Goal: Answer question/provide support: Share knowledge or assist other users

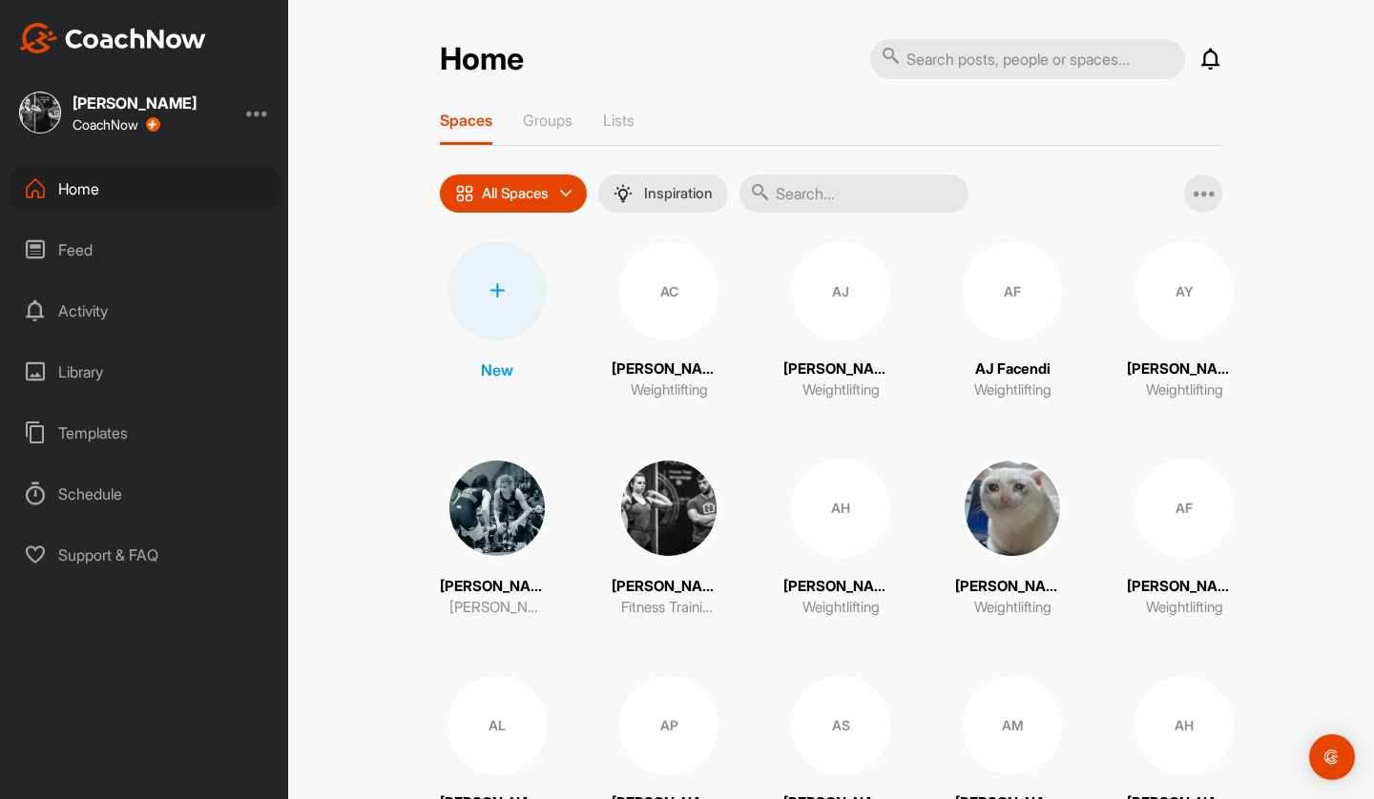
click at [73, 315] on div "Activity" at bounding box center [144, 311] width 269 height 48
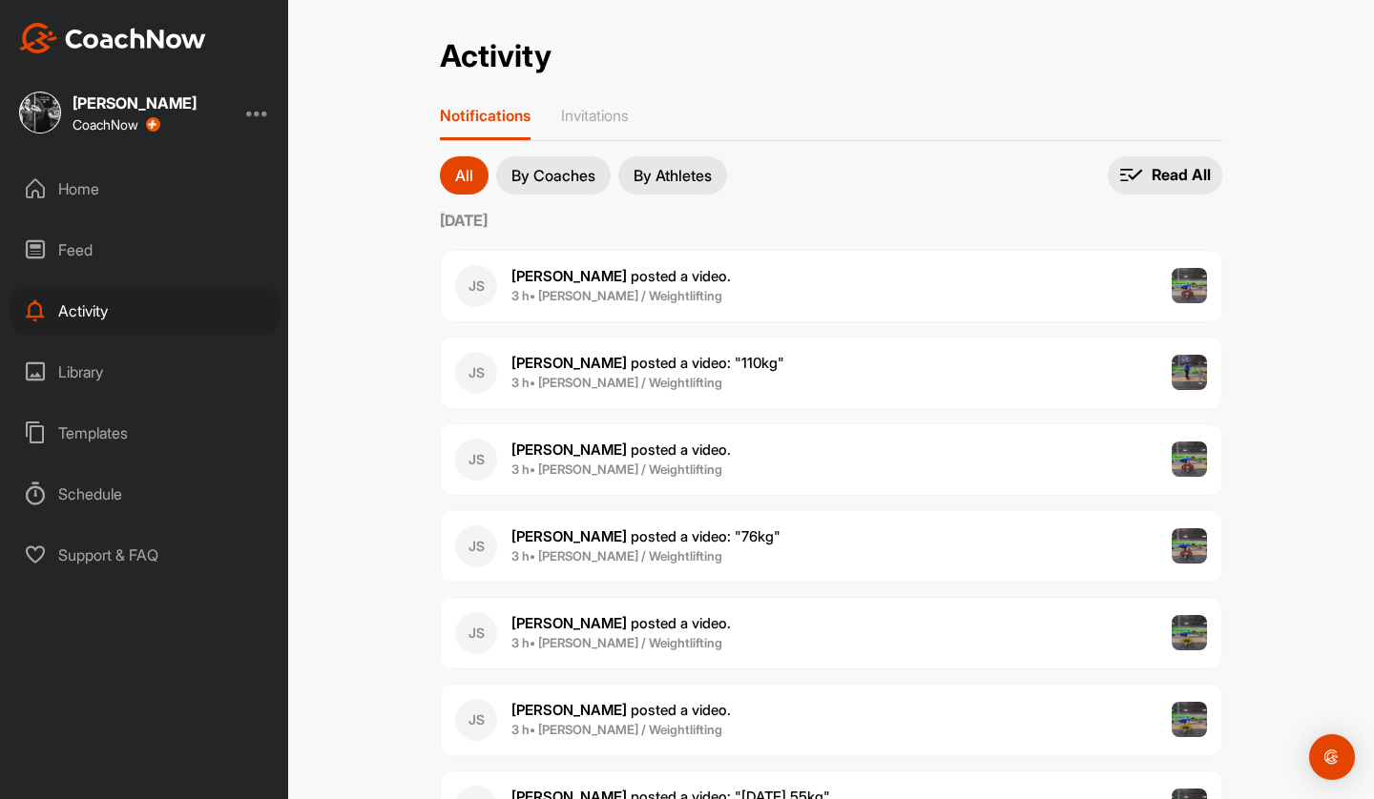
click at [113, 192] on div "Home" at bounding box center [144, 189] width 269 height 48
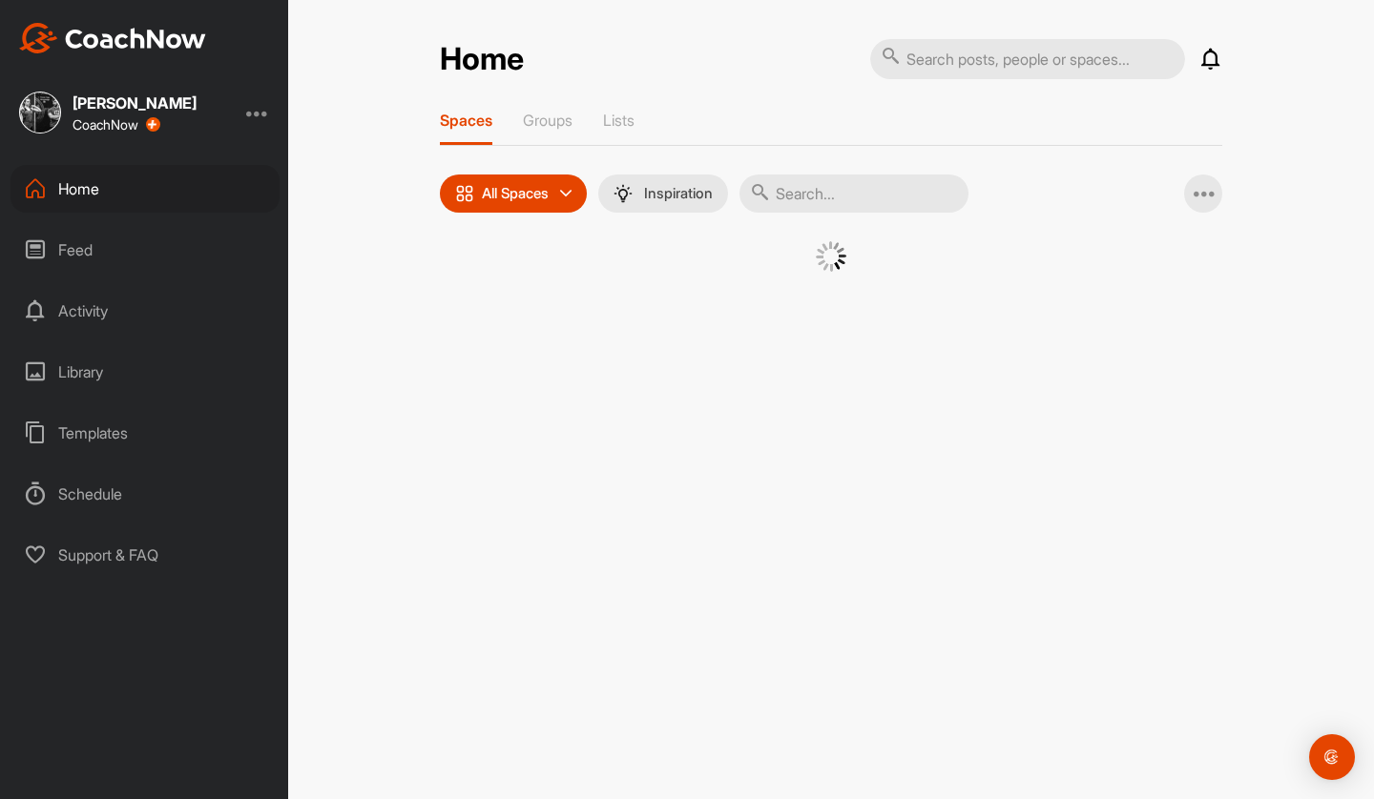
click at [791, 187] on input "text" at bounding box center [853, 194] width 229 height 38
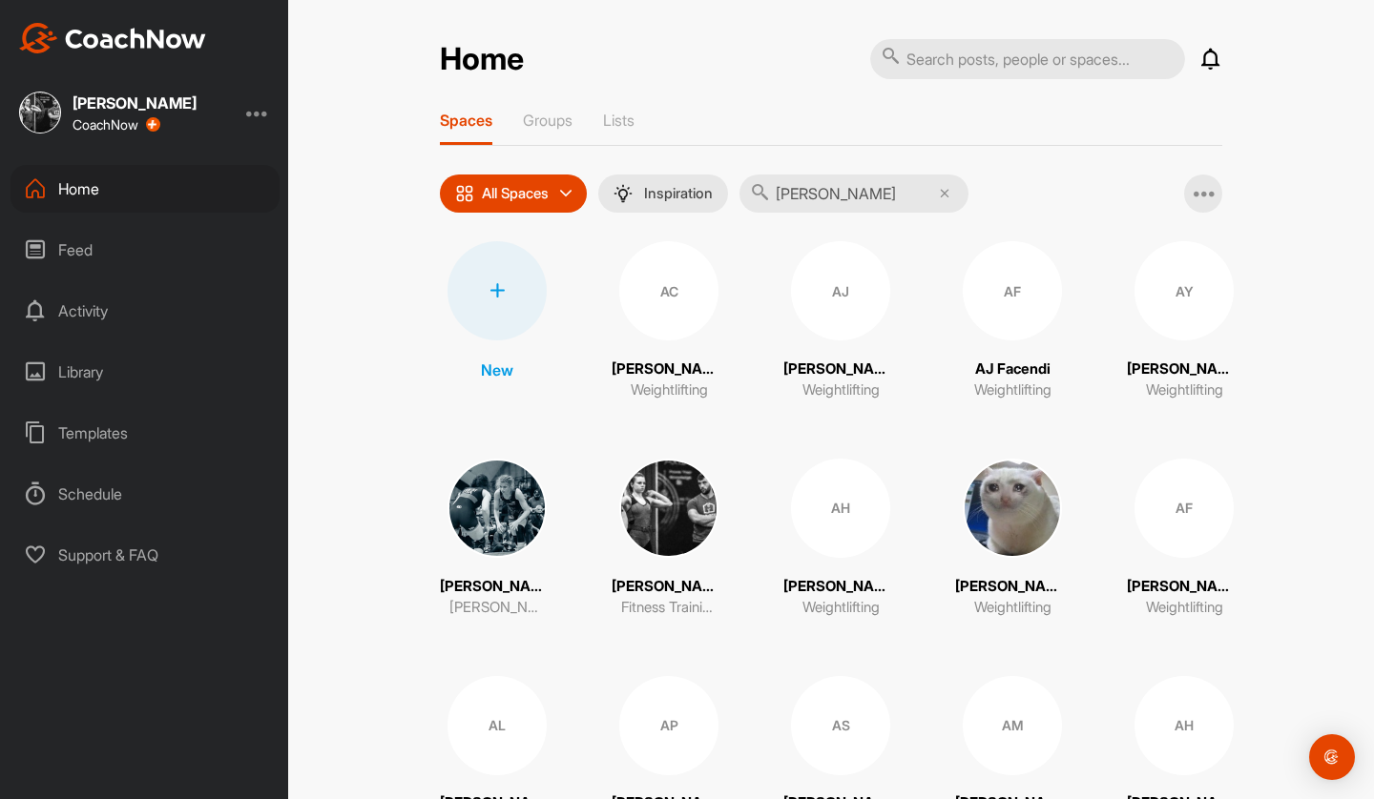
type input "jackie"
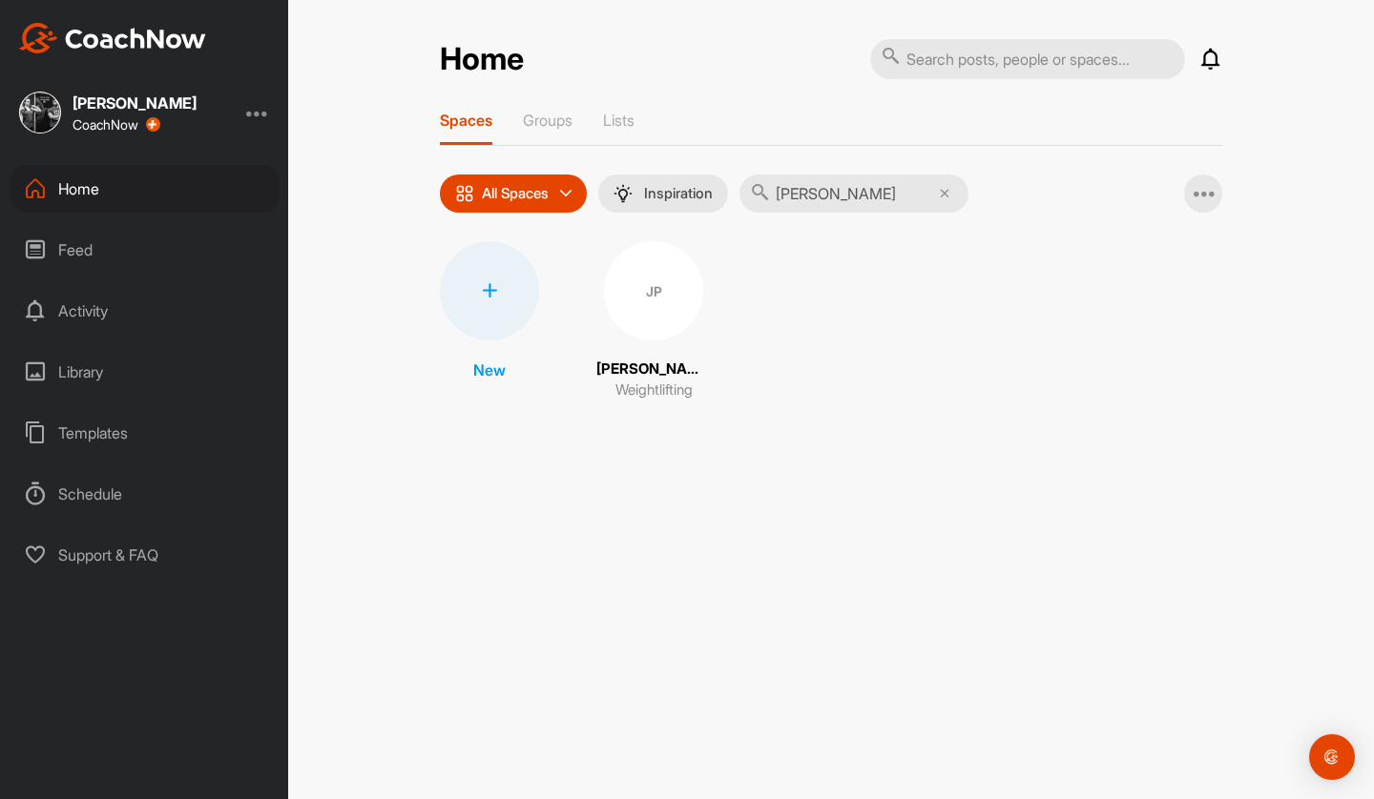
click at [641, 307] on div "JP" at bounding box center [653, 290] width 99 height 99
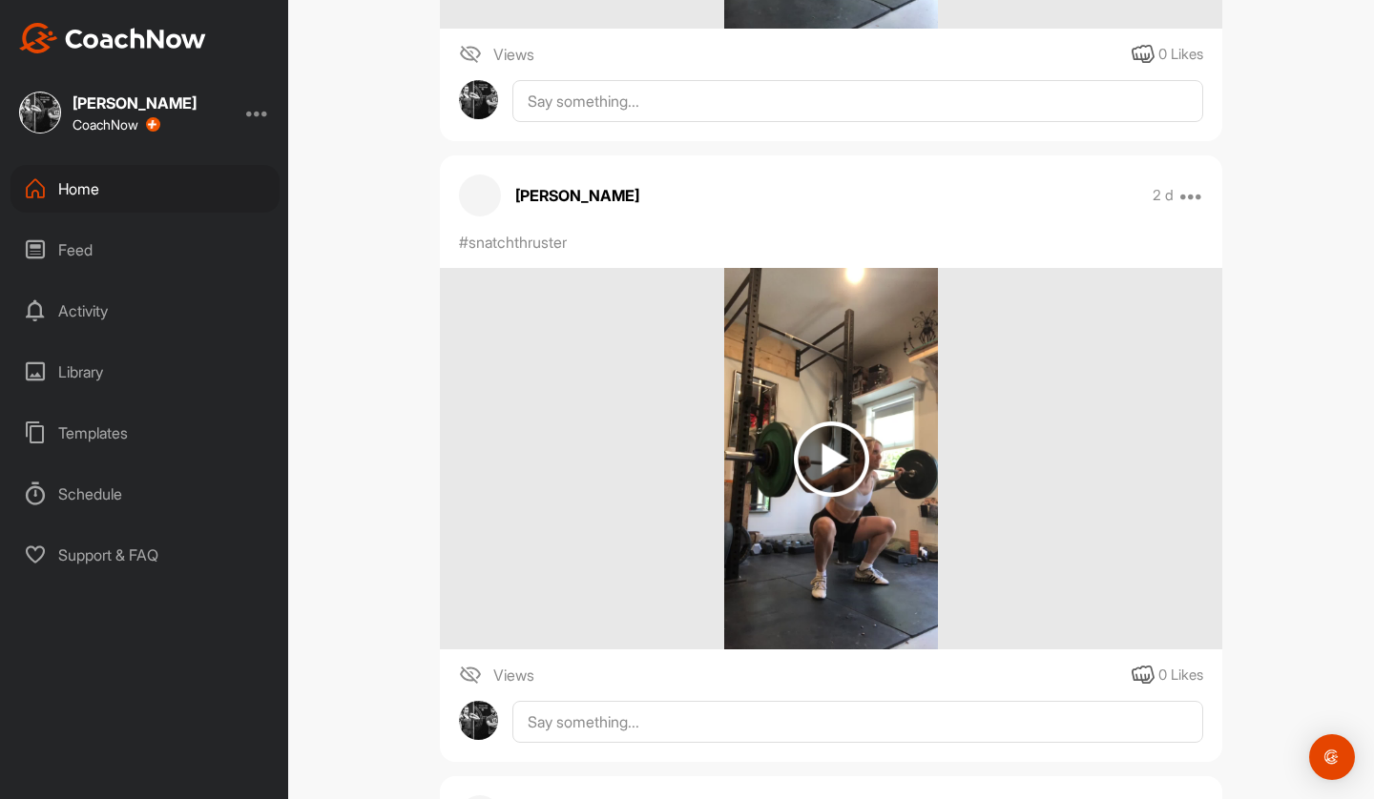
scroll to position [7963, 0]
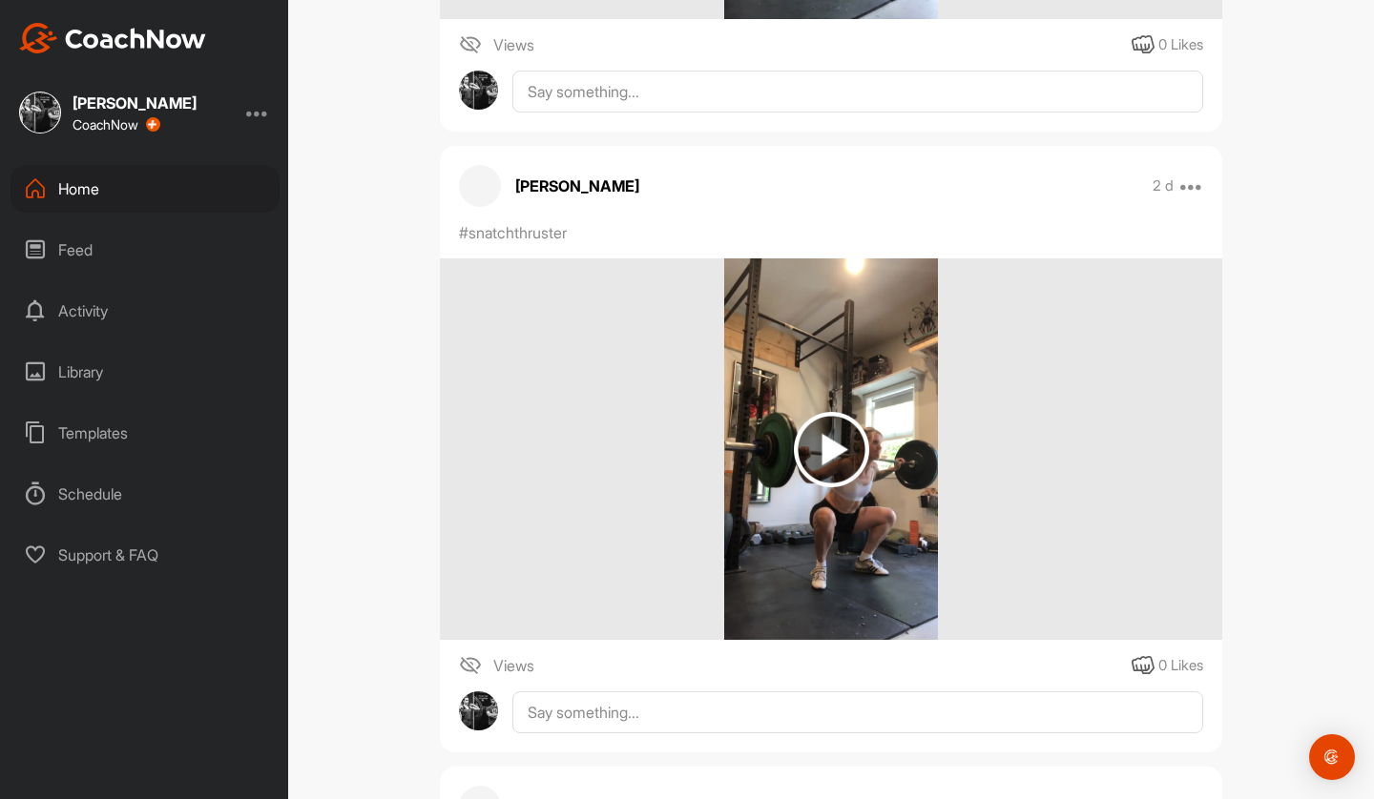
click at [819, 443] on img at bounding box center [831, 449] width 75 height 75
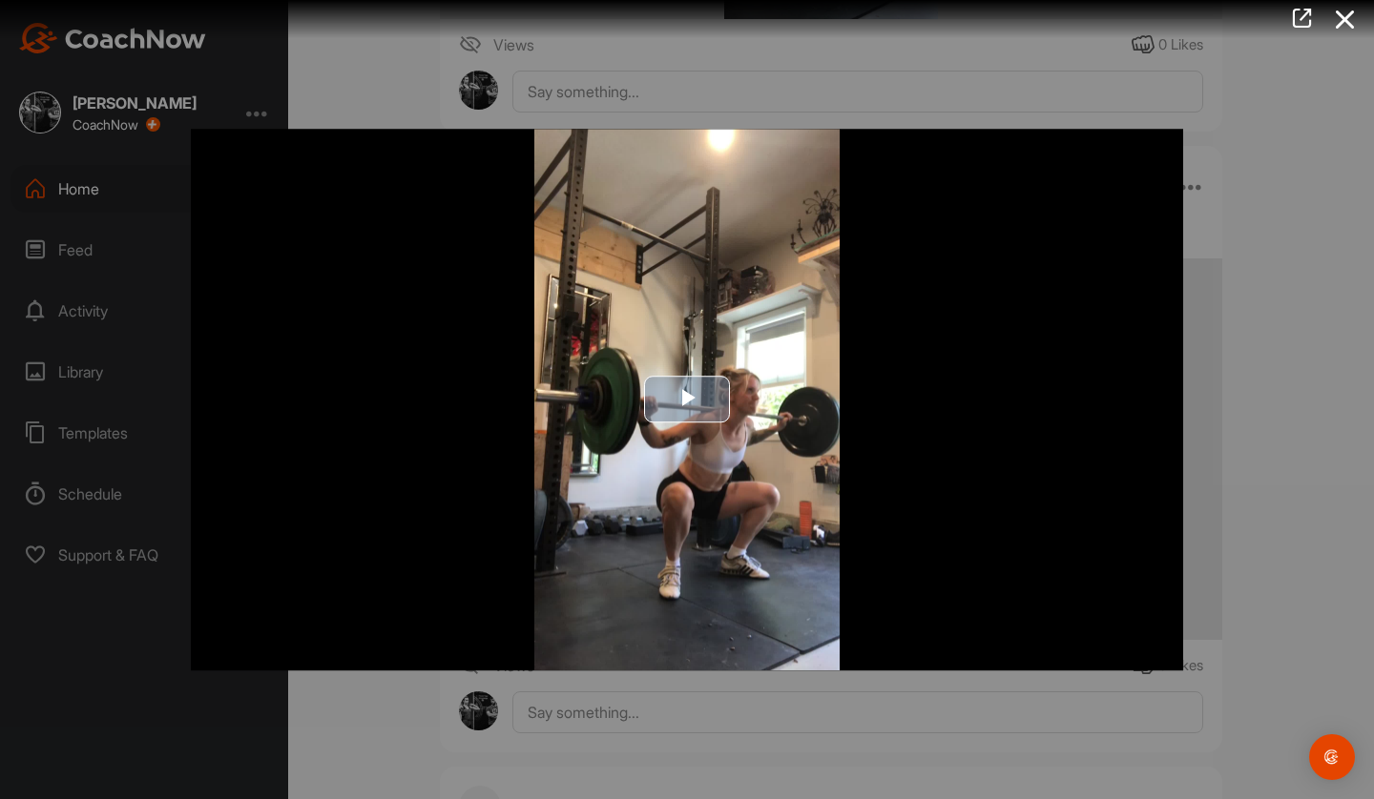
click at [687, 400] on span "Video Player" at bounding box center [687, 400] width 0 height 0
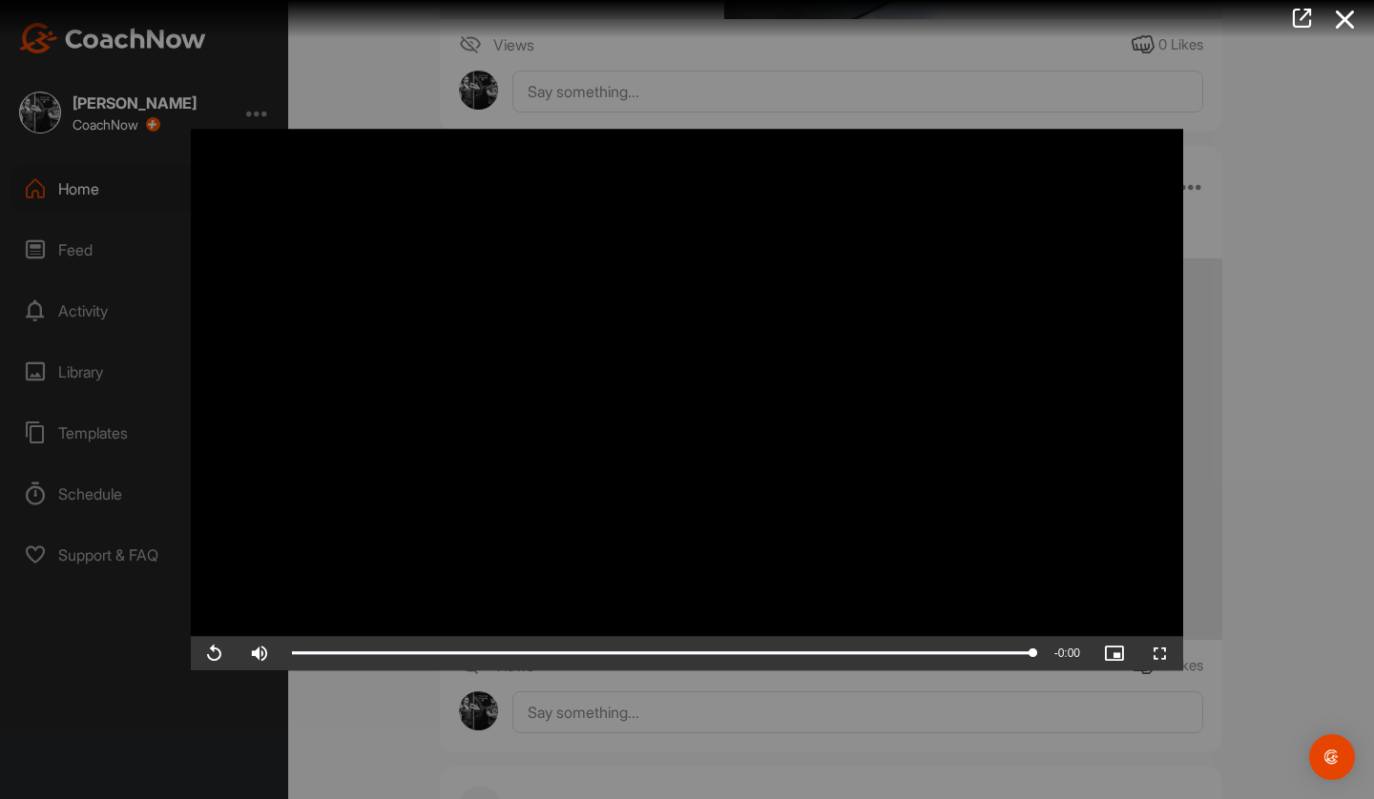
click at [1299, 507] on div at bounding box center [687, 399] width 1374 height 799
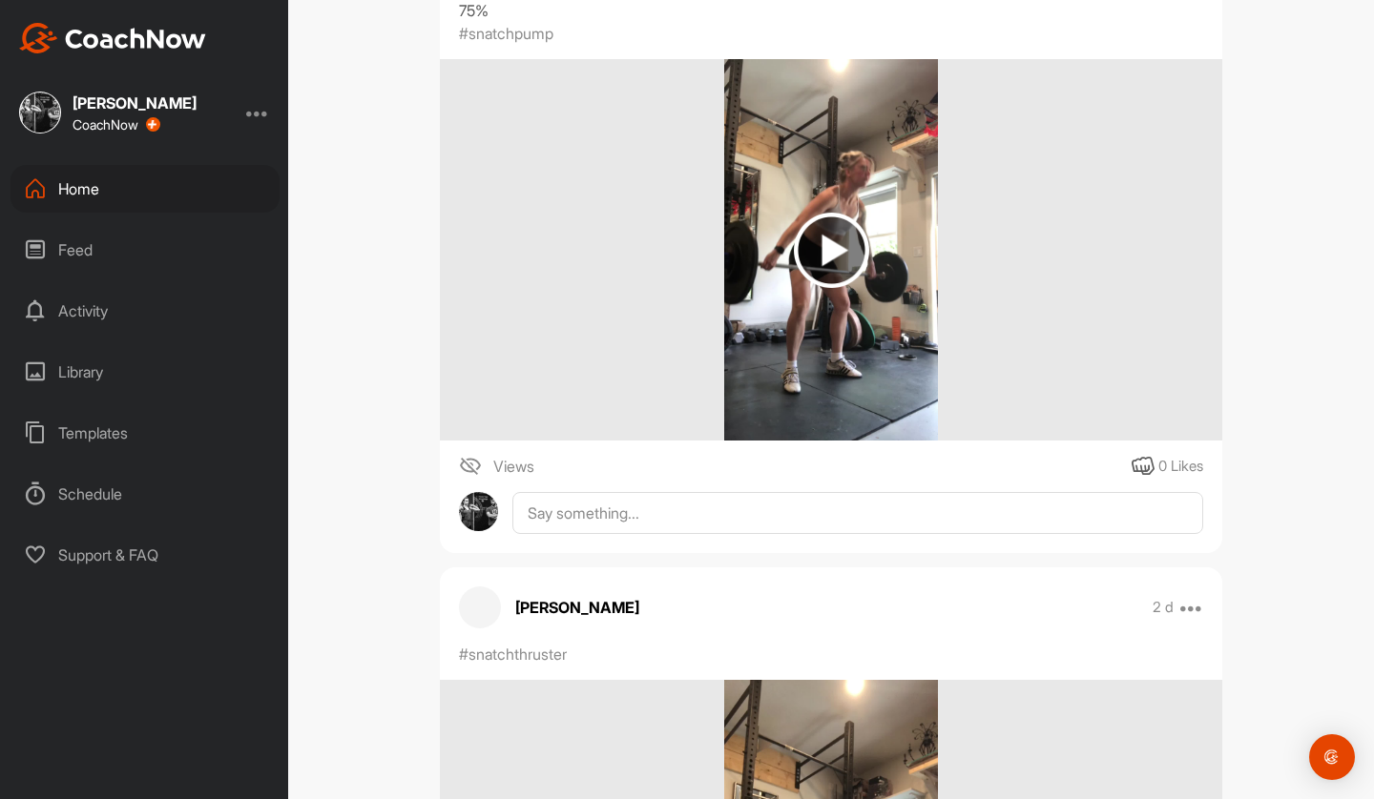
scroll to position [7543, 0]
click at [942, 422] on div at bounding box center [831, 249] width 782 height 382
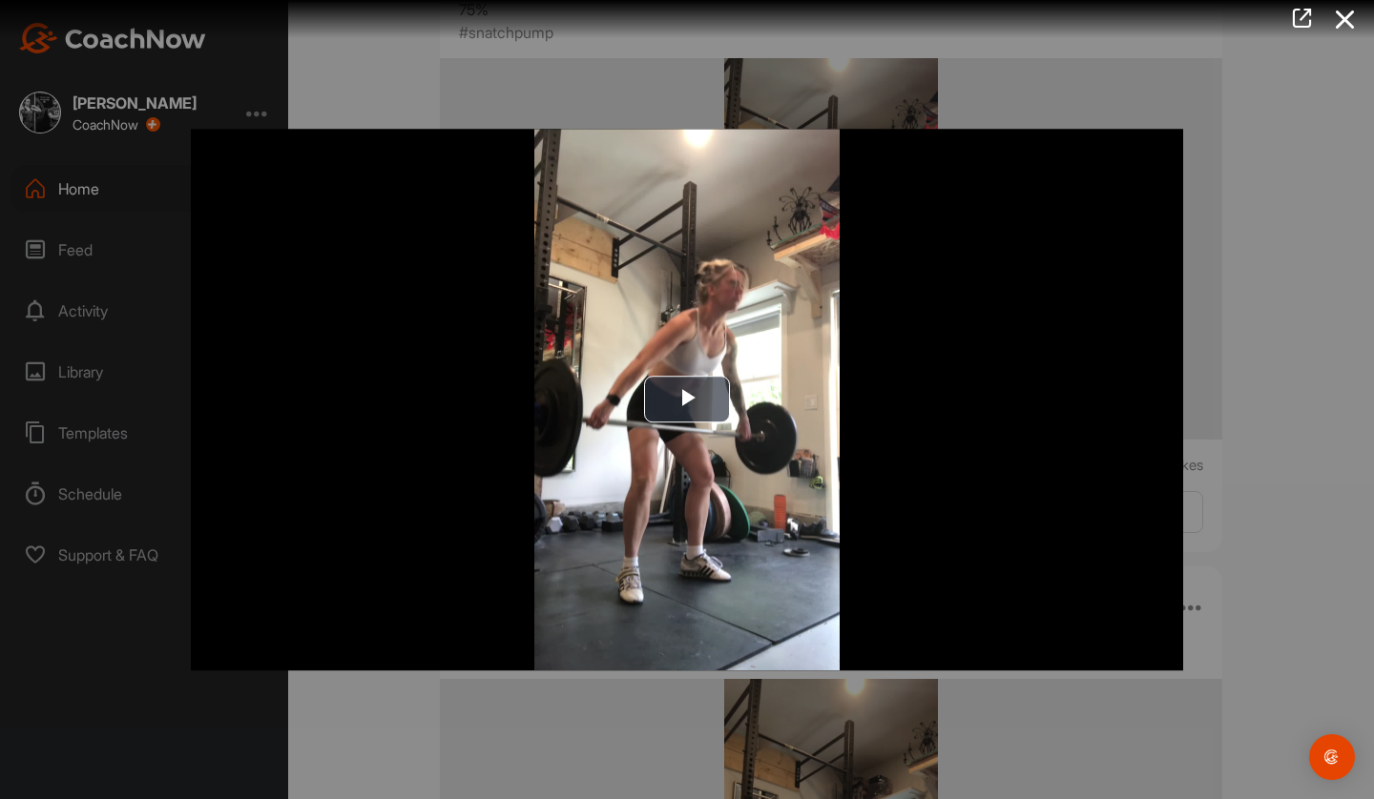
click at [1210, 220] on div at bounding box center [687, 399] width 1374 height 799
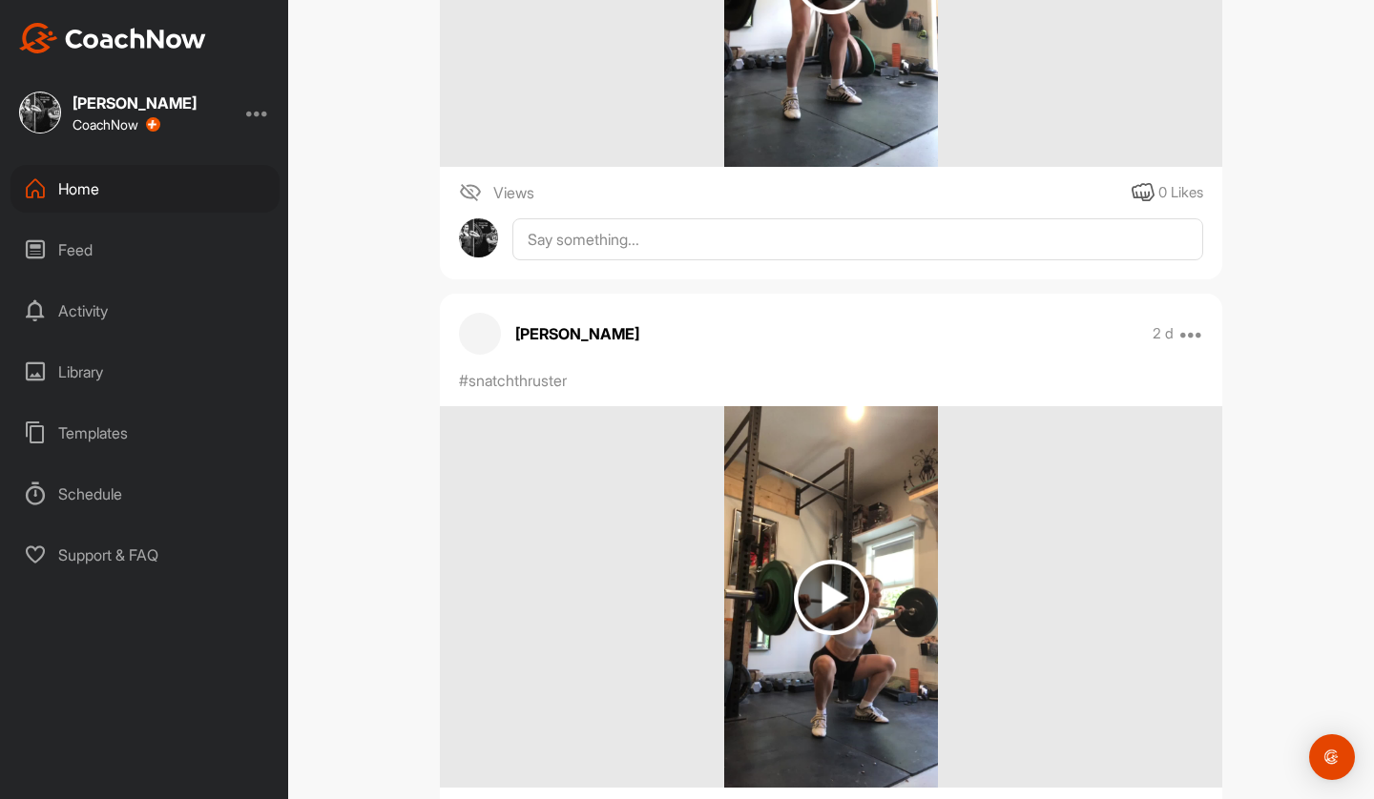
scroll to position [7953, 0]
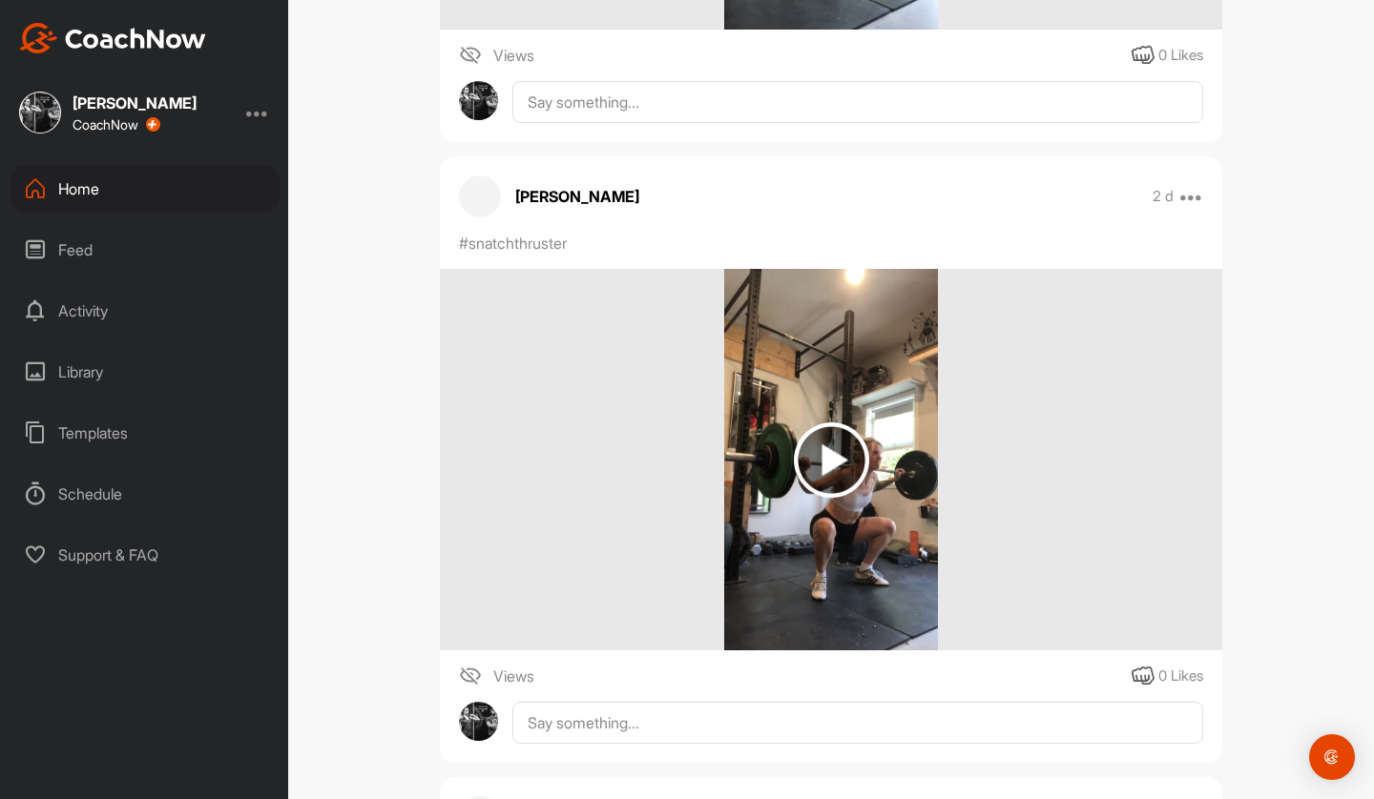
click at [761, 470] on img at bounding box center [831, 460] width 215 height 382
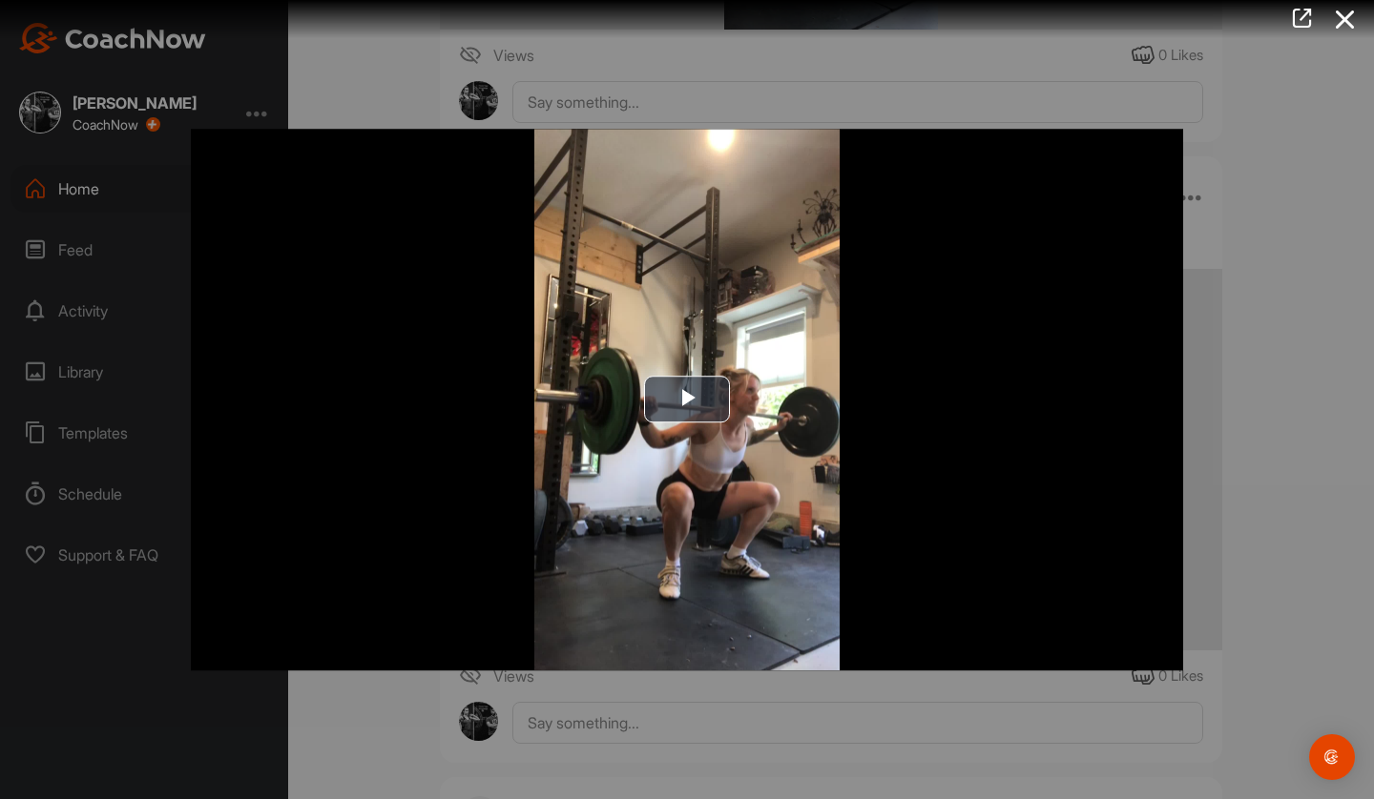
click at [1227, 634] on div at bounding box center [687, 399] width 1374 height 799
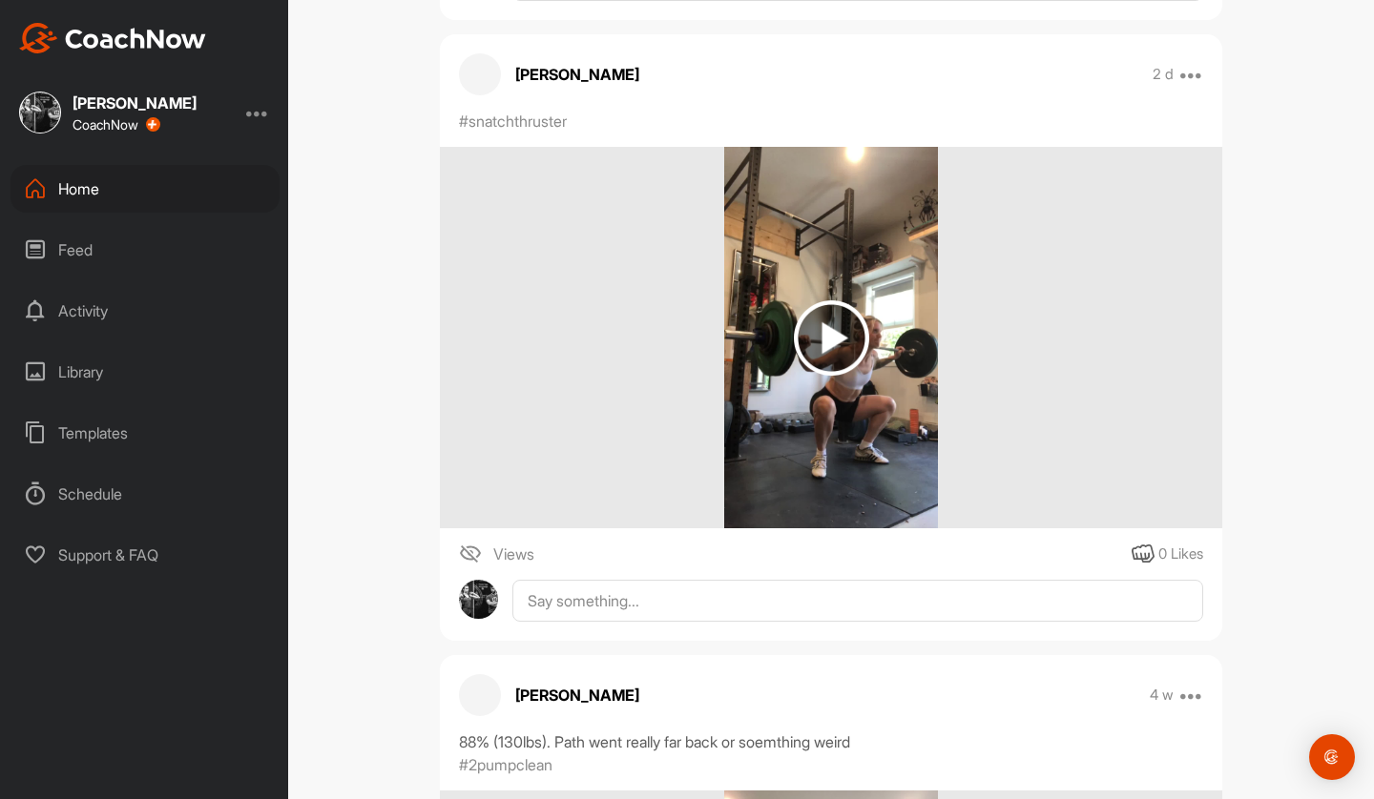
scroll to position [8074, 0]
click at [797, 356] on img at bounding box center [831, 338] width 75 height 75
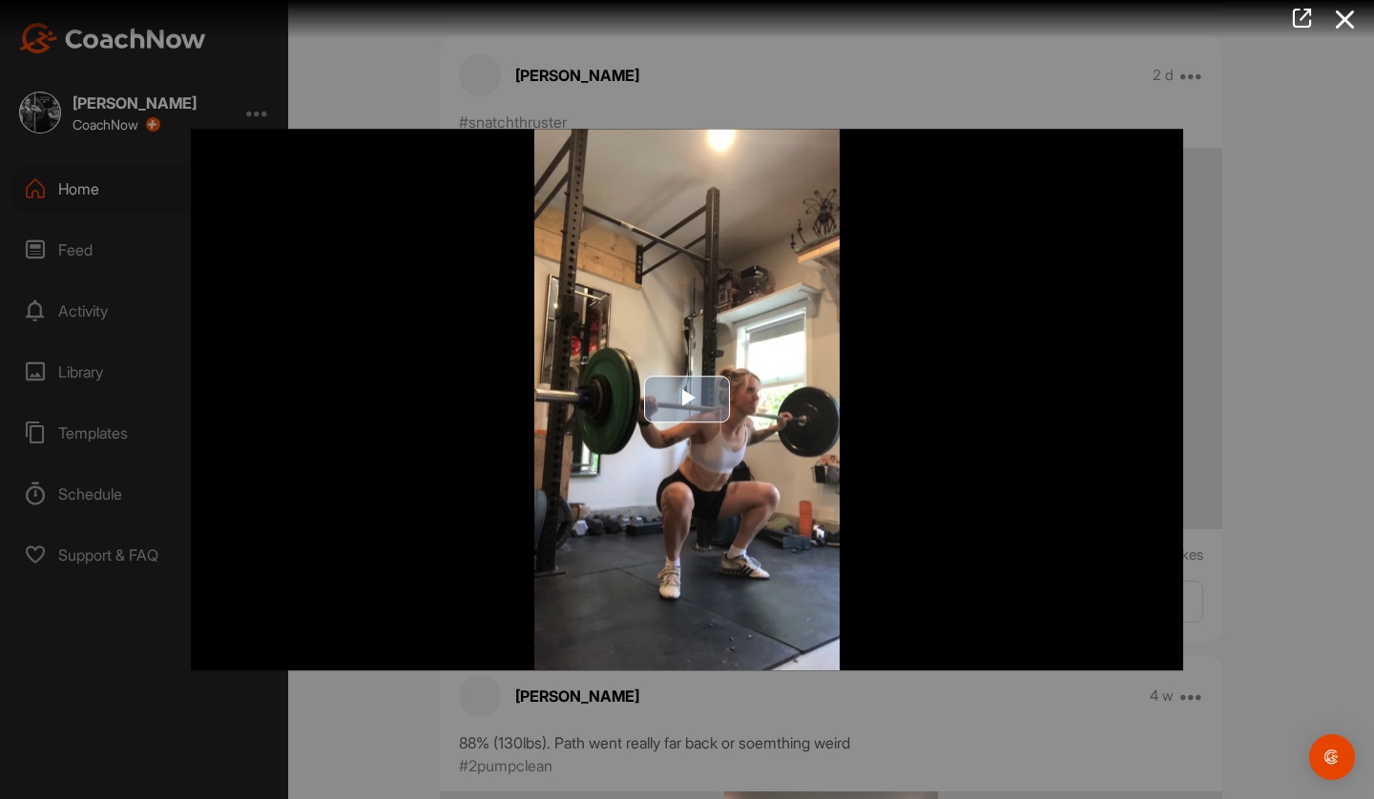
click at [743, 362] on img "Video Player" at bounding box center [687, 400] width 992 height 542
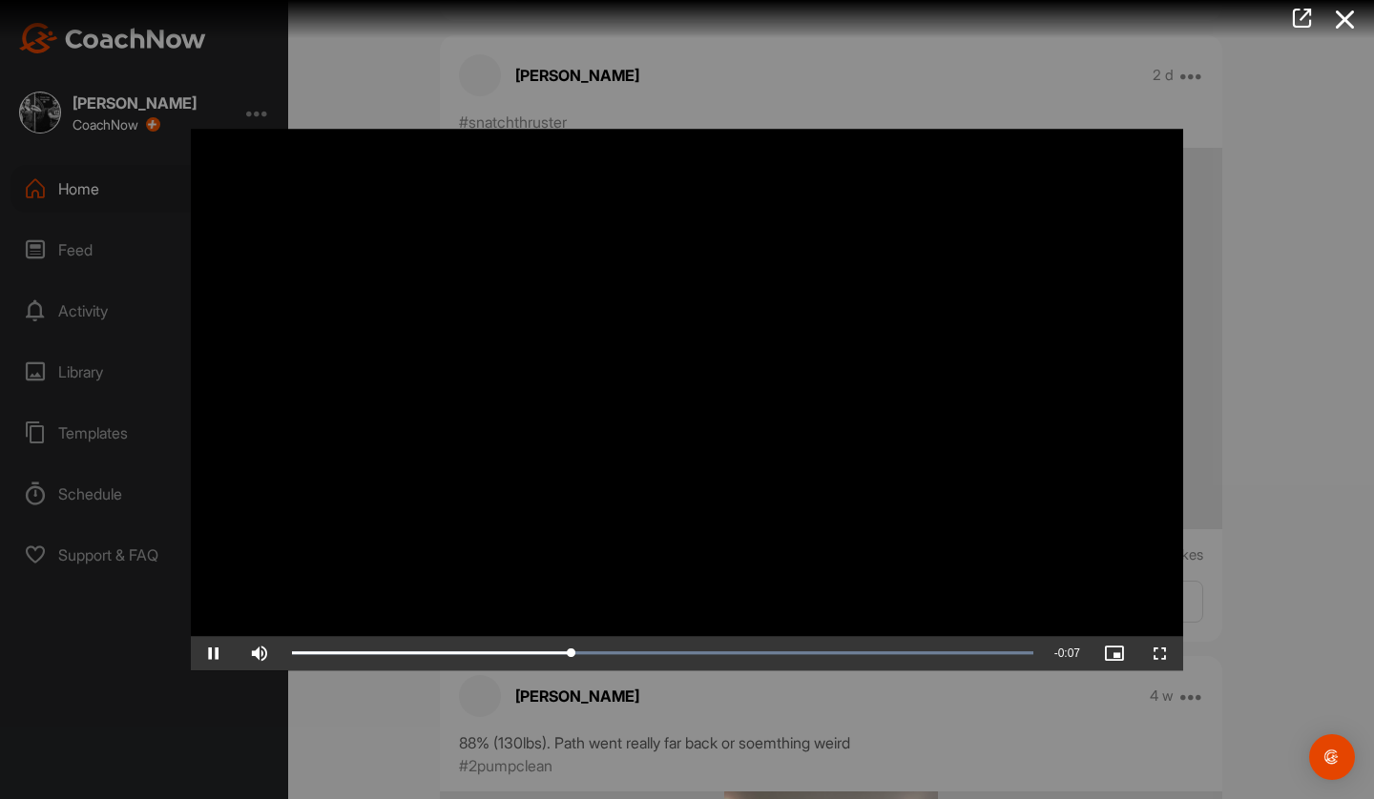
click at [969, 739] on div at bounding box center [687, 399] width 1374 height 799
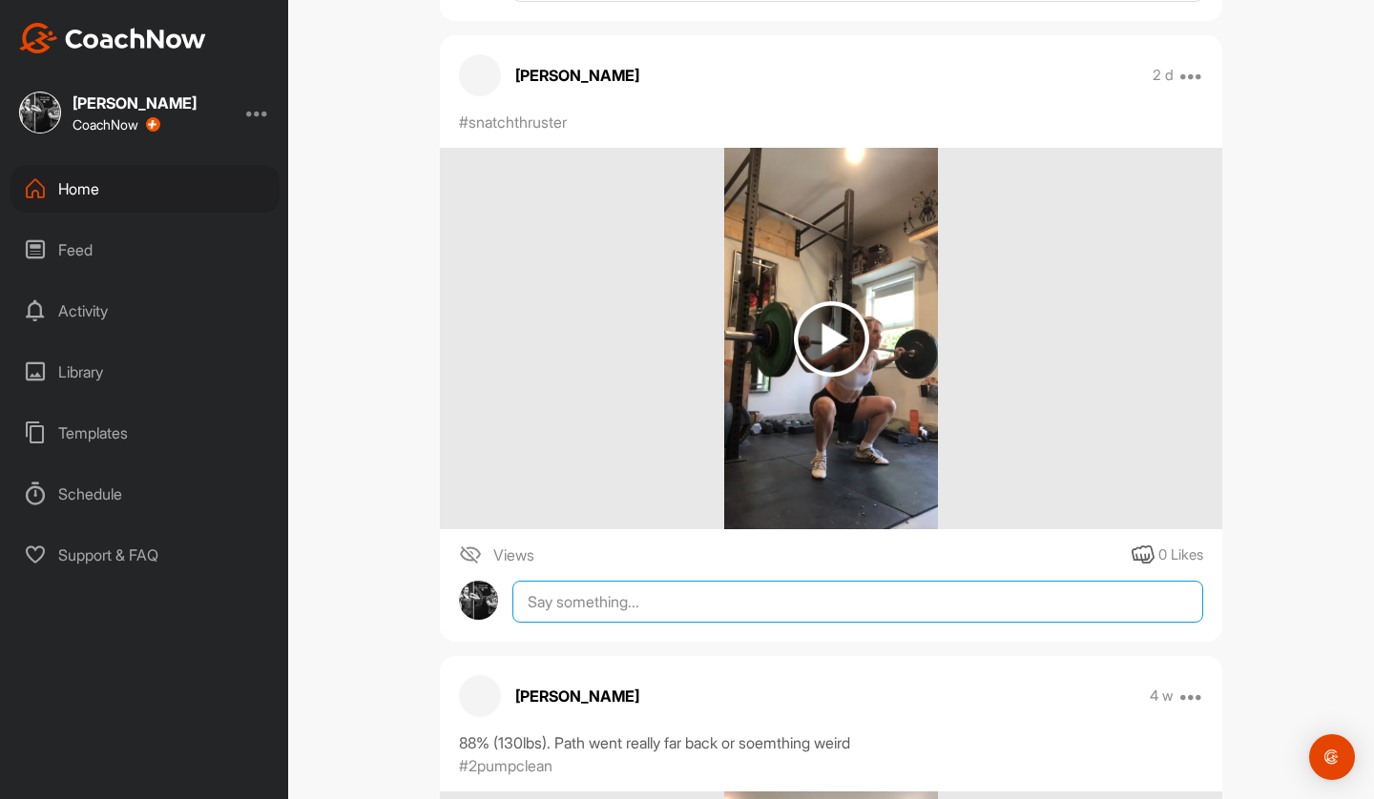
click at [860, 602] on textarea at bounding box center [857, 602] width 691 height 42
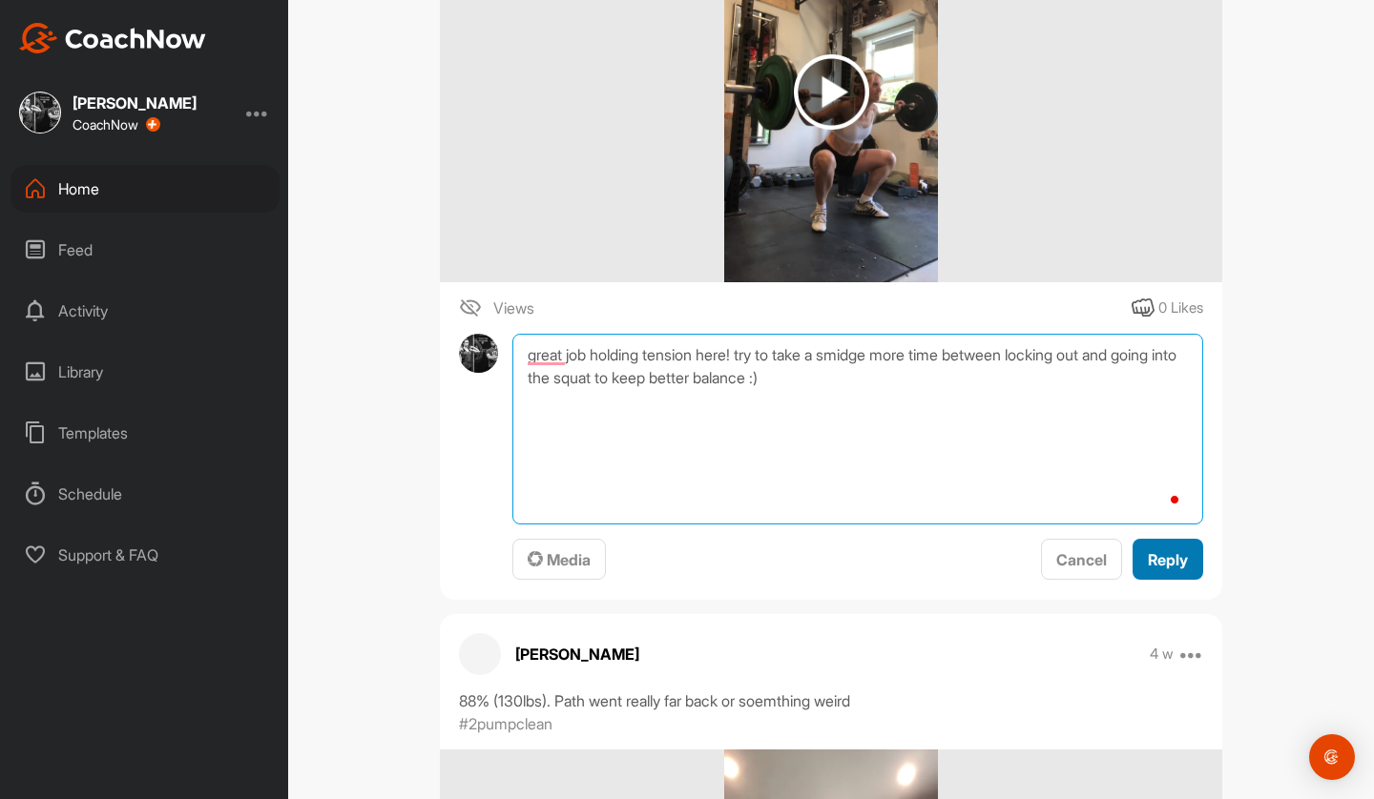
type textarea "great job holding tension here! try to take a smidge more time between locking …"
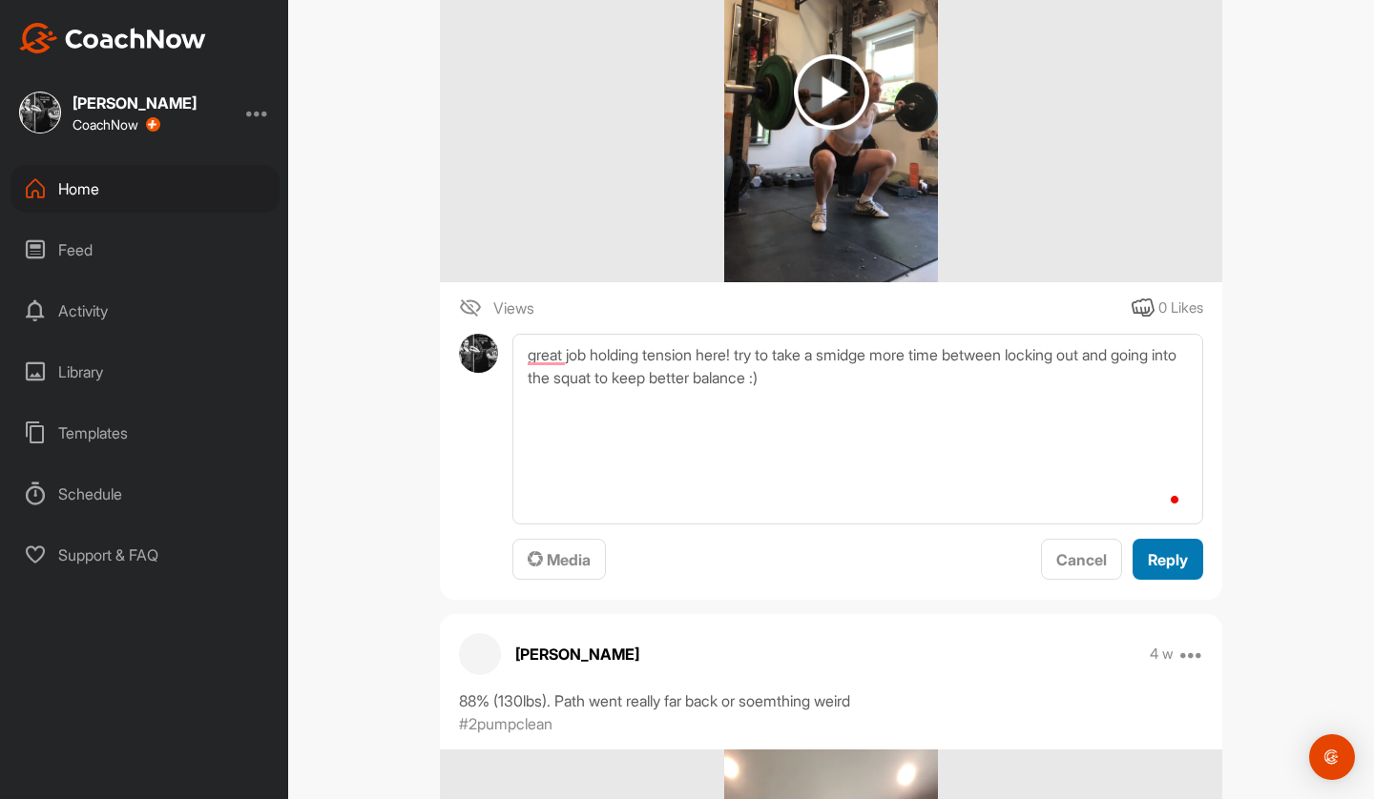
click at [1156, 561] on span "Reply" at bounding box center [1168, 559] width 40 height 19
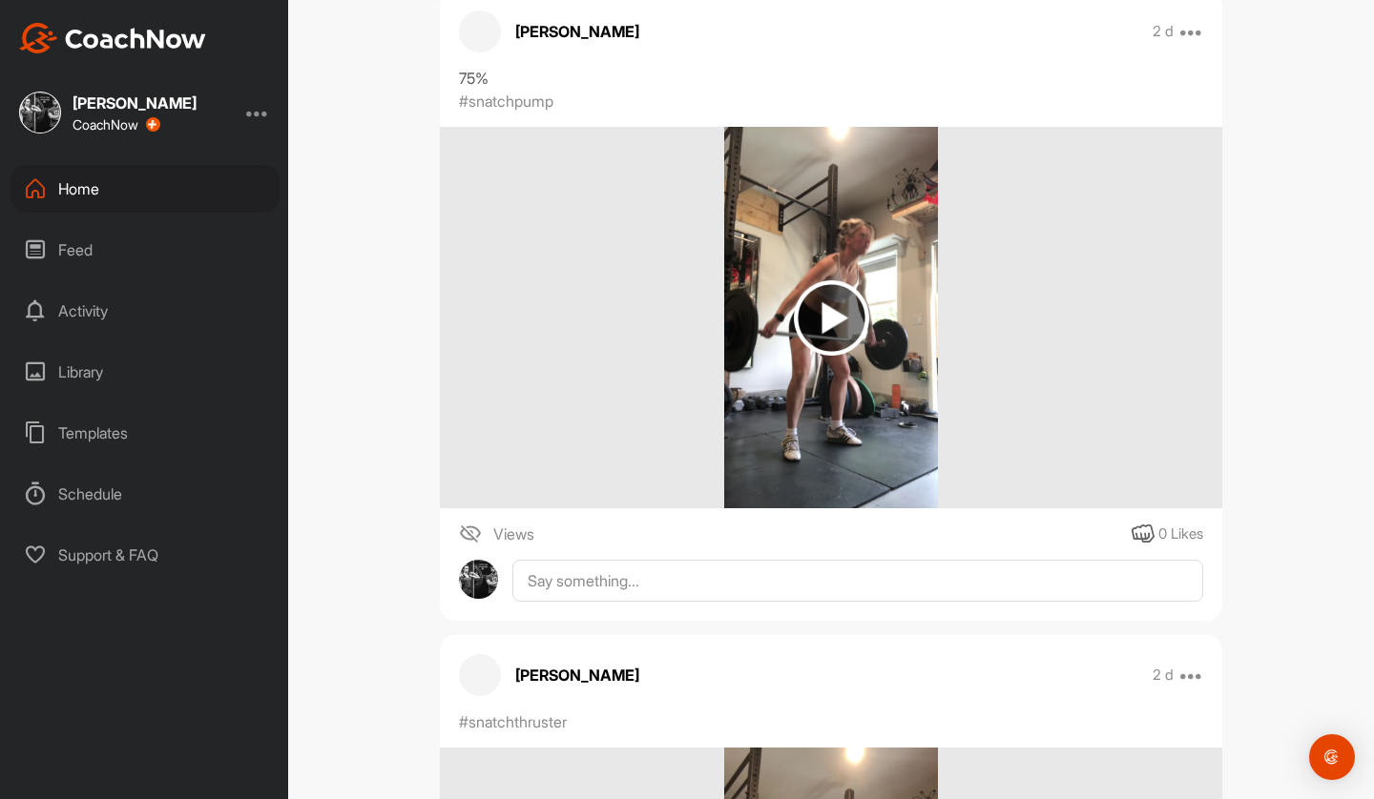
scroll to position [7439, 0]
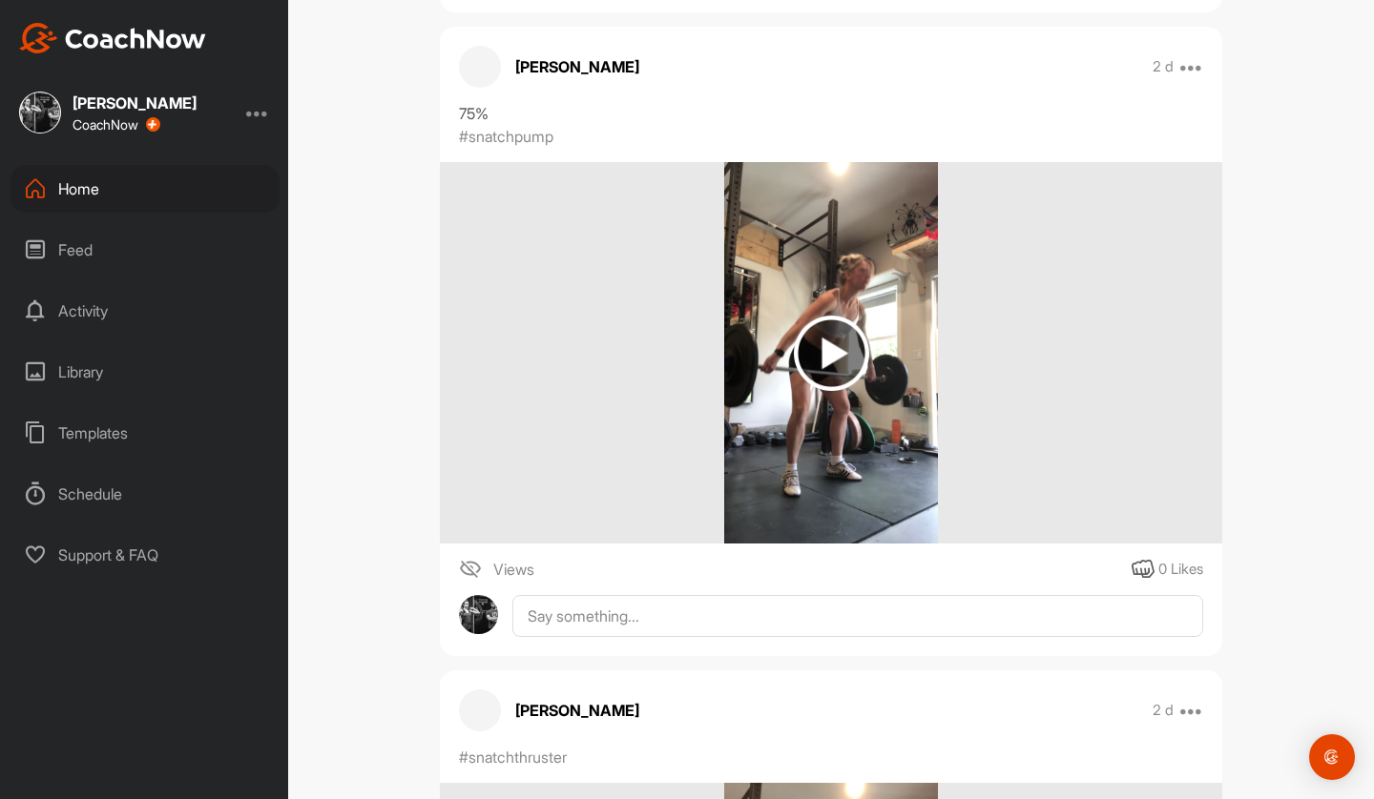
click at [811, 343] on img at bounding box center [831, 353] width 75 height 75
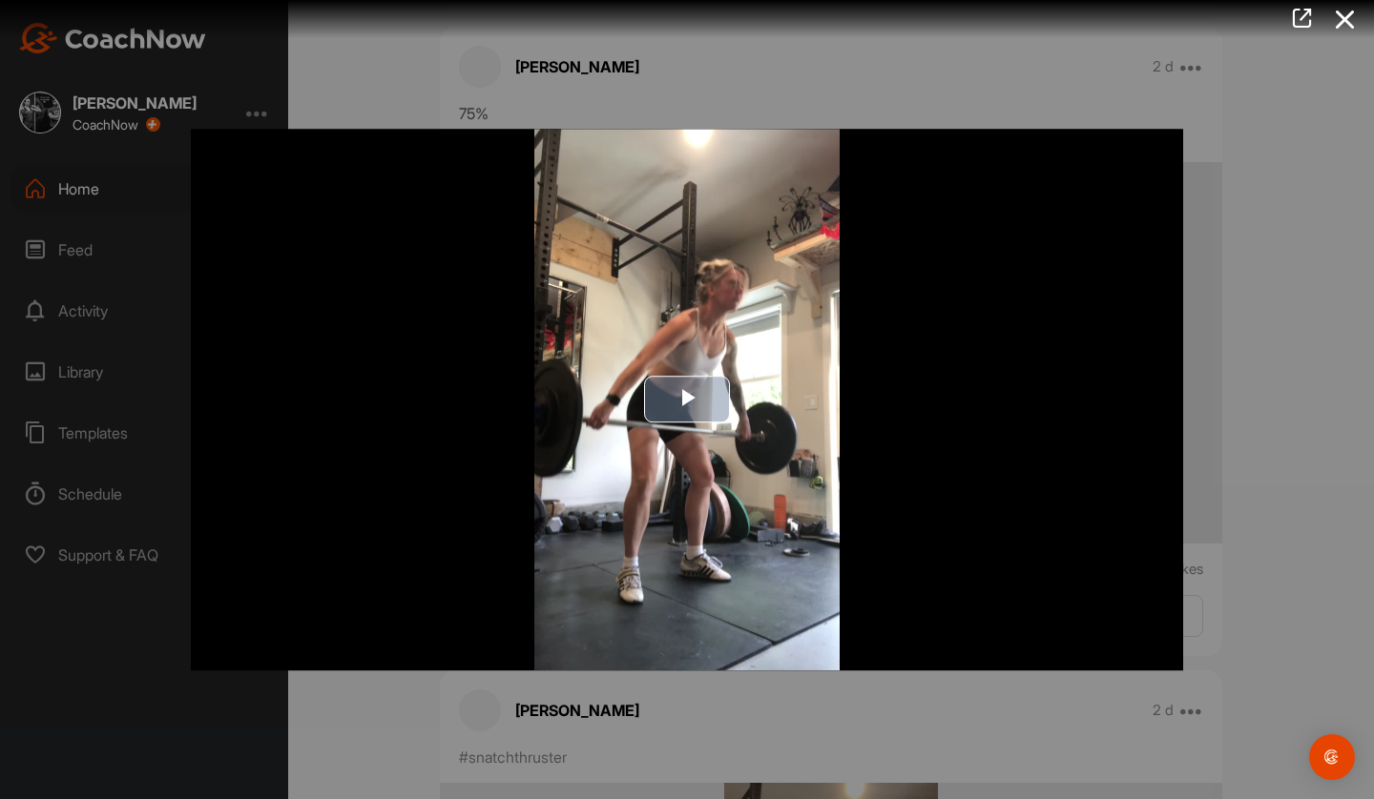
click at [627, 321] on img "Video Player" at bounding box center [687, 400] width 992 height 542
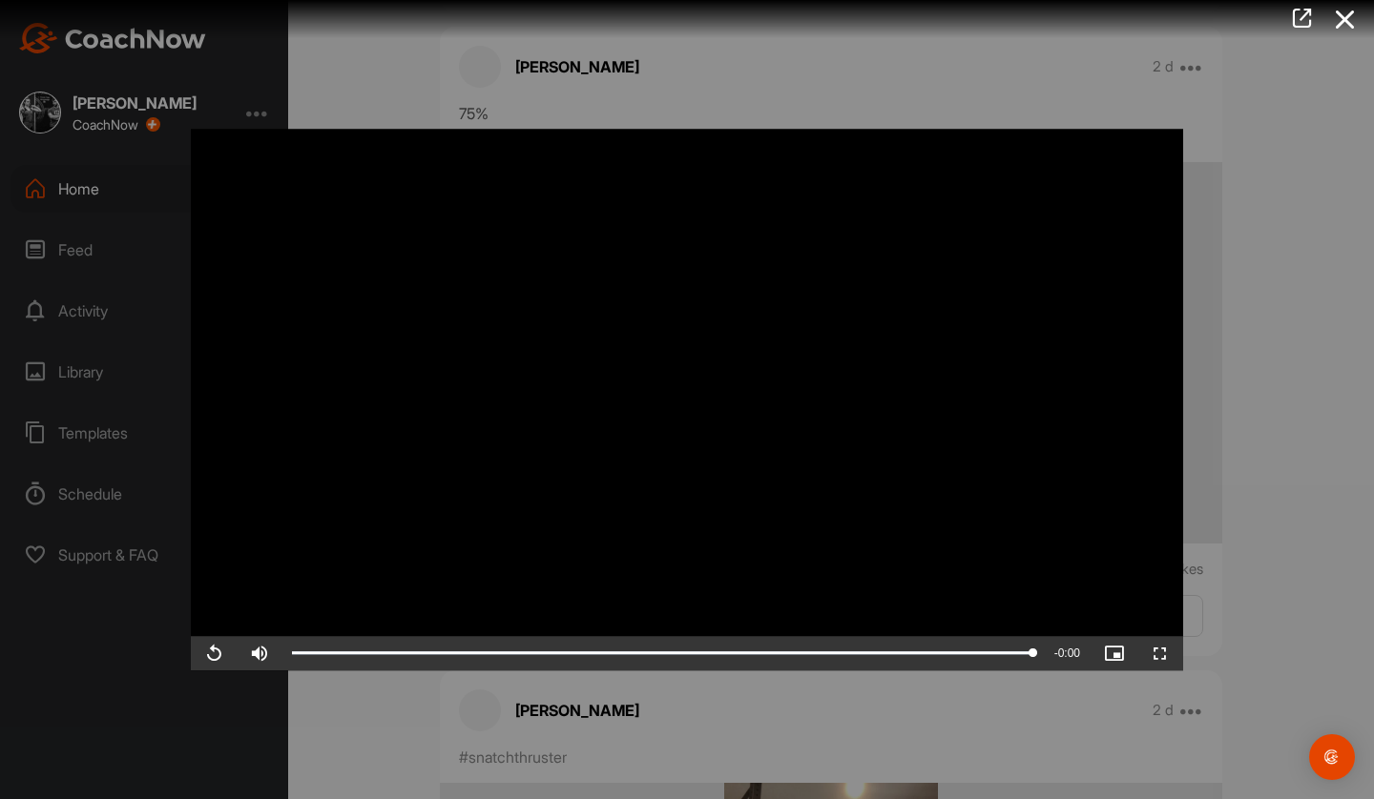
click at [790, 690] on div at bounding box center [687, 399] width 1374 height 799
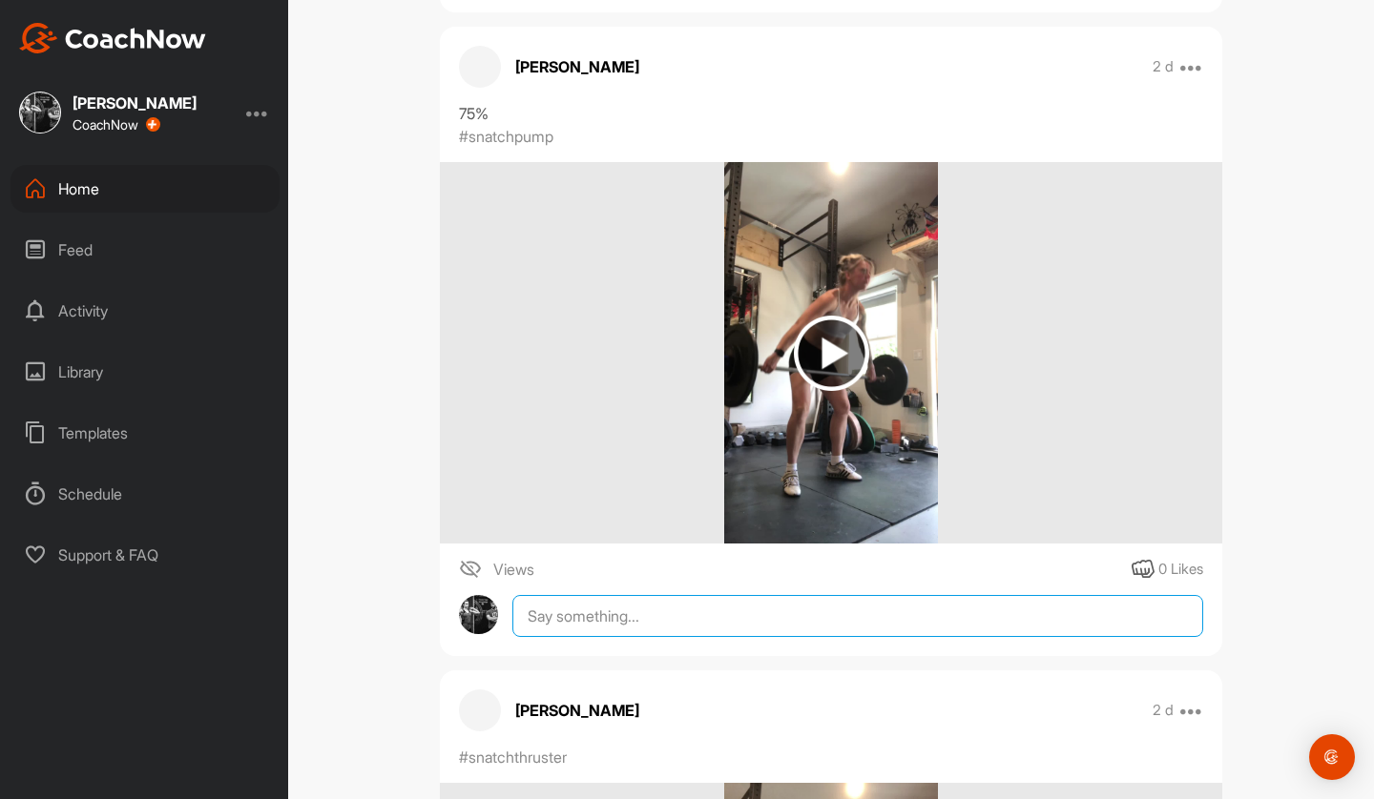
click at [755, 631] on textarea at bounding box center [857, 616] width 691 height 42
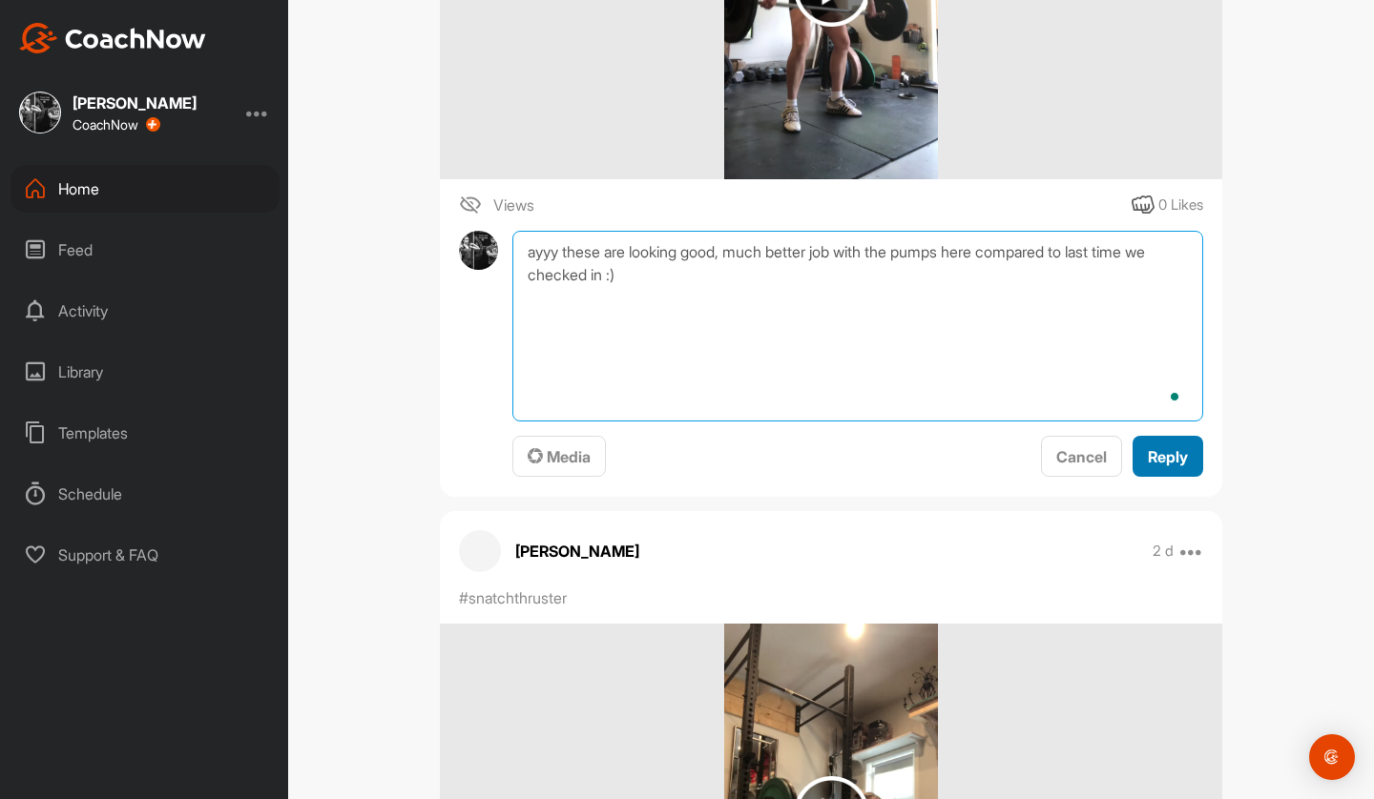
type textarea "ayyy these are looking good, much better job with the pumps here compared to la…"
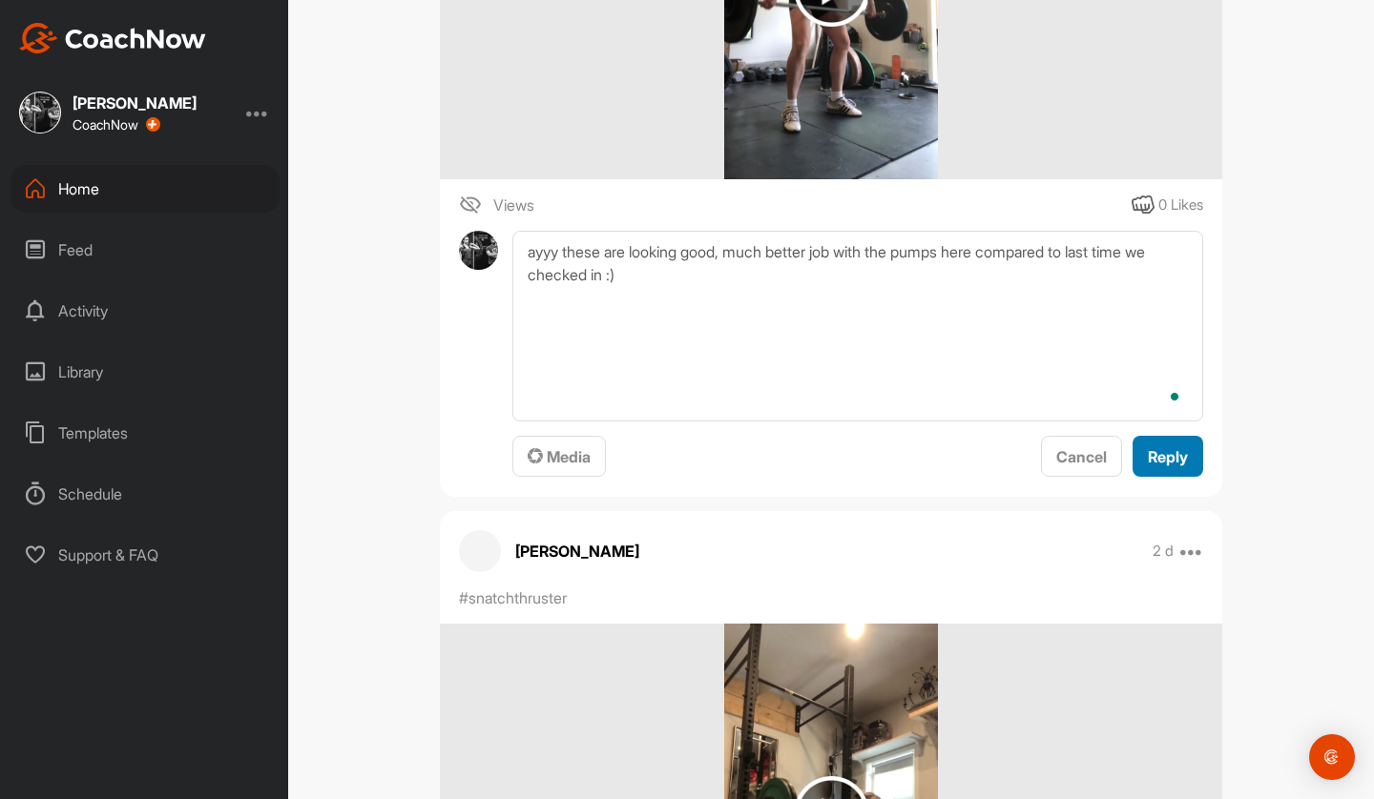
click at [1181, 466] on button "Reply" at bounding box center [1167, 456] width 71 height 41
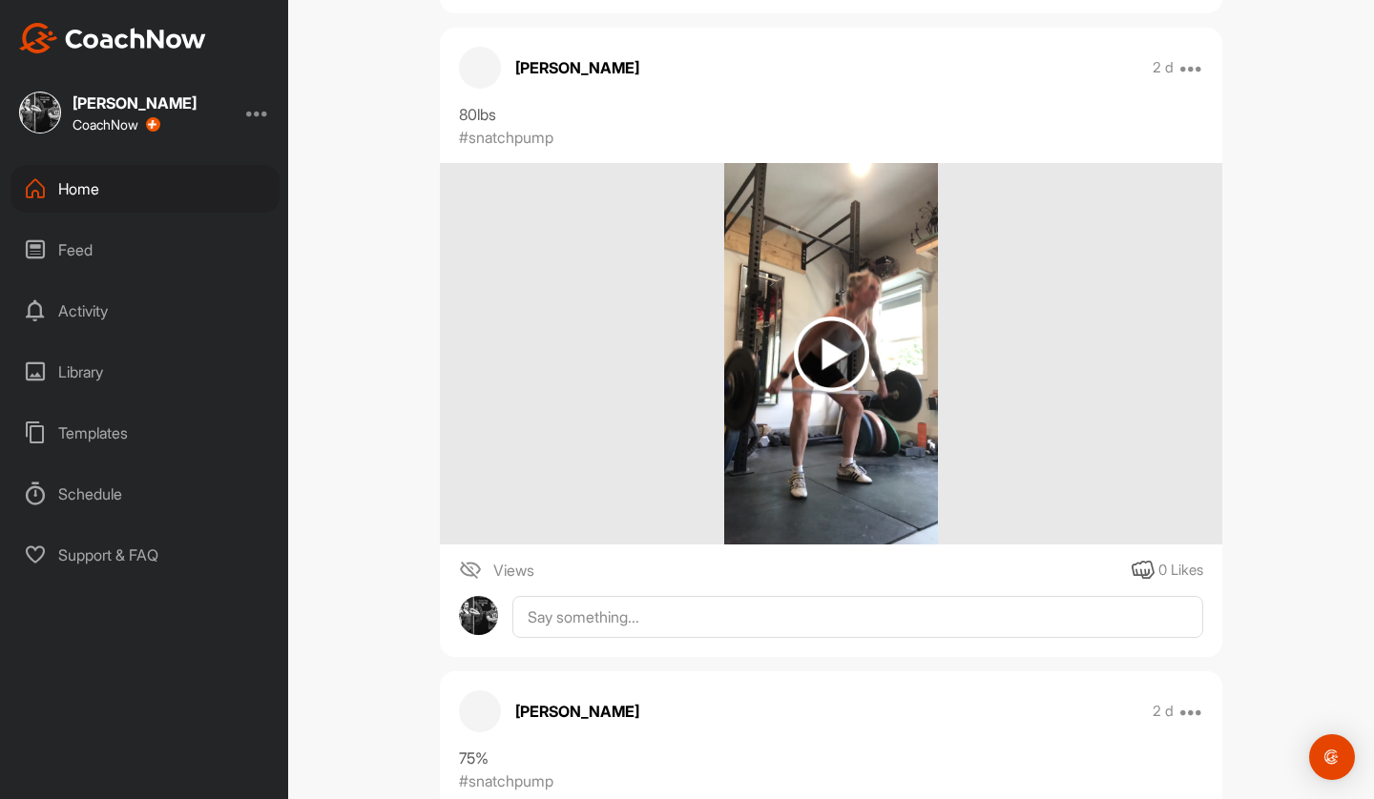
scroll to position [6793, 0]
click at [794, 370] on img at bounding box center [831, 355] width 75 height 75
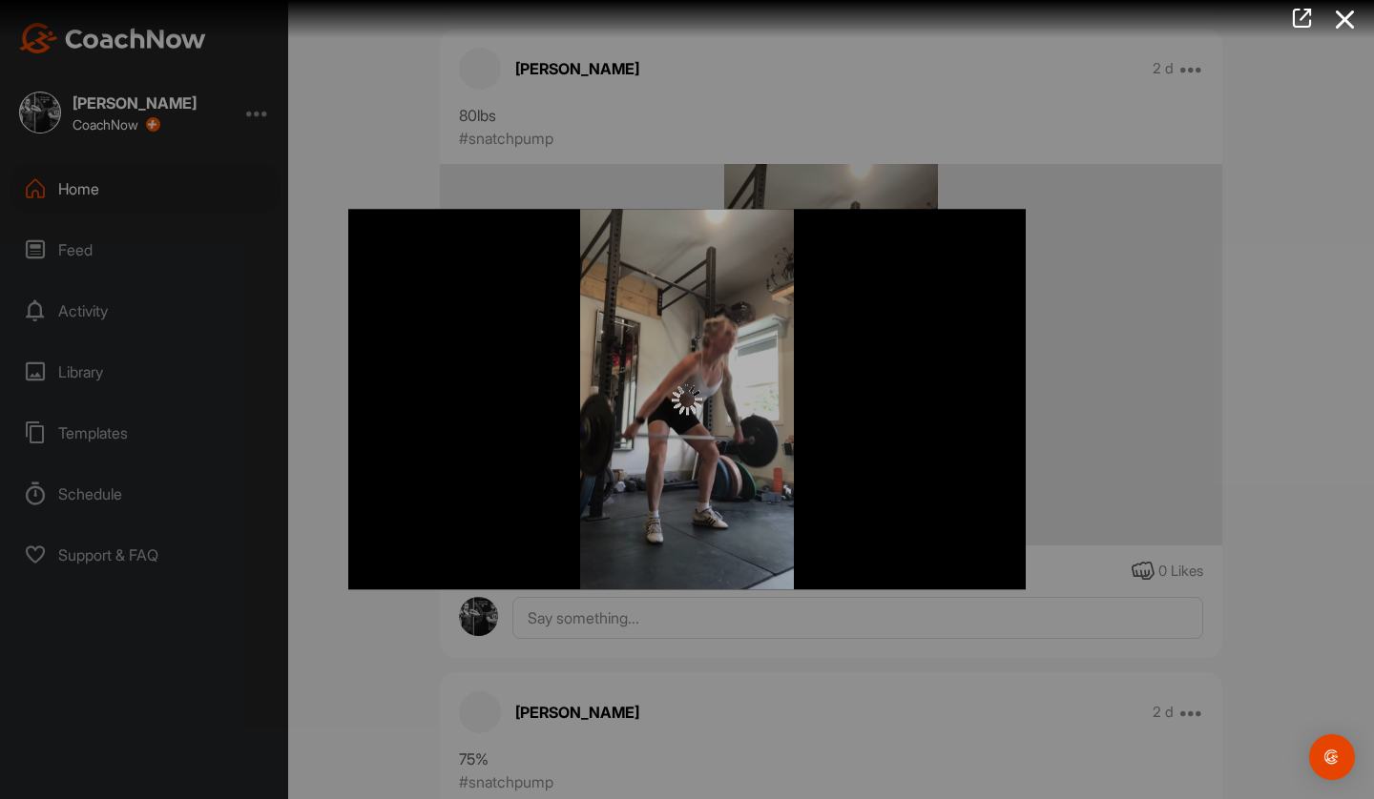
click at [669, 362] on img "Video Player" at bounding box center [686, 399] width 677 height 381
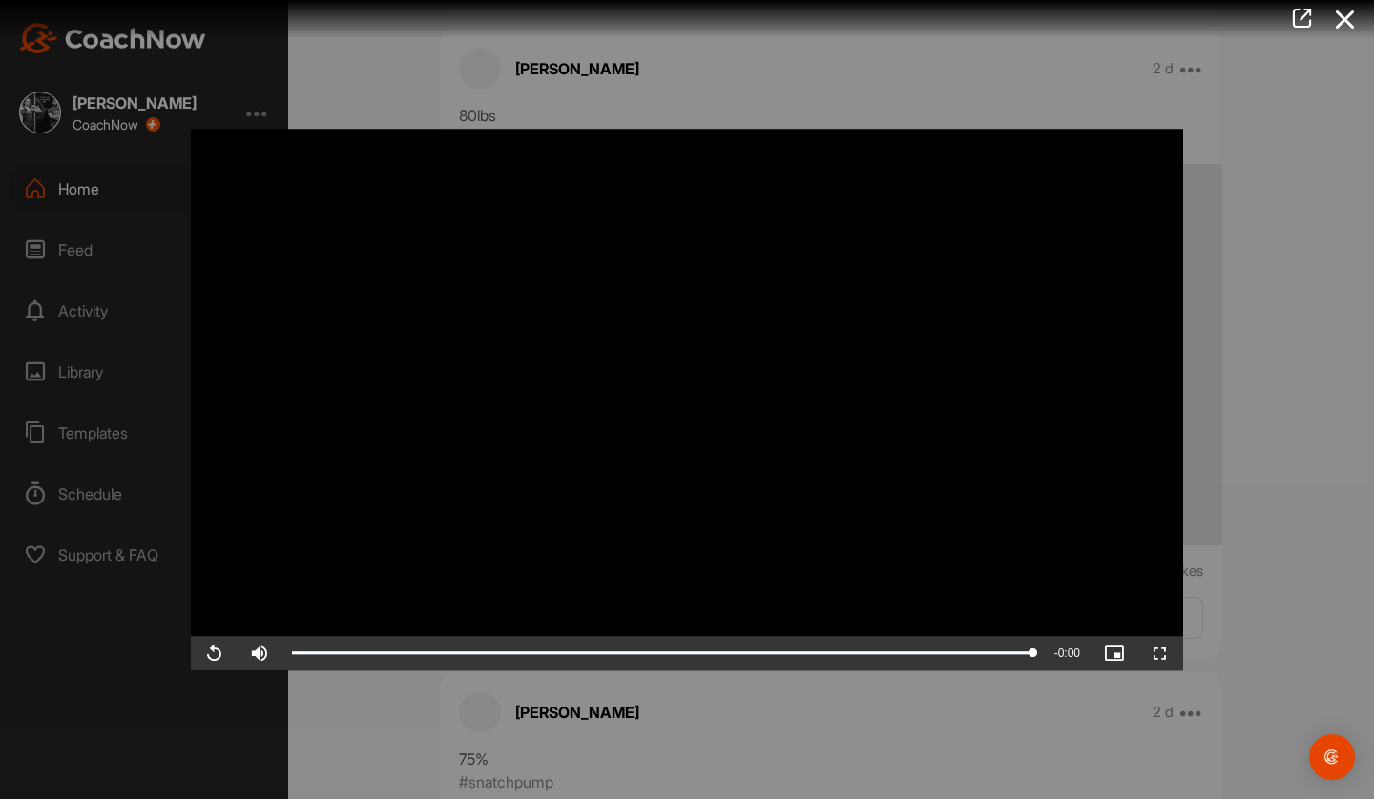
click at [976, 671] on div "Video Player is loading. Play Video Replay Skip Backward Skip Forward Mute Curr…" at bounding box center [687, 400] width 1030 height 580
click at [1001, 709] on div at bounding box center [687, 399] width 1374 height 799
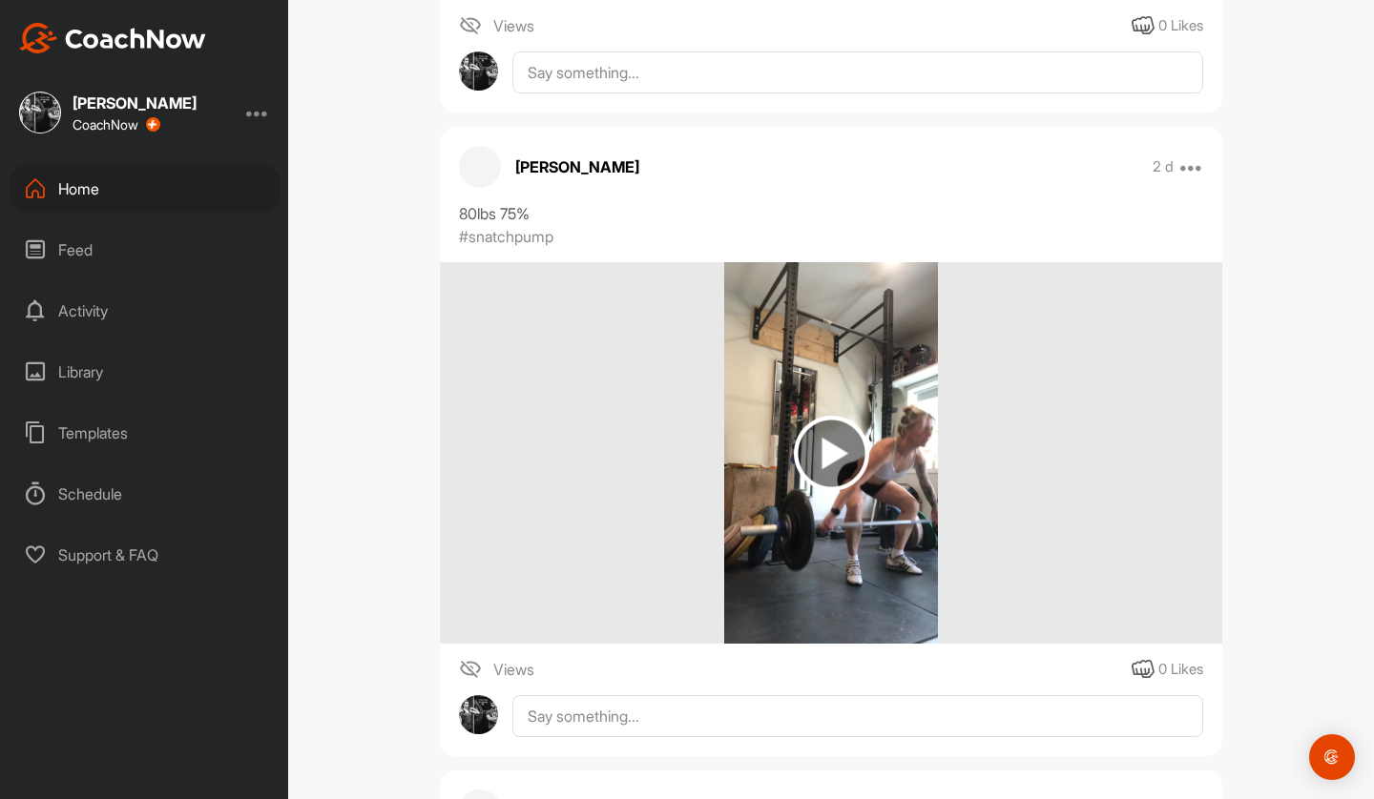
scroll to position [6043, 0]
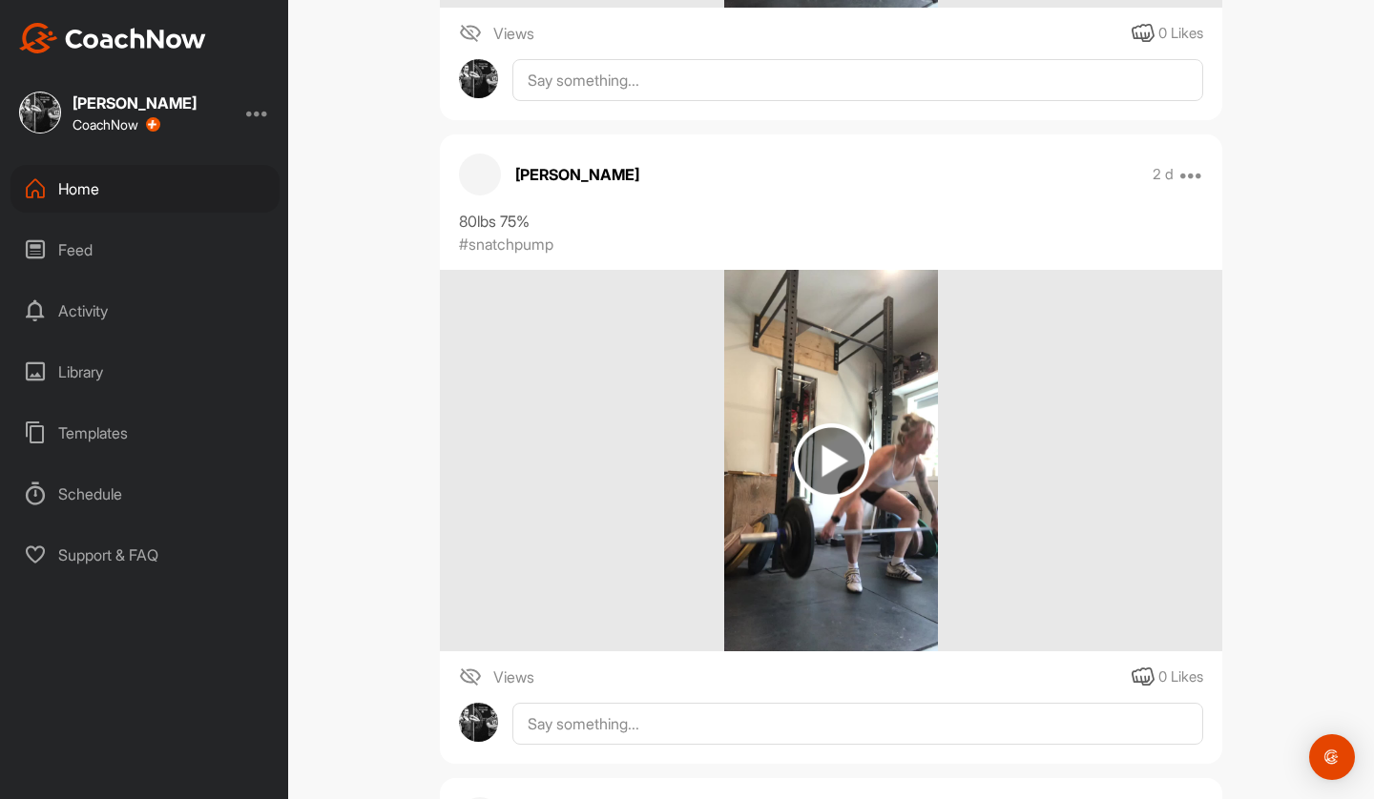
click at [787, 392] on img at bounding box center [831, 461] width 215 height 382
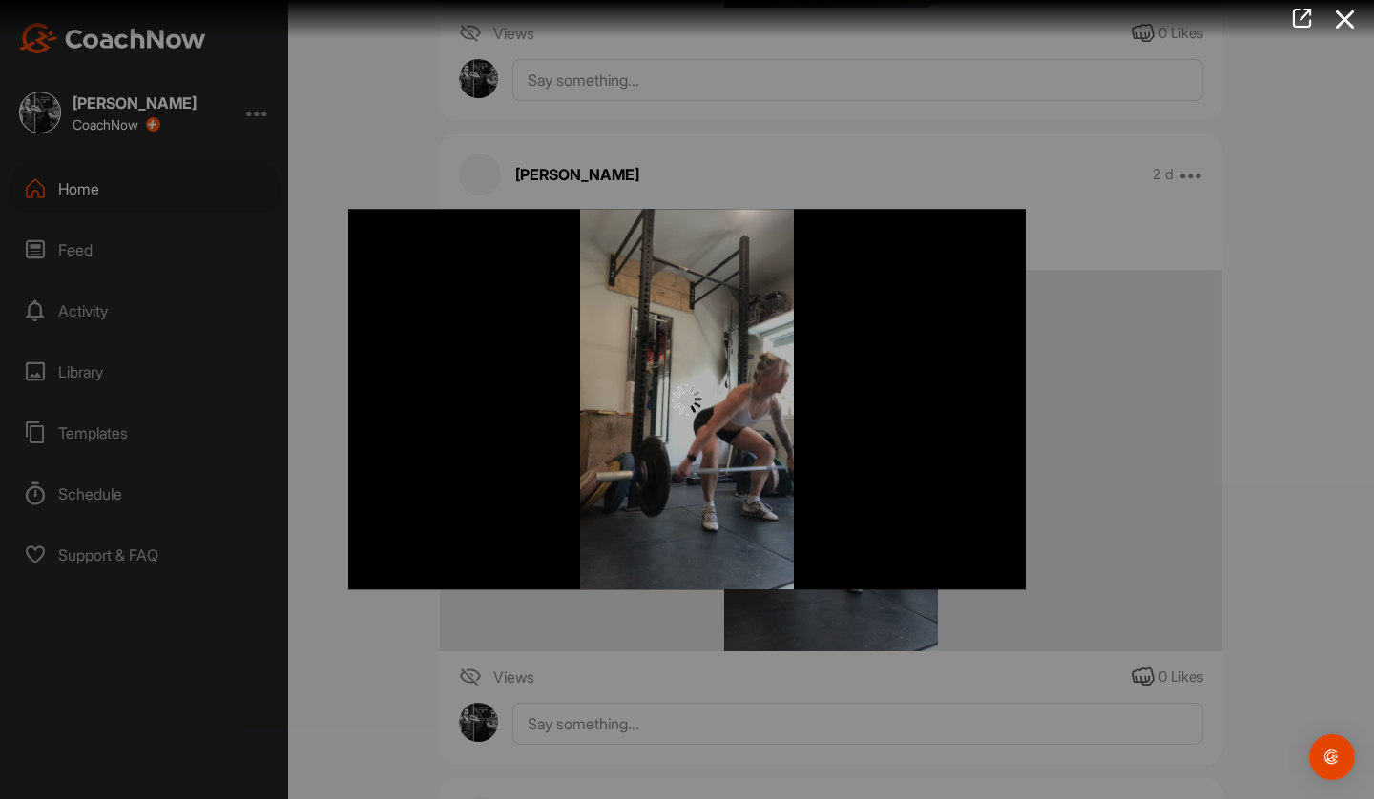
click at [734, 434] on div at bounding box center [686, 399] width 677 height 381
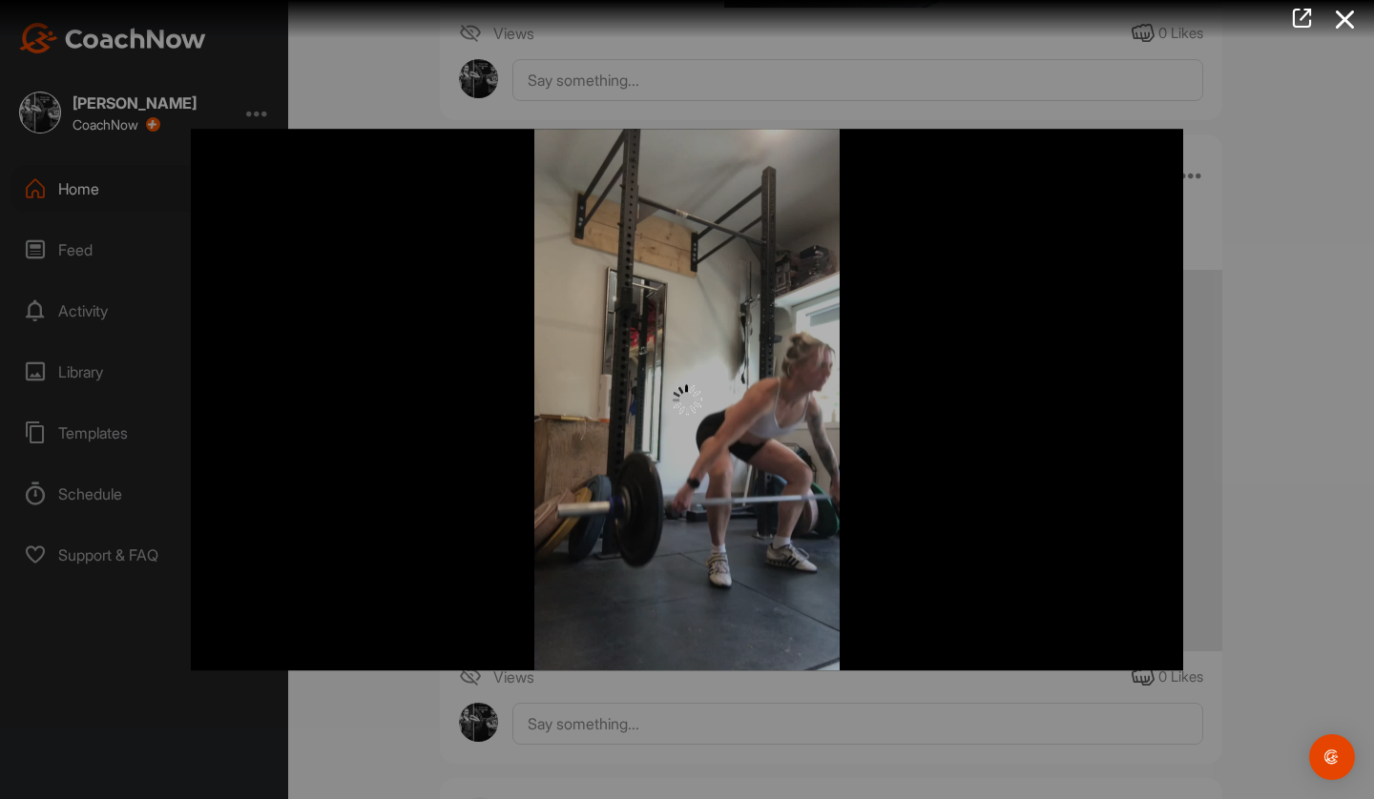
click at [1239, 462] on div at bounding box center [687, 399] width 1374 height 799
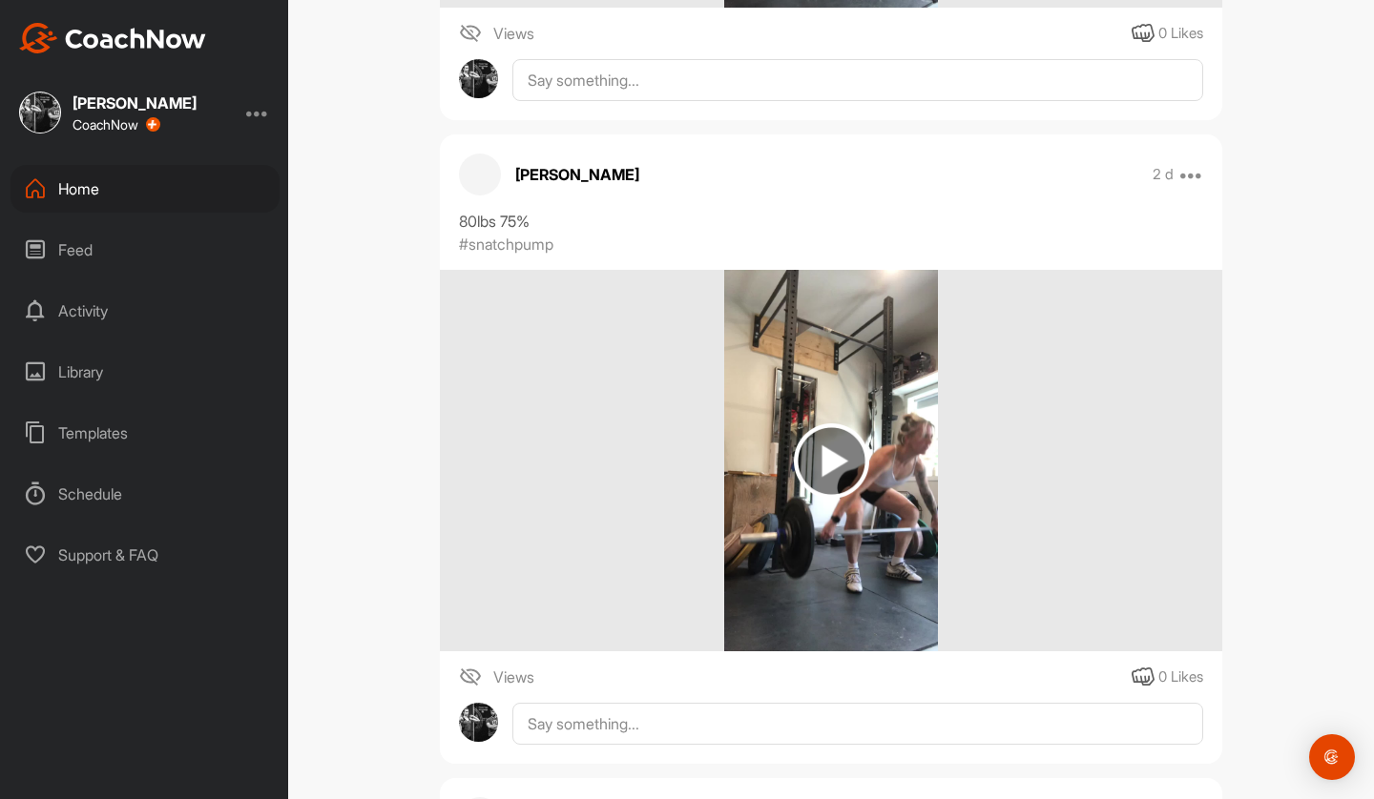
click at [904, 463] on img at bounding box center [831, 461] width 215 height 382
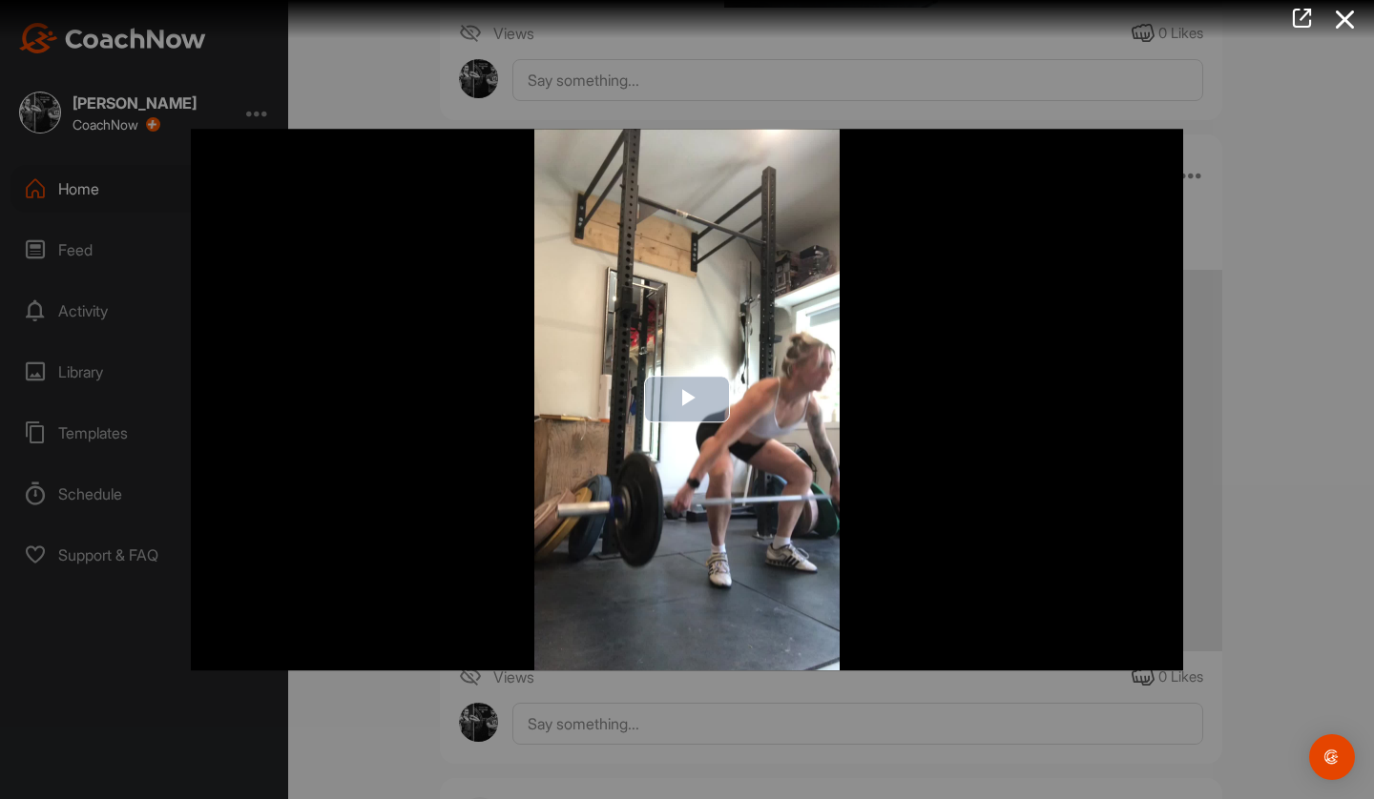
click at [609, 269] on img "Video Player" at bounding box center [687, 400] width 992 height 542
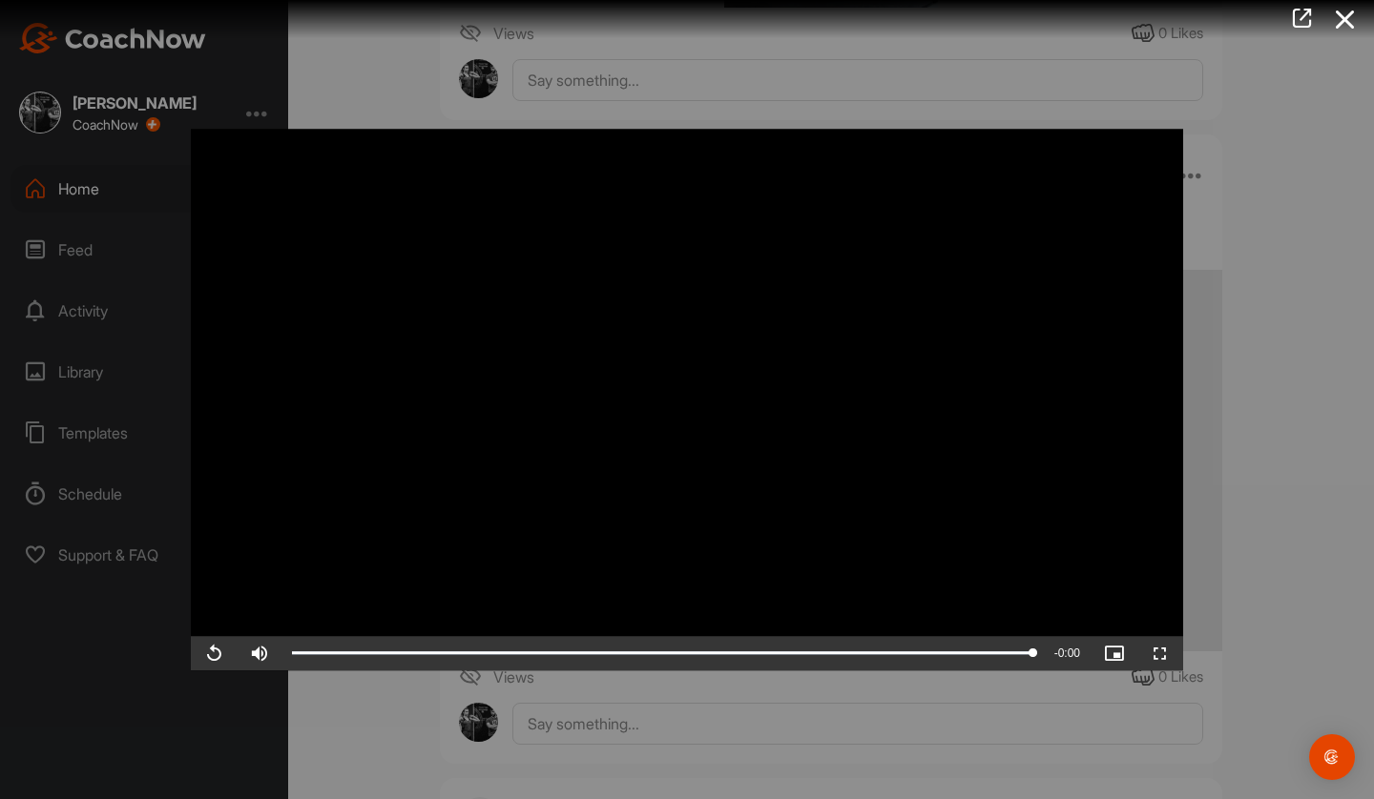
click at [776, 676] on div "Video Player is loading. Play Video Replay Skip Backward Skip Forward Mute Curr…" at bounding box center [687, 400] width 1030 height 580
click at [1243, 542] on div at bounding box center [687, 399] width 1374 height 799
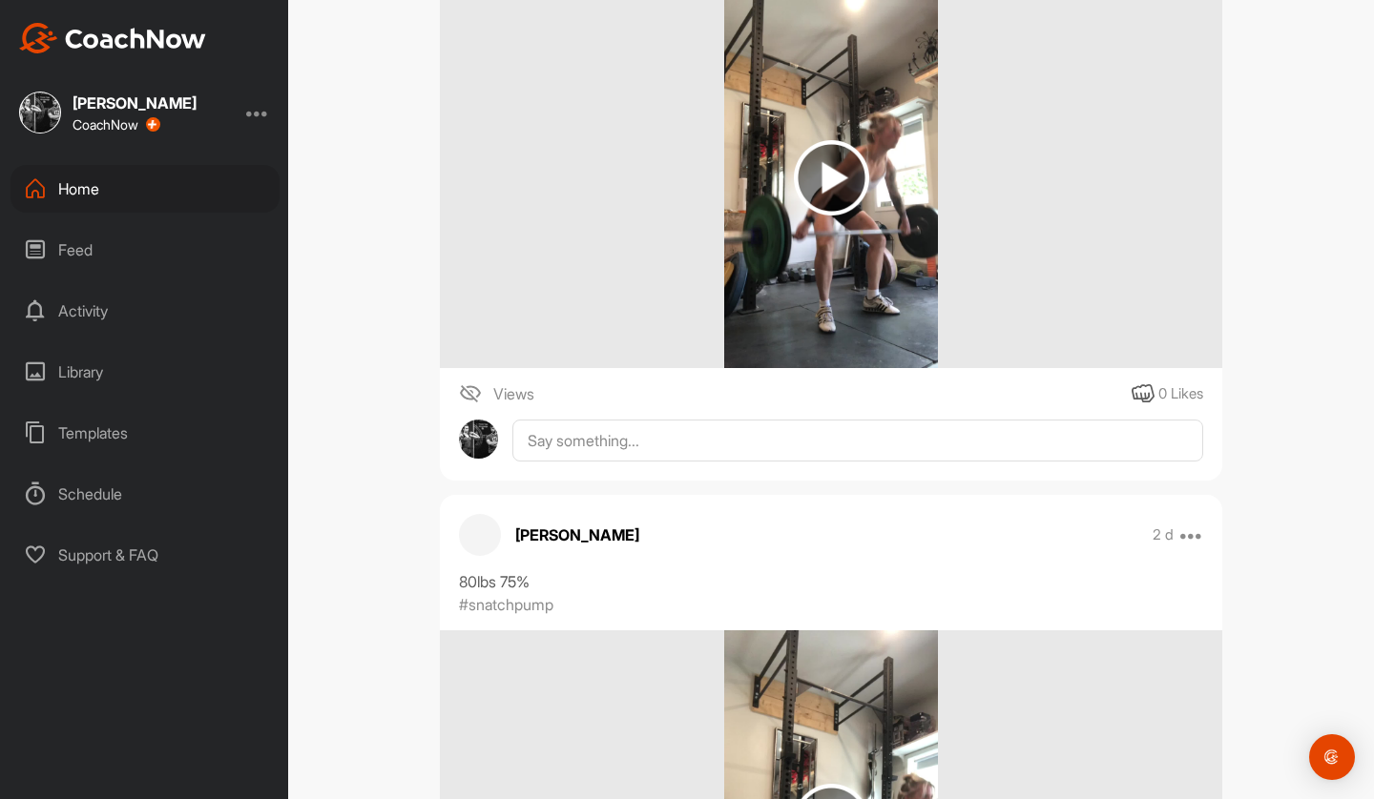
scroll to position [5498, 0]
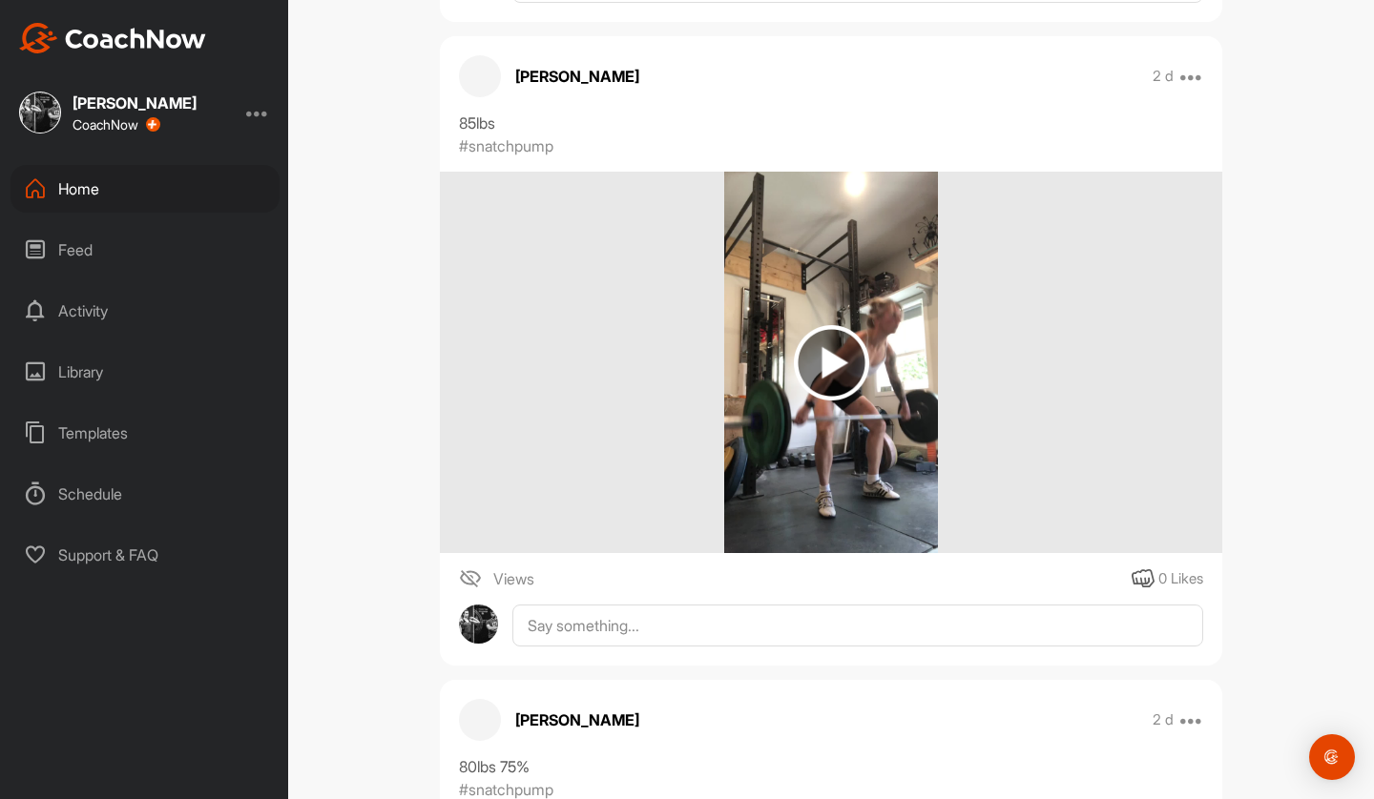
click at [753, 329] on img at bounding box center [831, 363] width 215 height 382
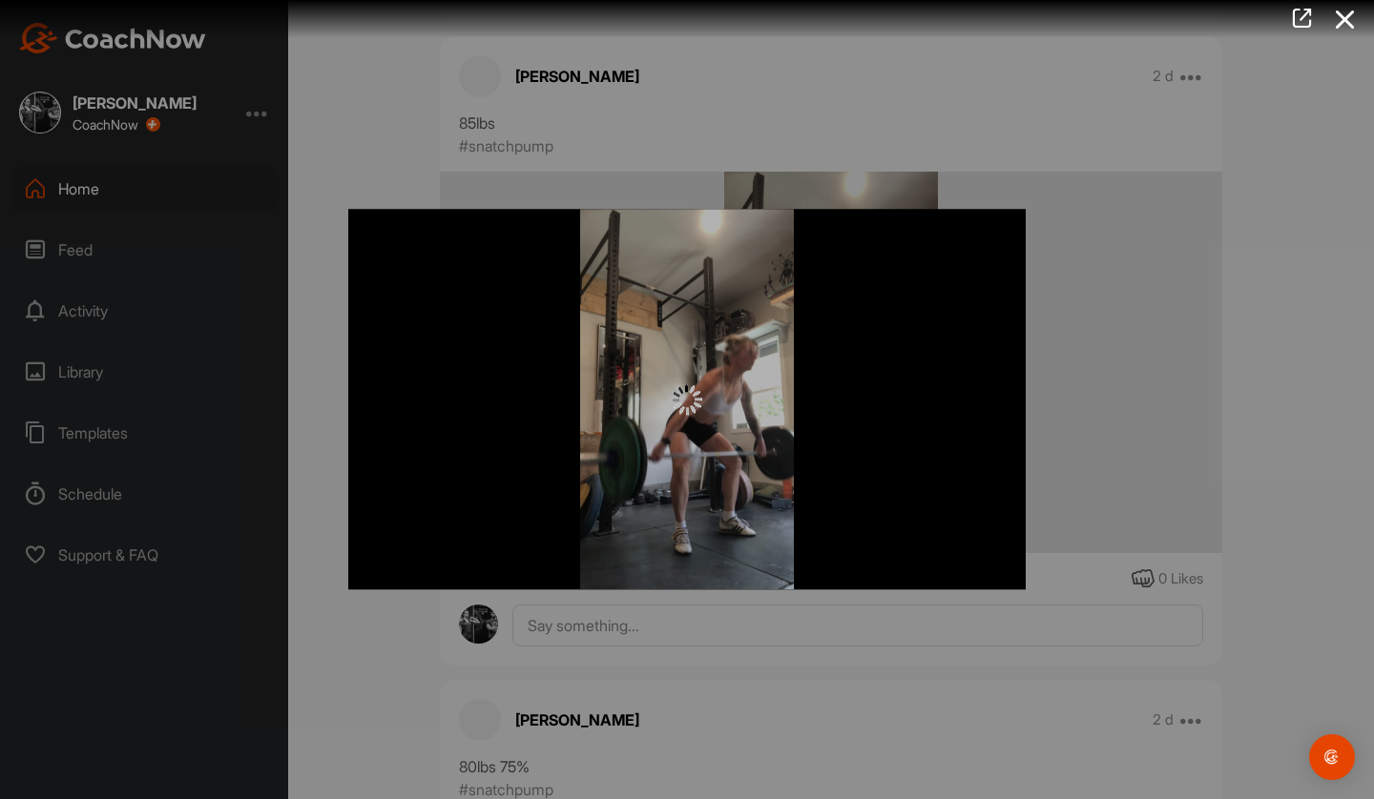
click at [633, 381] on img "Video Player" at bounding box center [686, 399] width 677 height 381
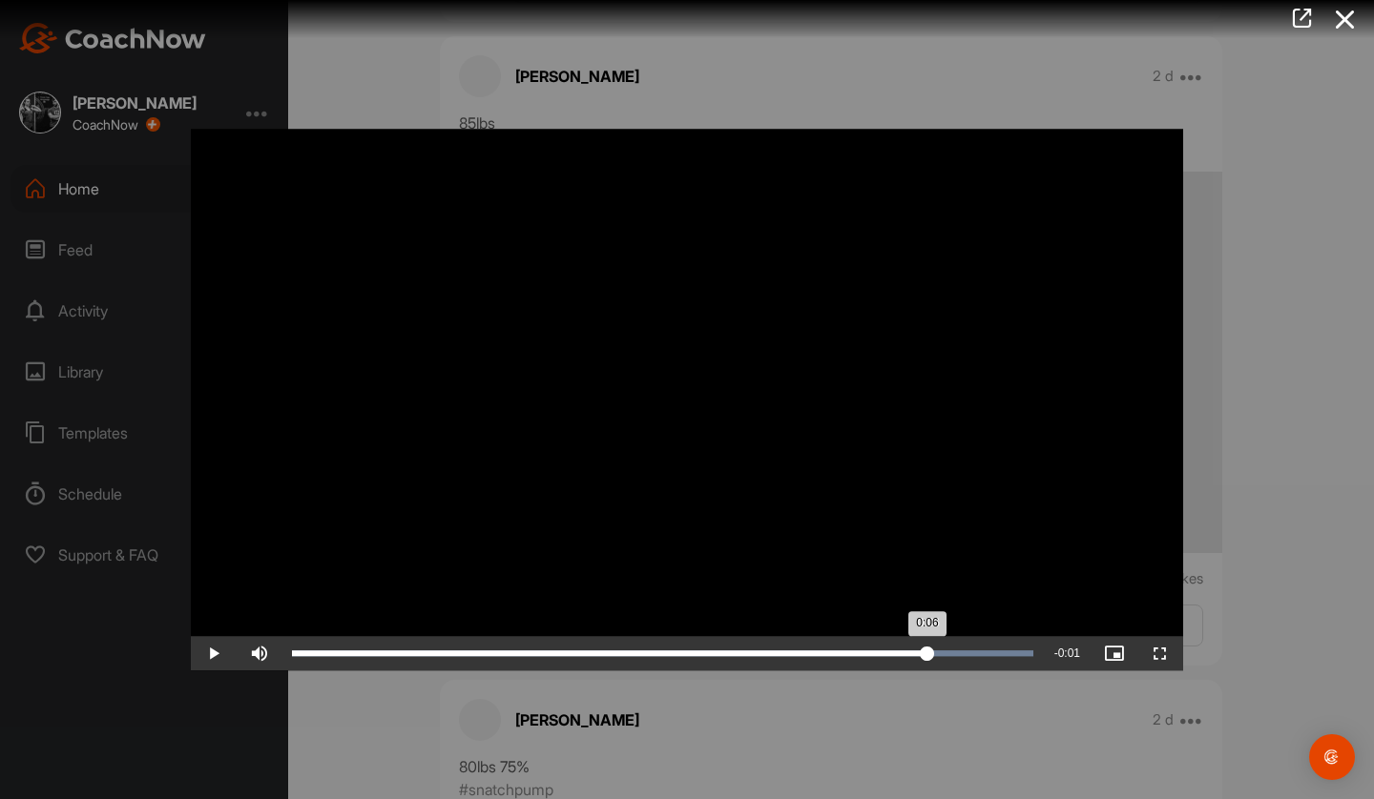
drag, startPoint x: 885, startPoint y: 655, endPoint x: 923, endPoint y: 664, distance: 39.1
click at [923, 664] on div "Loaded : 100.00% 0:06 0:06" at bounding box center [662, 653] width 760 height 34
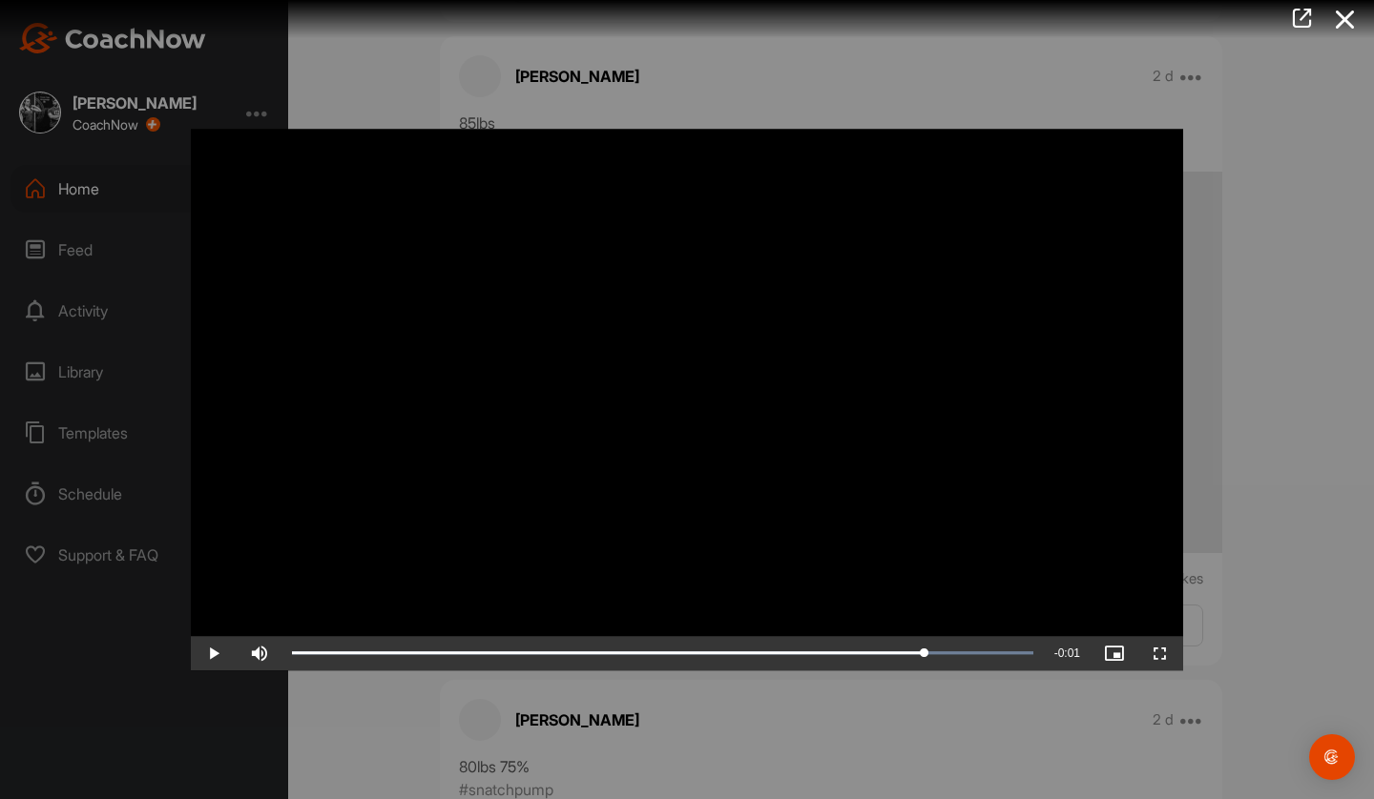
click at [868, 505] on video "Video Player" at bounding box center [687, 400] width 992 height 542
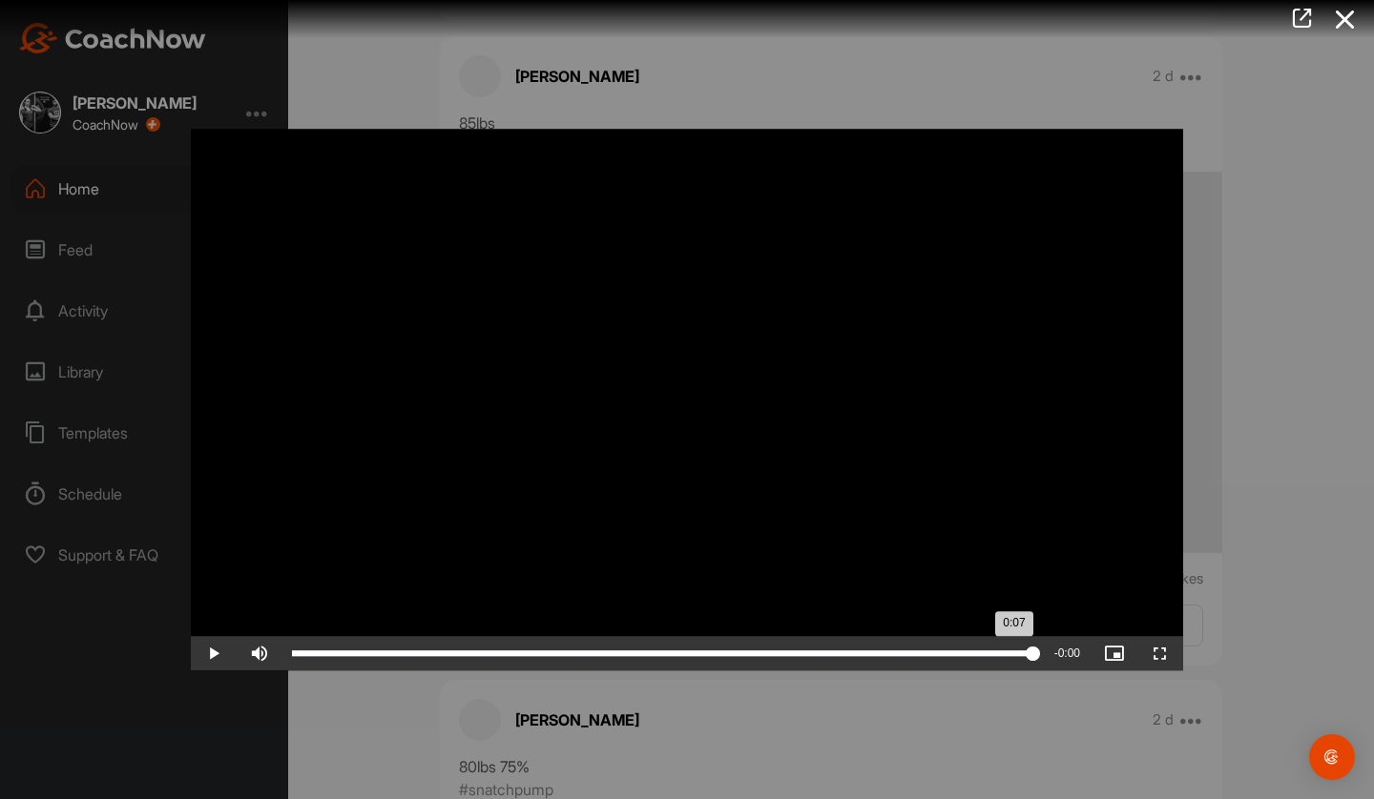
click at [882, 653] on div "0:07" at bounding box center [662, 654] width 741 height 6
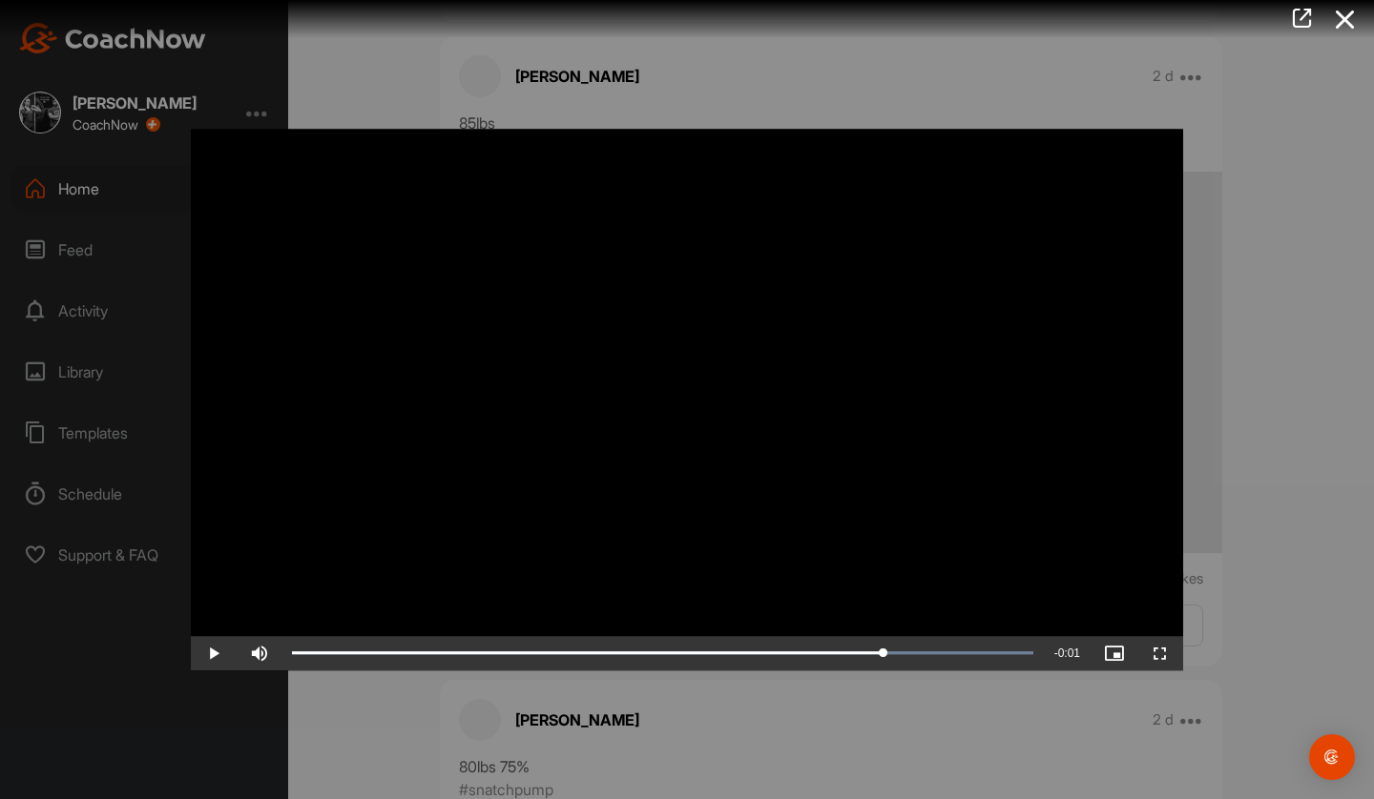
click at [725, 535] on video "Video Player" at bounding box center [687, 400] width 992 height 542
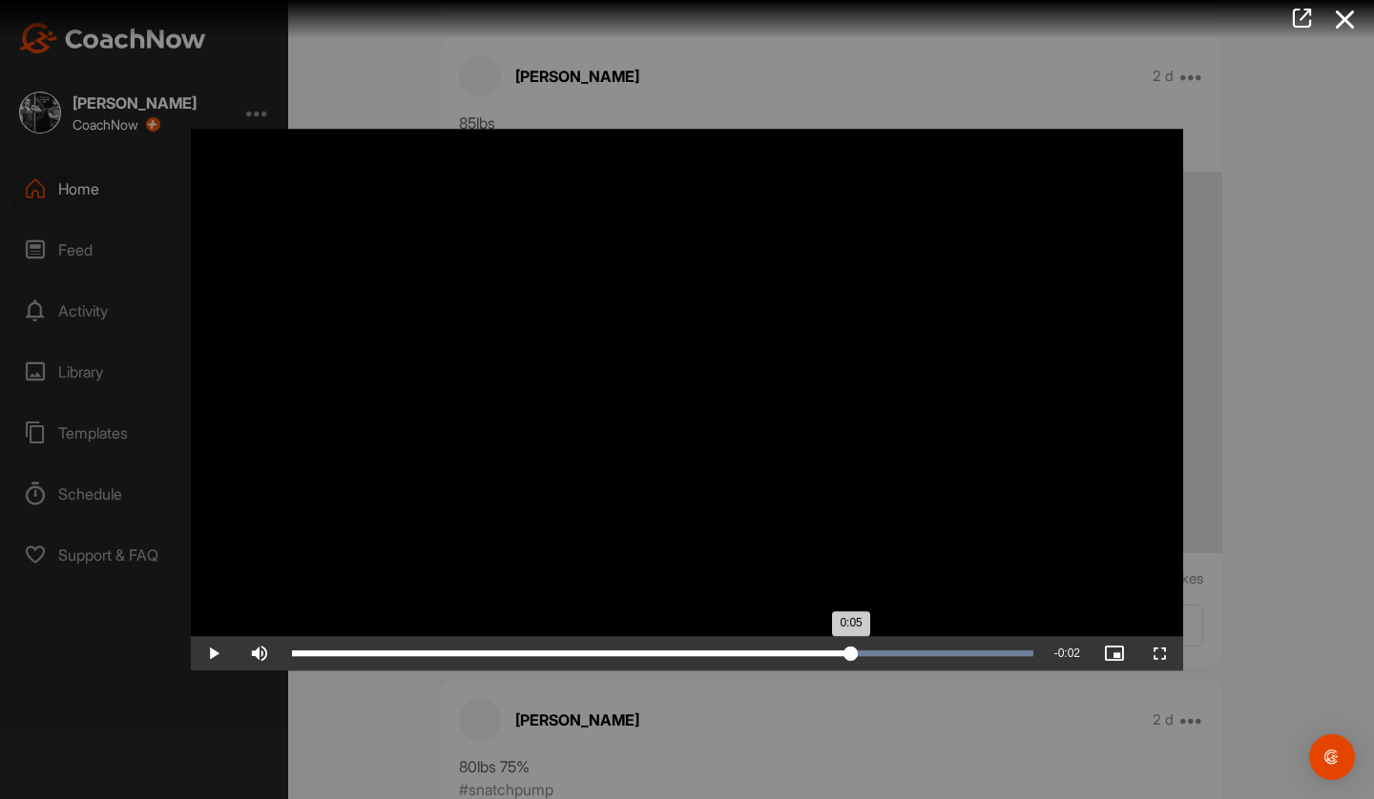
click at [851, 655] on div "0:05" at bounding box center [571, 654] width 559 height 6
drag, startPoint x: 837, startPoint y: 643, endPoint x: 963, endPoint y: 678, distance: 131.7
click at [963, 678] on div "Video Player is loading. Play Video Play Skip Backward Skip Forward Mute Curren…" at bounding box center [687, 400] width 1030 height 580
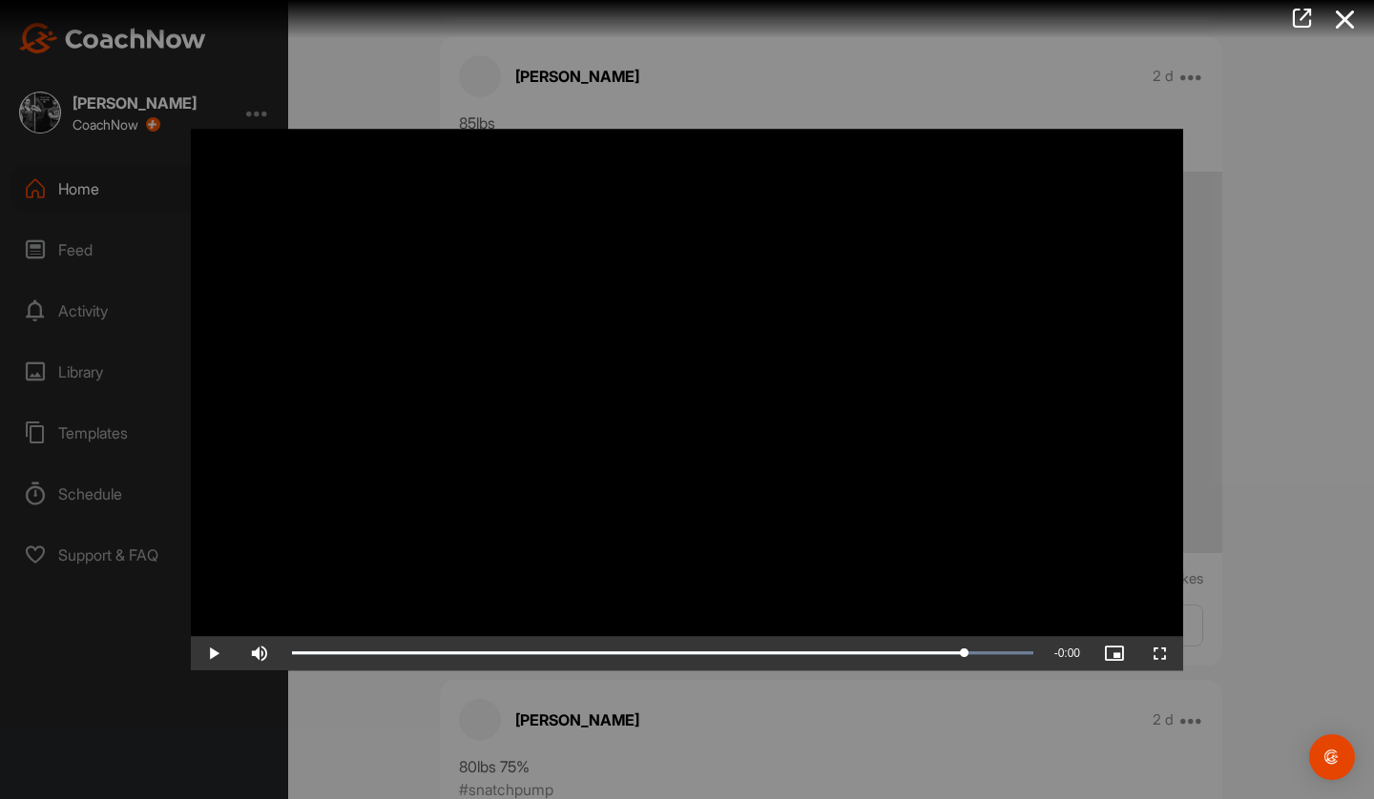
click at [975, 716] on div at bounding box center [687, 399] width 1374 height 799
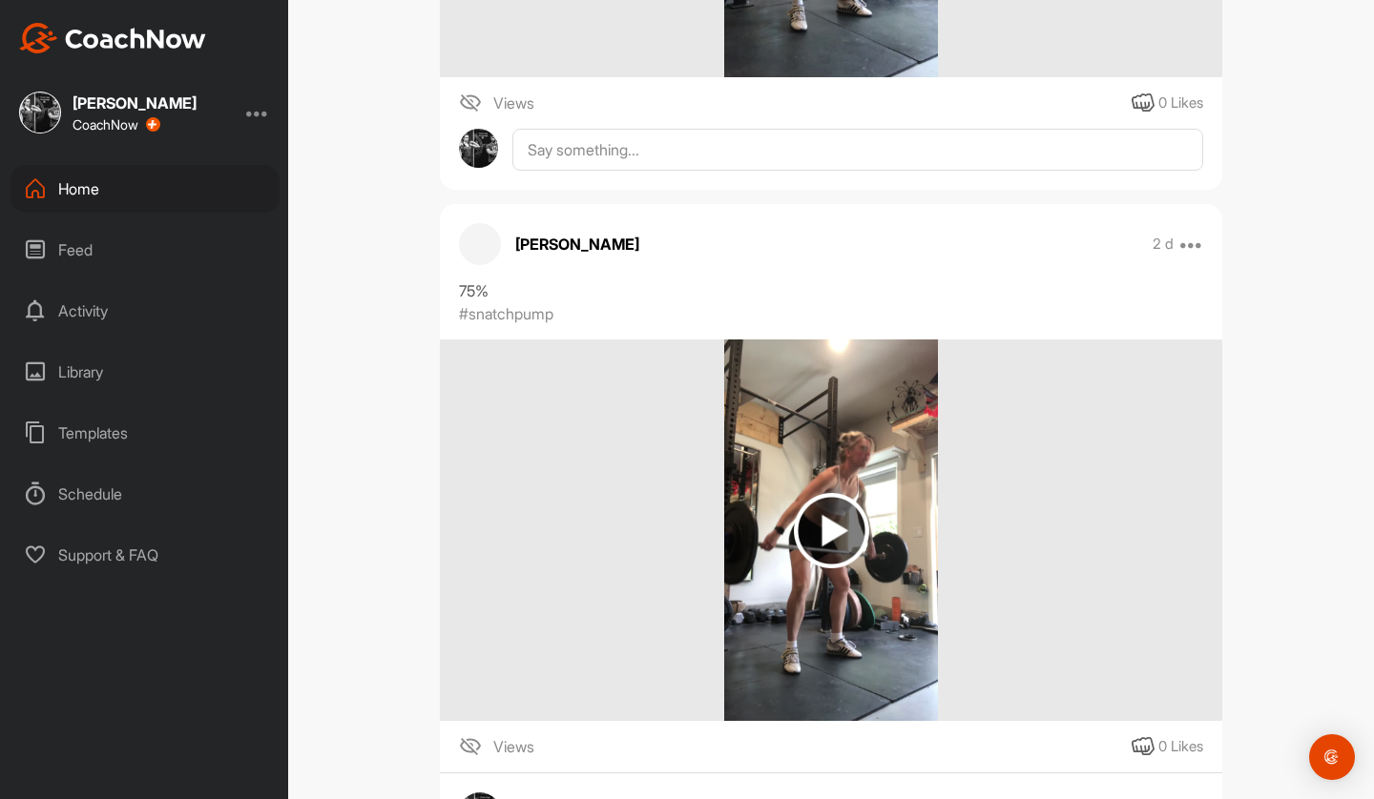
scroll to position [7262, 0]
click at [791, 591] on img at bounding box center [831, 530] width 215 height 382
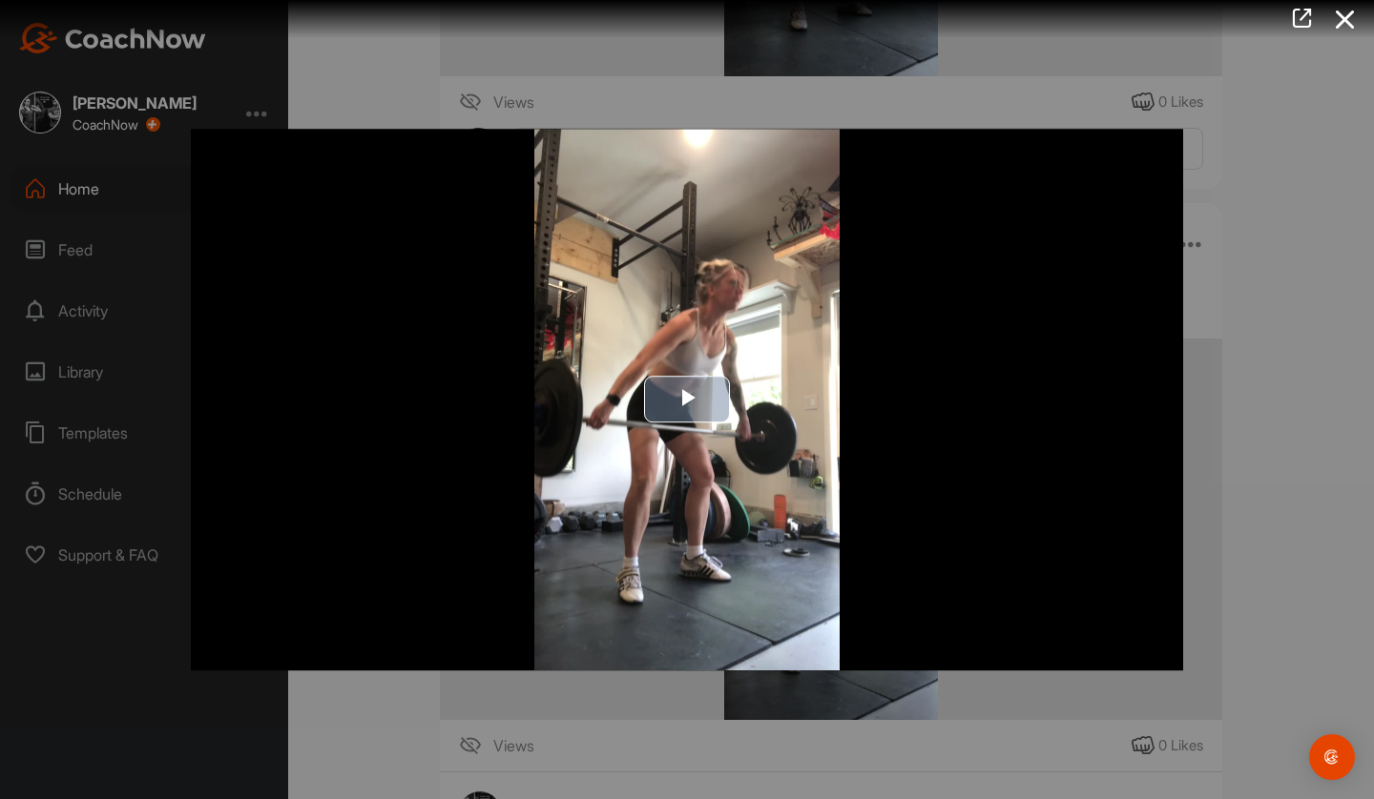
click at [754, 519] on img "Video Player" at bounding box center [687, 400] width 992 height 542
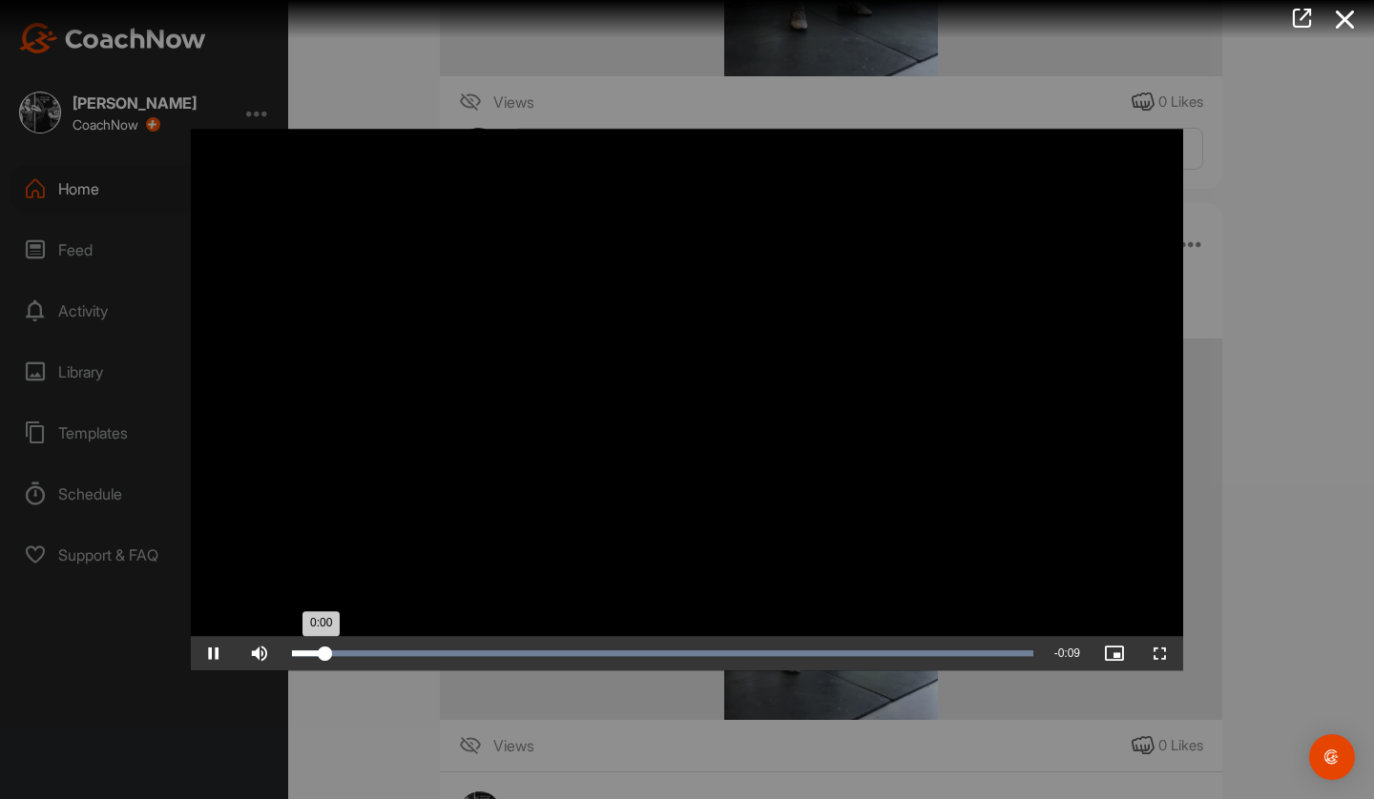
click at [905, 654] on div "Loaded : 100.00% 0:07 0:00" at bounding box center [662, 654] width 741 height 6
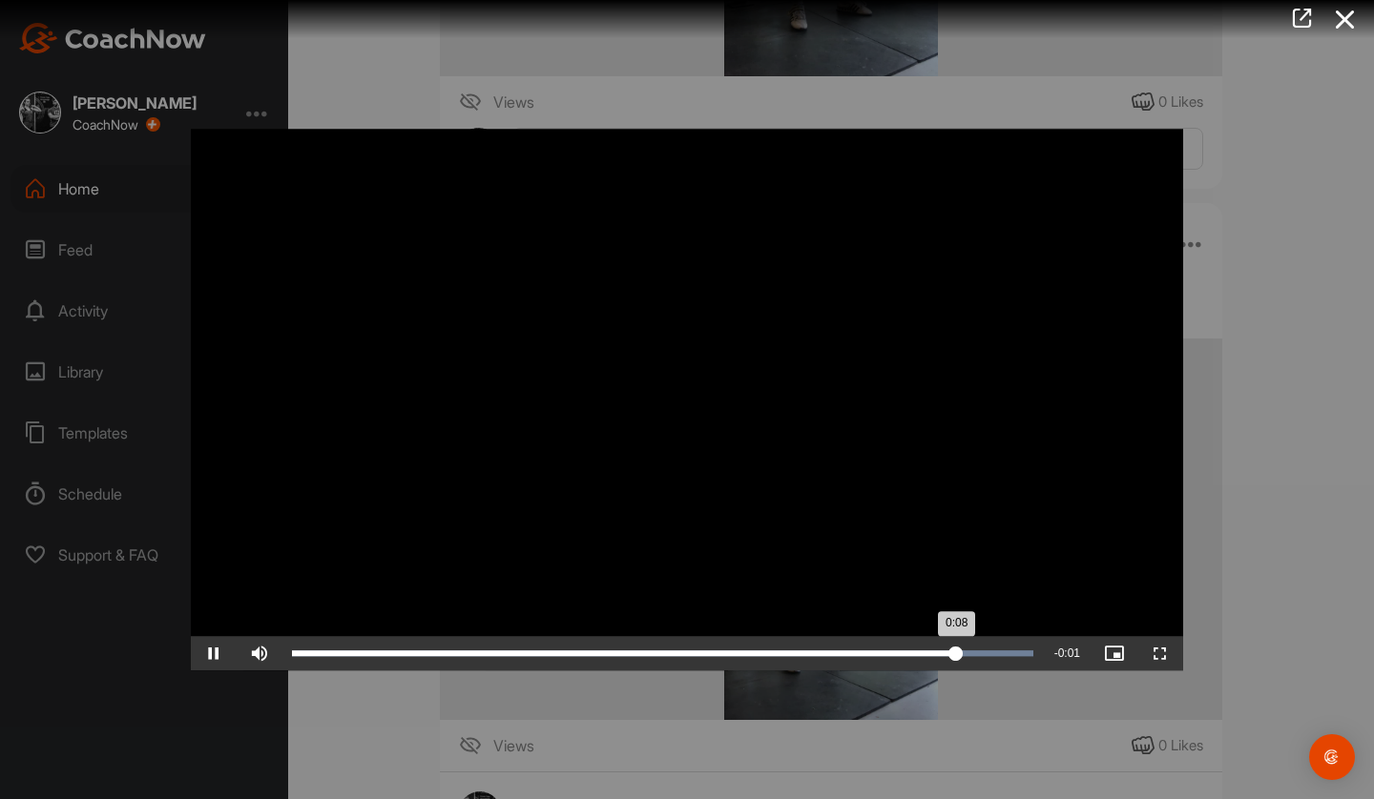
click at [856, 650] on div "Loaded : 100.00% 0:07 0:08" at bounding box center [662, 653] width 760 height 34
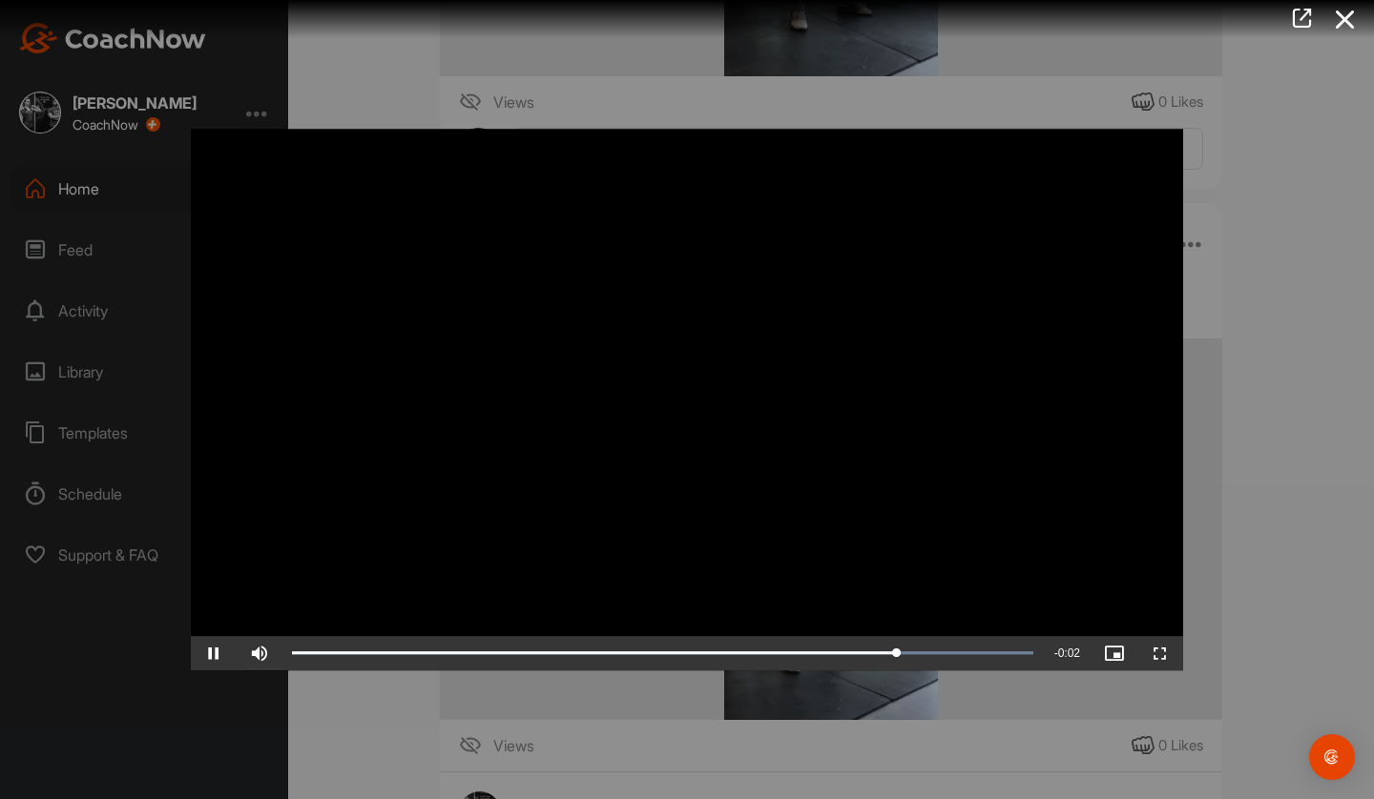
click at [792, 581] on video "Video Player" at bounding box center [687, 400] width 992 height 542
click at [1316, 535] on div at bounding box center [687, 399] width 1374 height 799
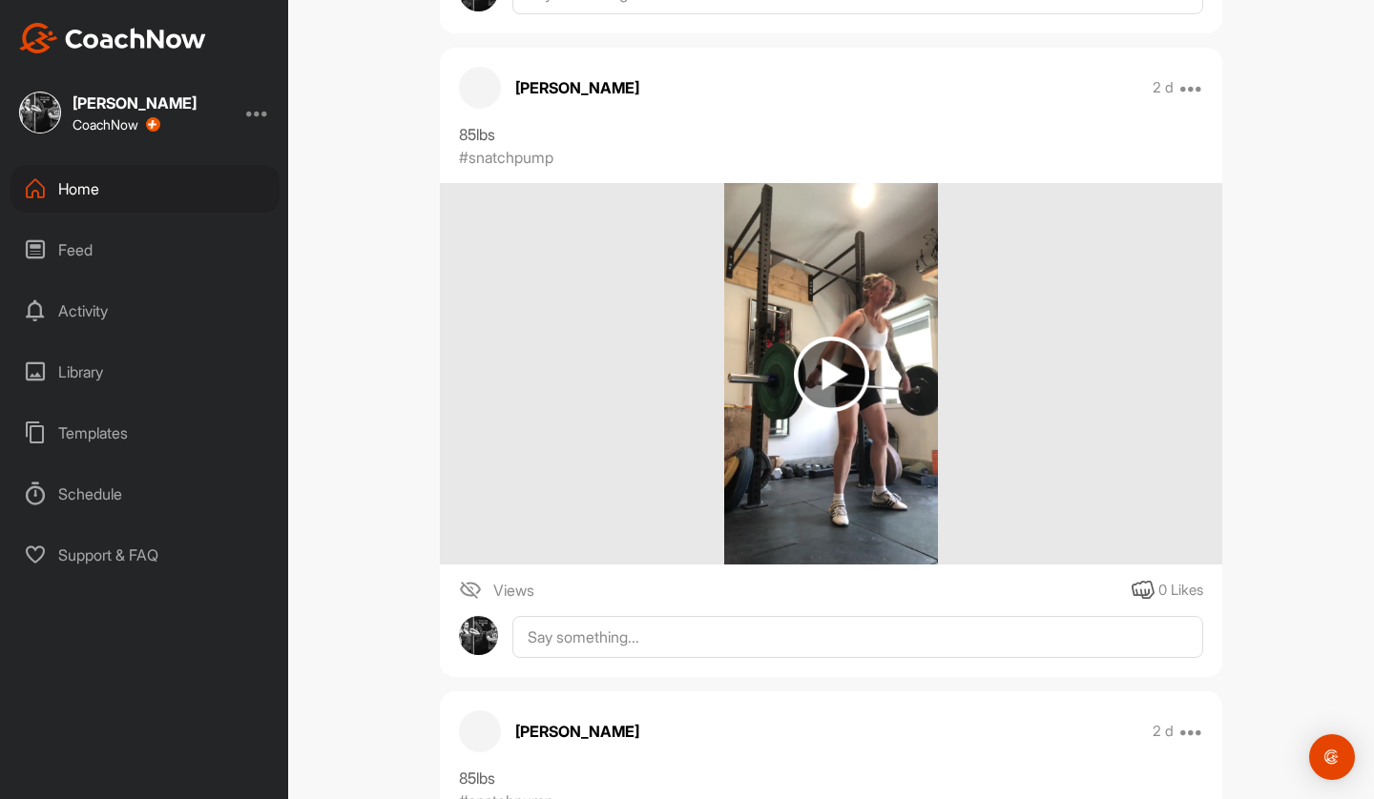
scroll to position [4839, 0]
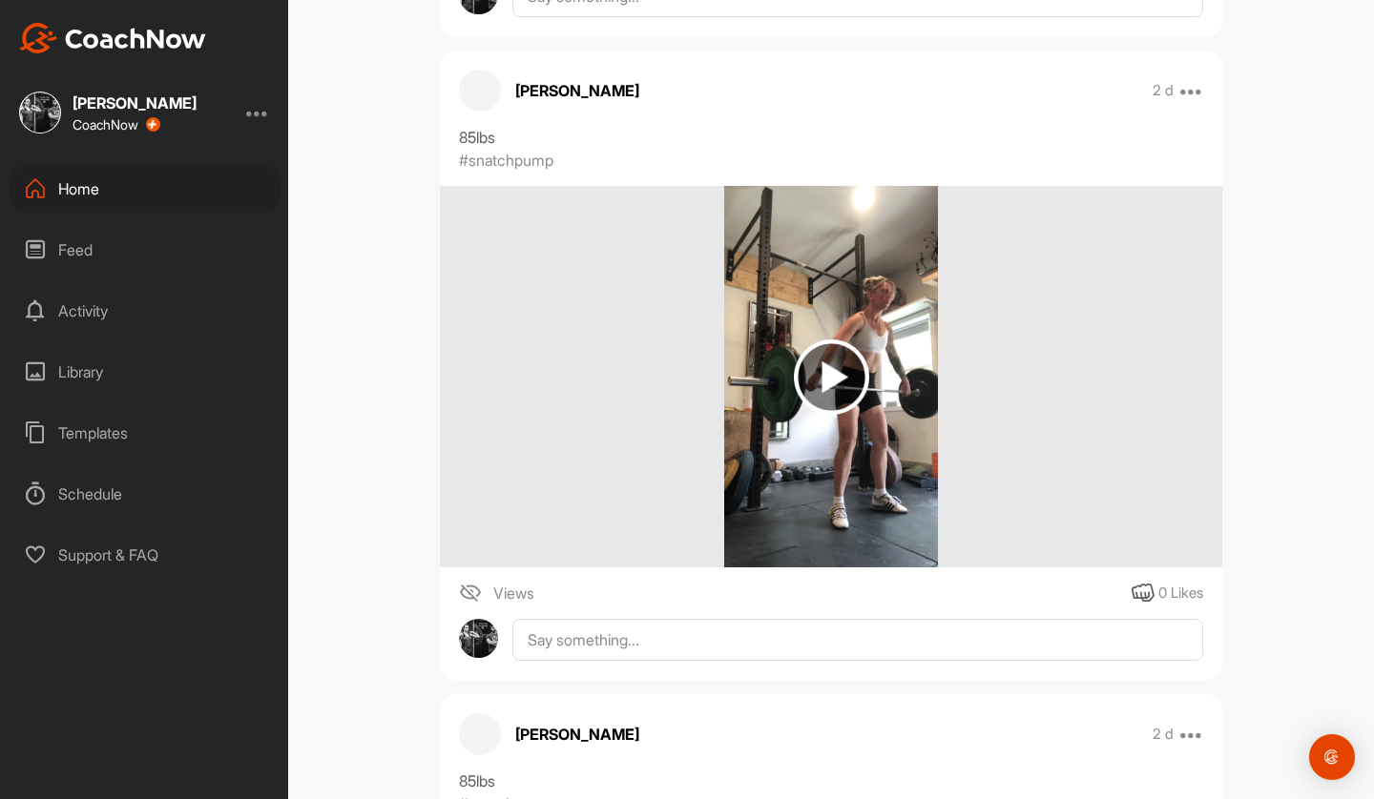
click at [826, 427] on img at bounding box center [831, 377] width 215 height 382
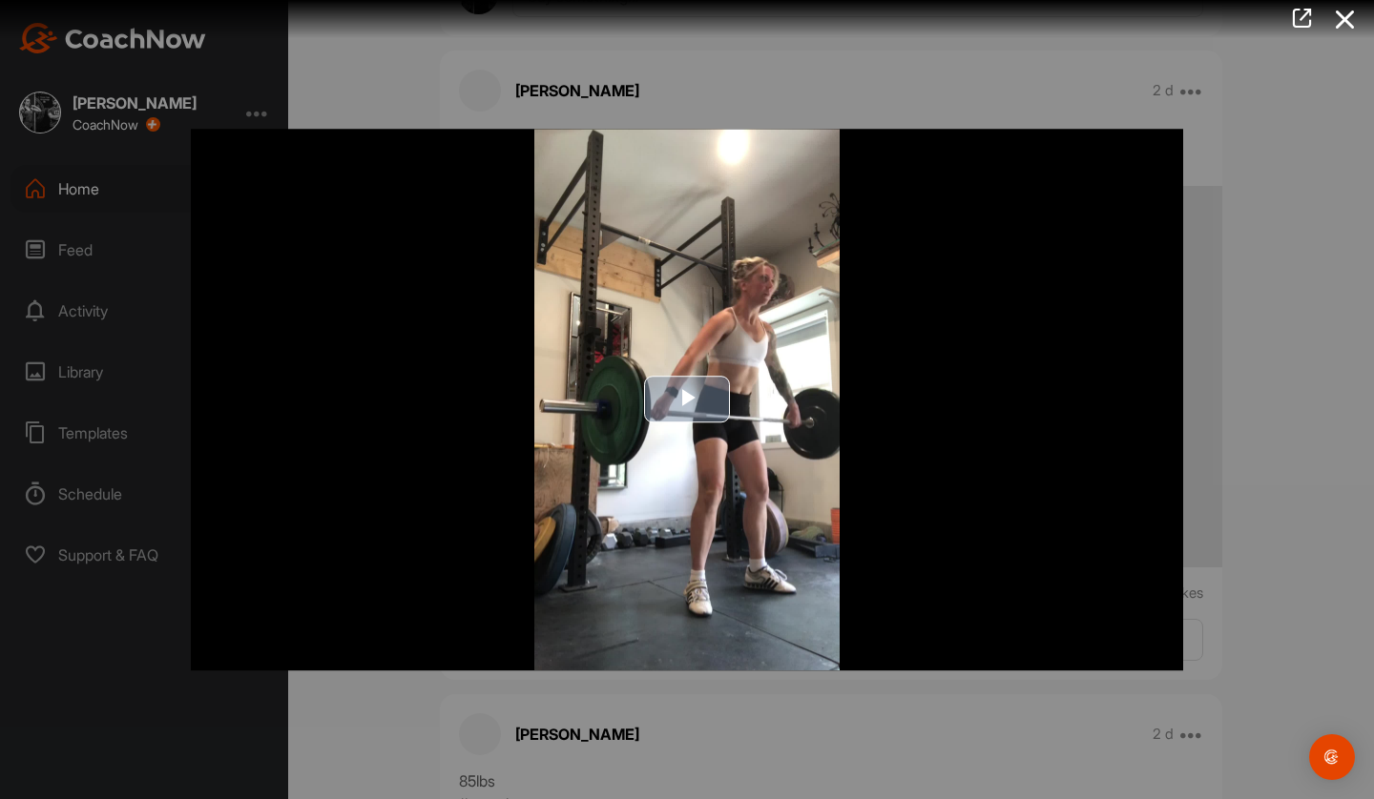
click at [687, 400] on span "Video Player" at bounding box center [687, 400] width 0 height 0
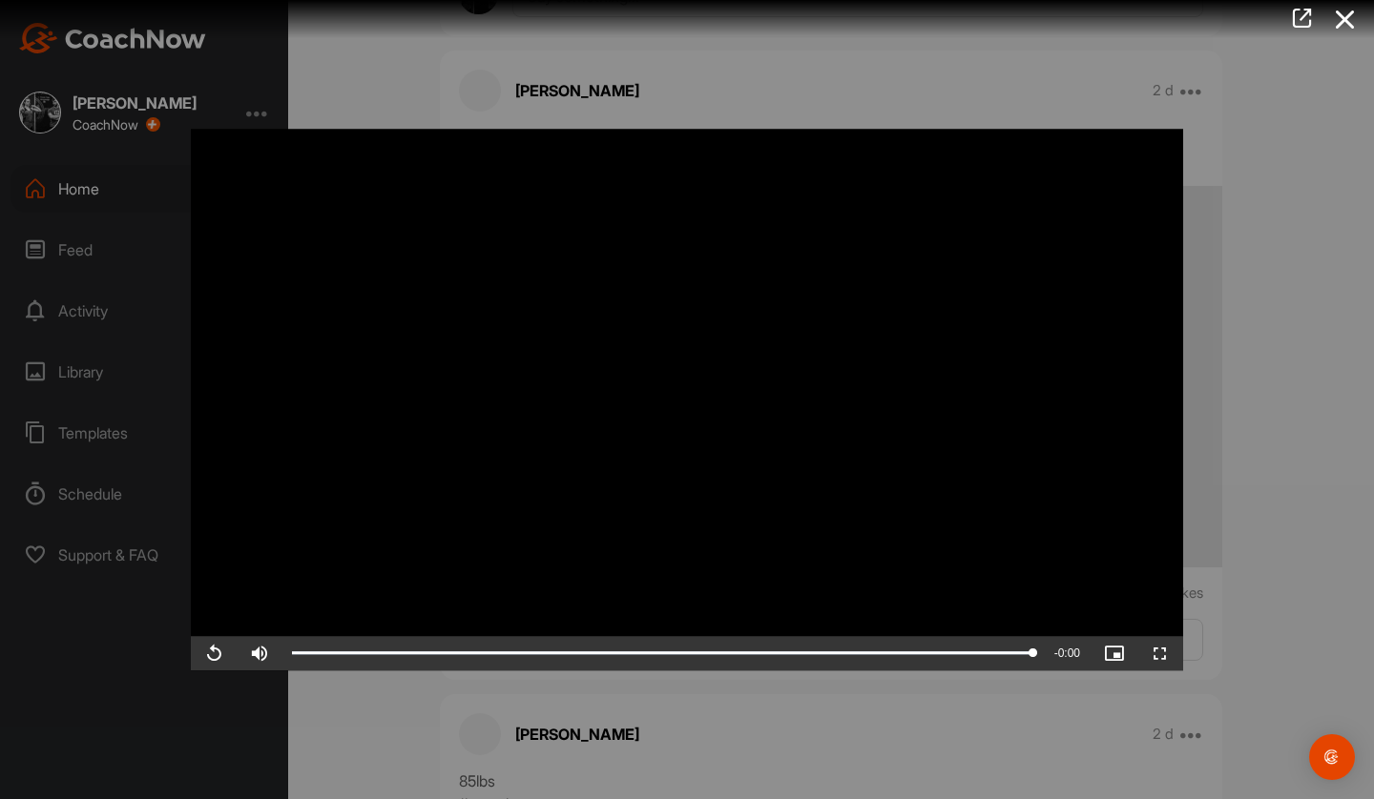
click at [1269, 395] on div at bounding box center [687, 399] width 1374 height 799
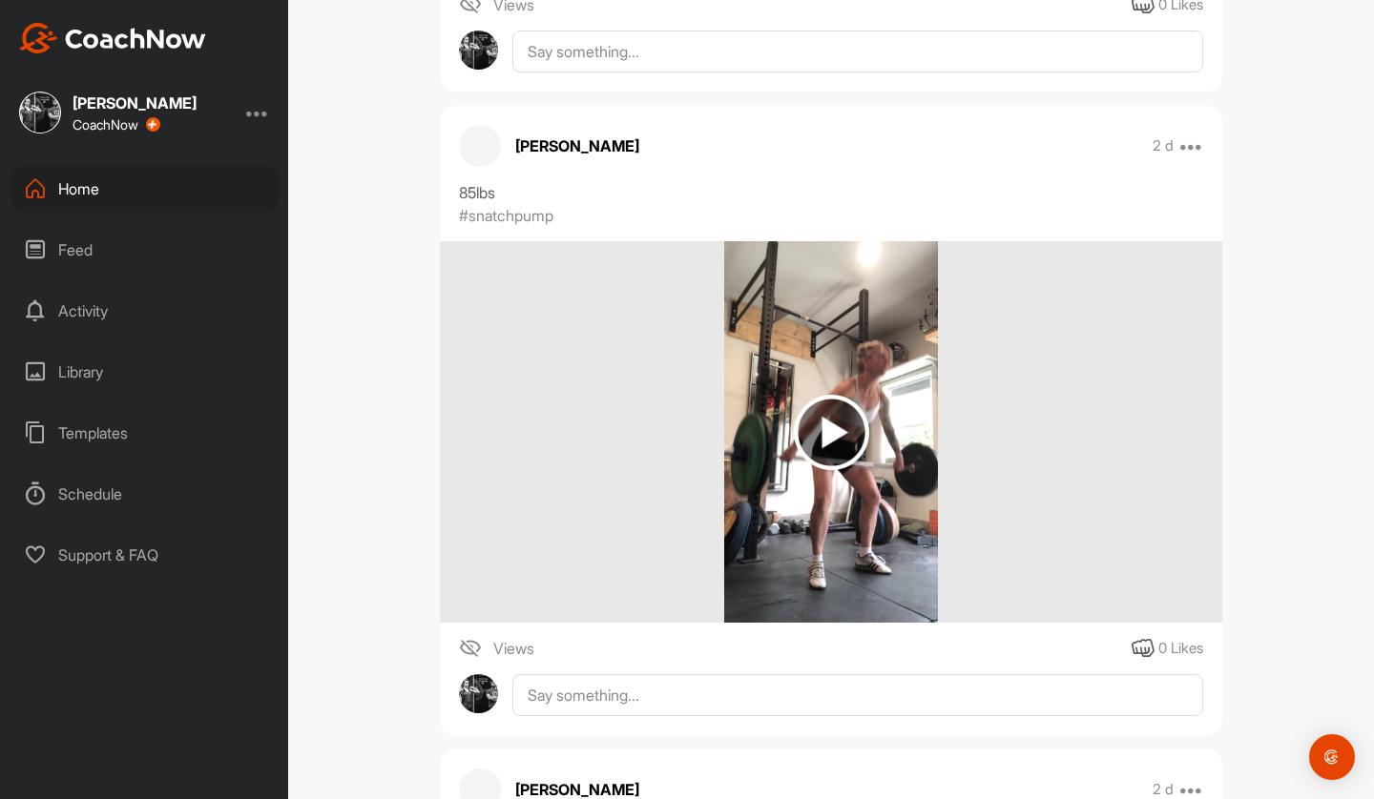
scroll to position [4136, 0]
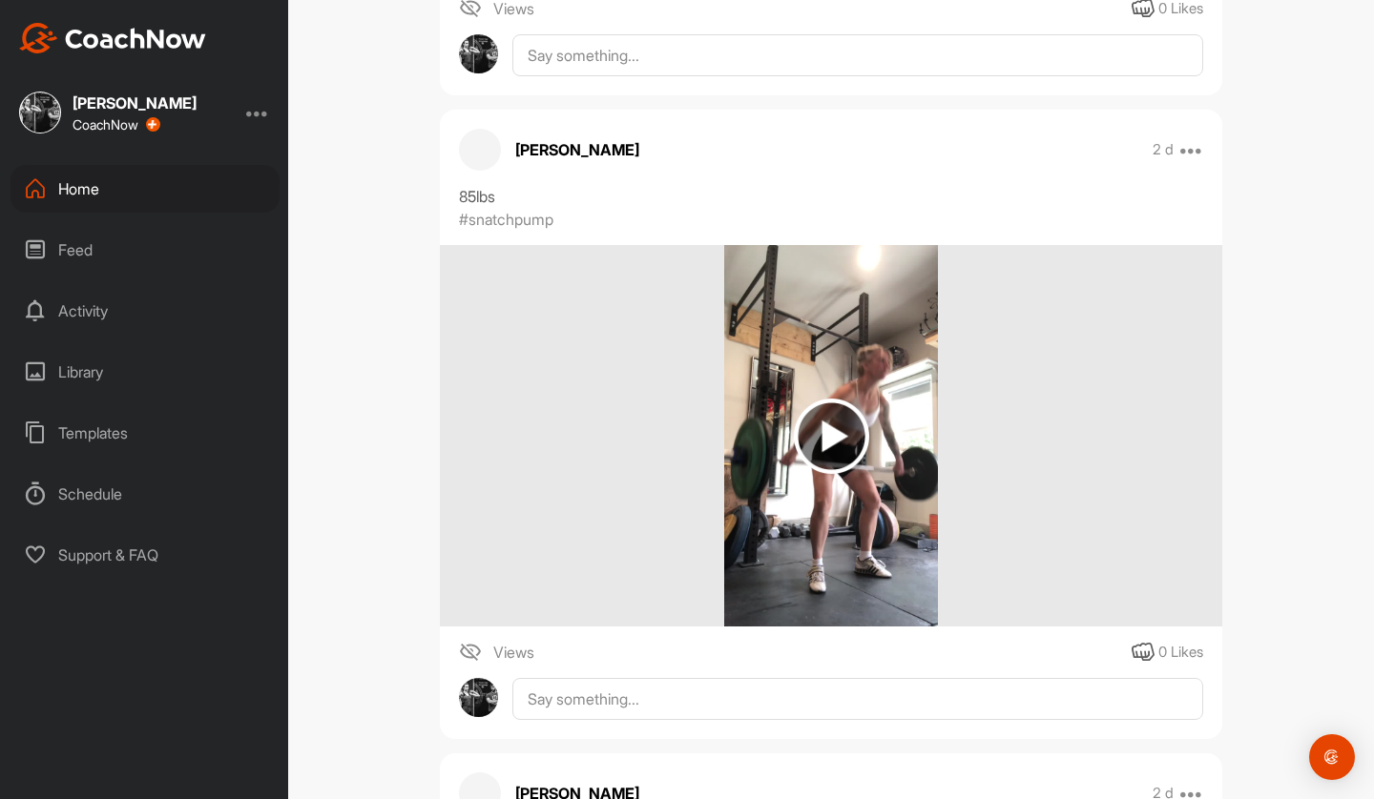
click at [824, 375] on img at bounding box center [831, 436] width 215 height 382
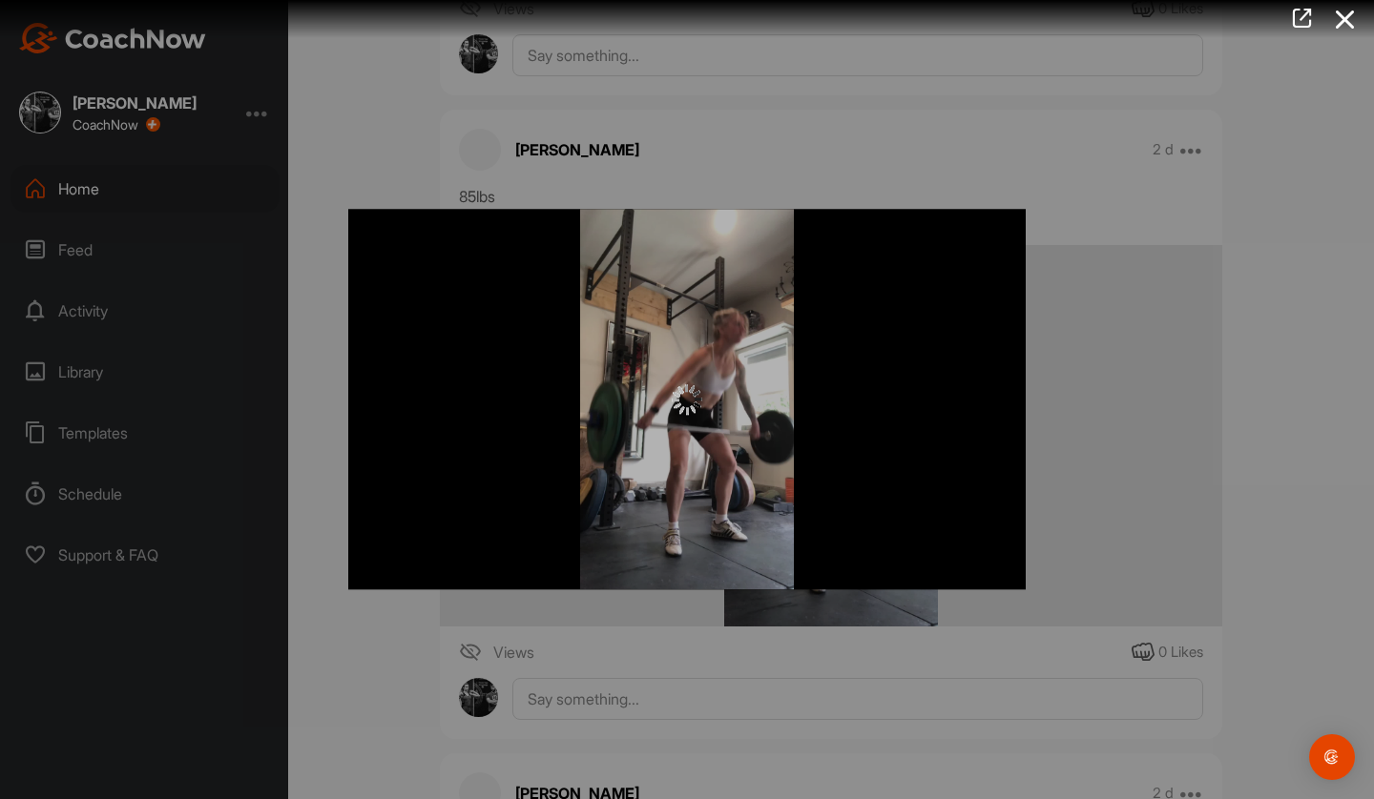
click at [749, 422] on div at bounding box center [686, 399] width 677 height 381
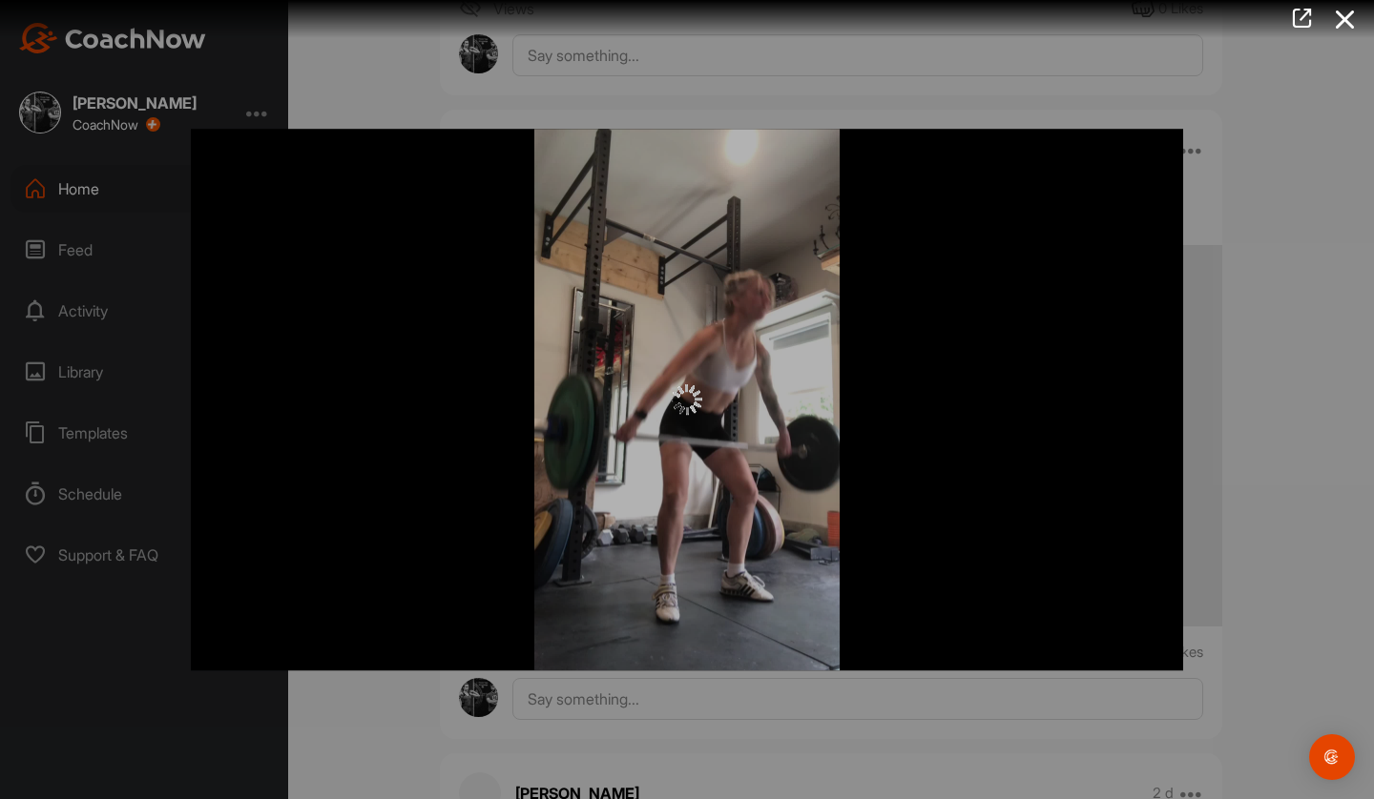
click at [1272, 395] on div at bounding box center [687, 399] width 1374 height 799
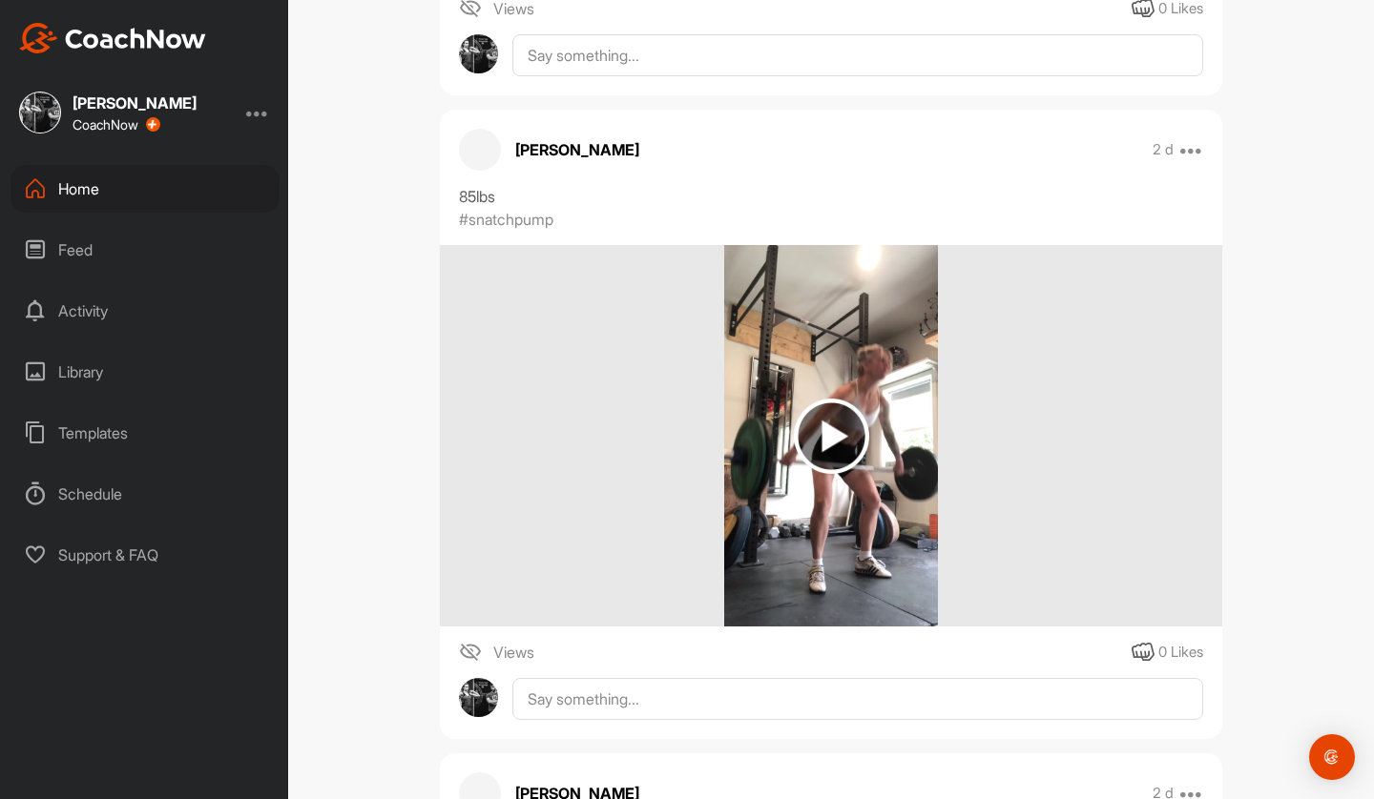
click at [901, 460] on img at bounding box center [831, 436] width 215 height 382
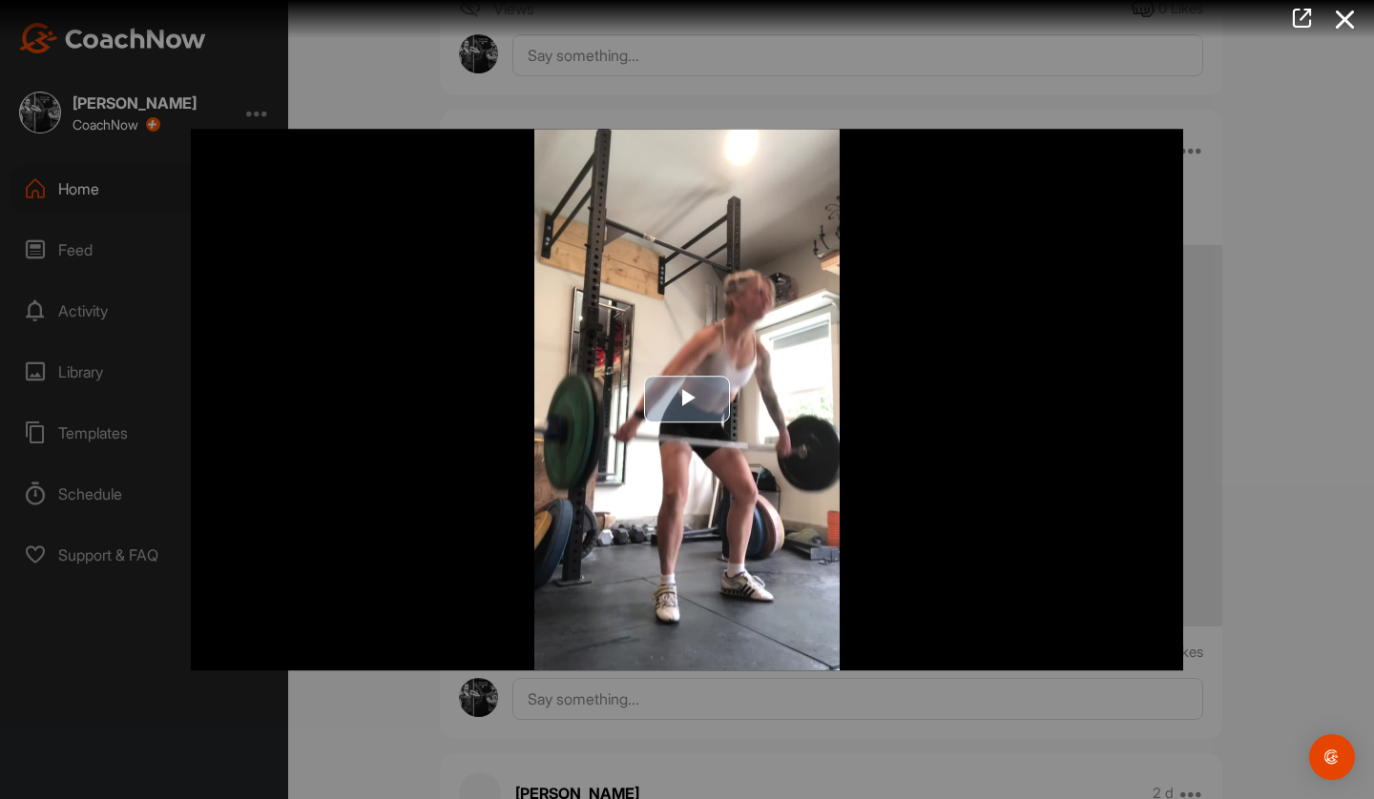
click at [680, 451] on img "Video Player" at bounding box center [687, 400] width 992 height 542
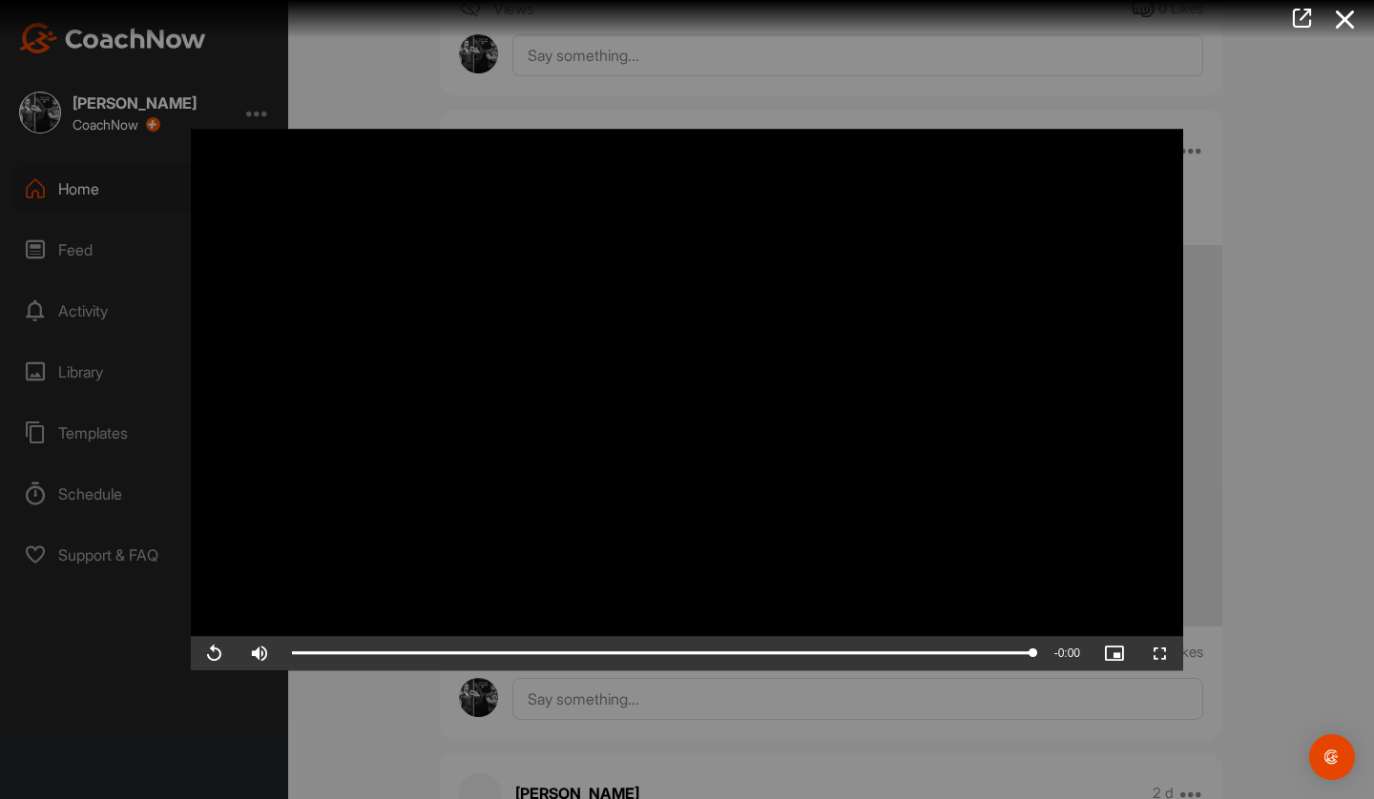
click at [1265, 549] on div at bounding box center [687, 399] width 1374 height 799
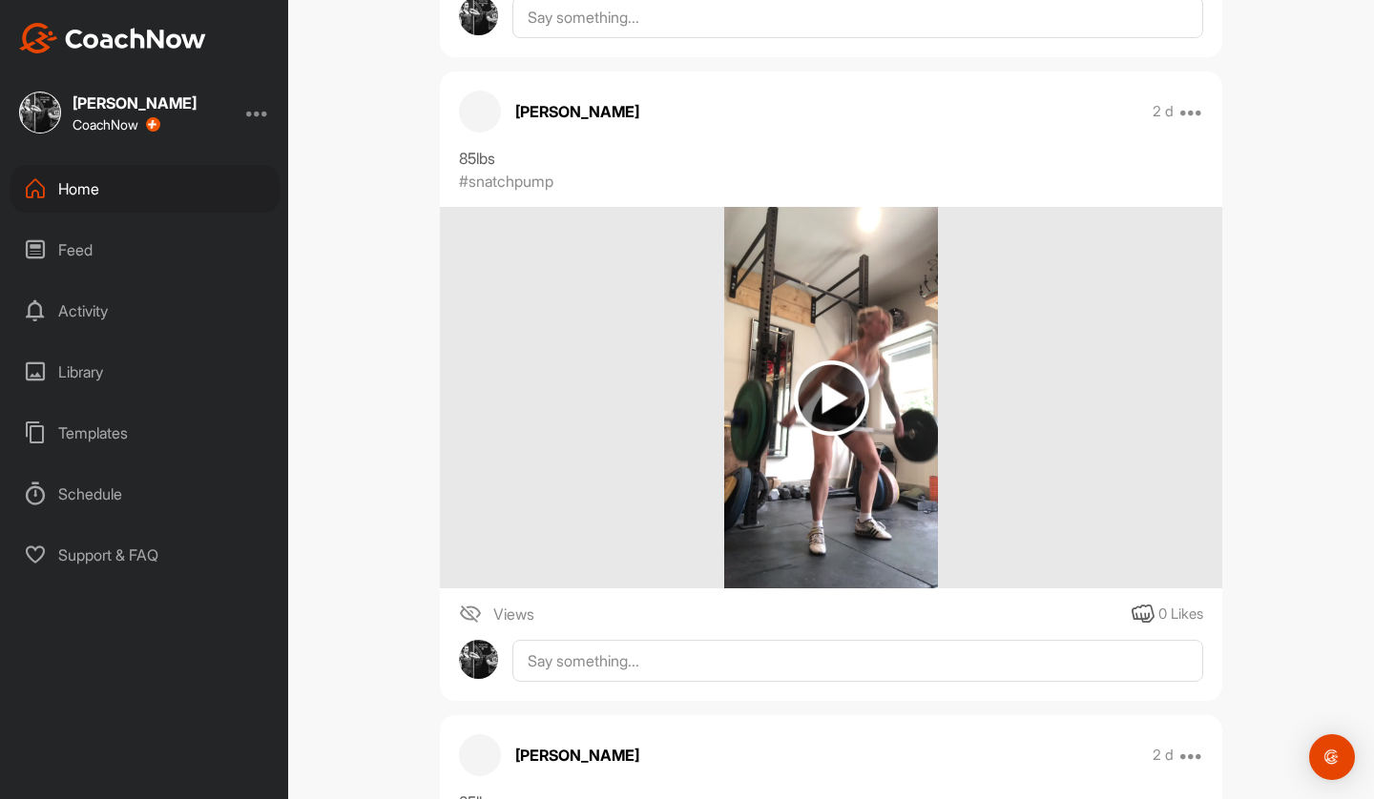
scroll to position [4176, 0]
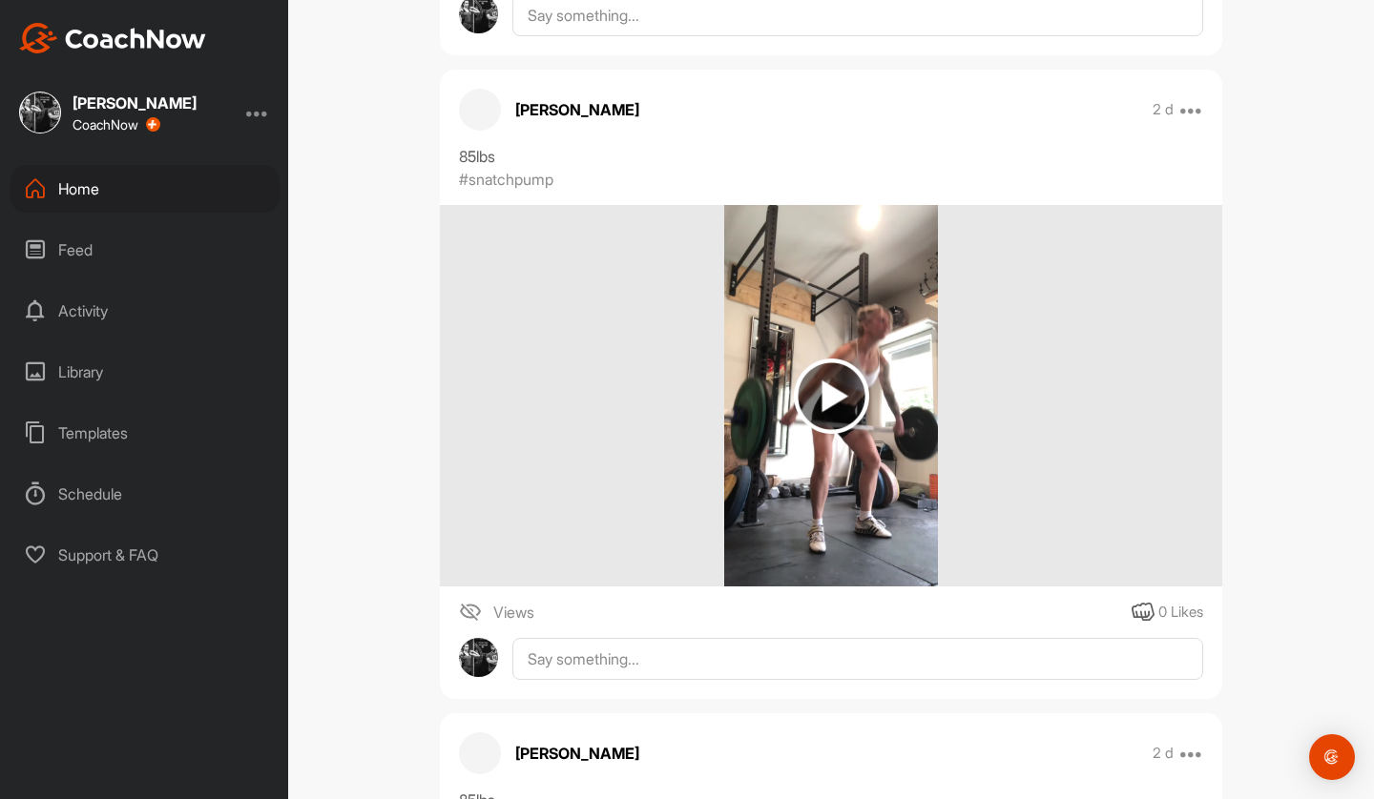
click at [868, 416] on img at bounding box center [831, 396] width 215 height 382
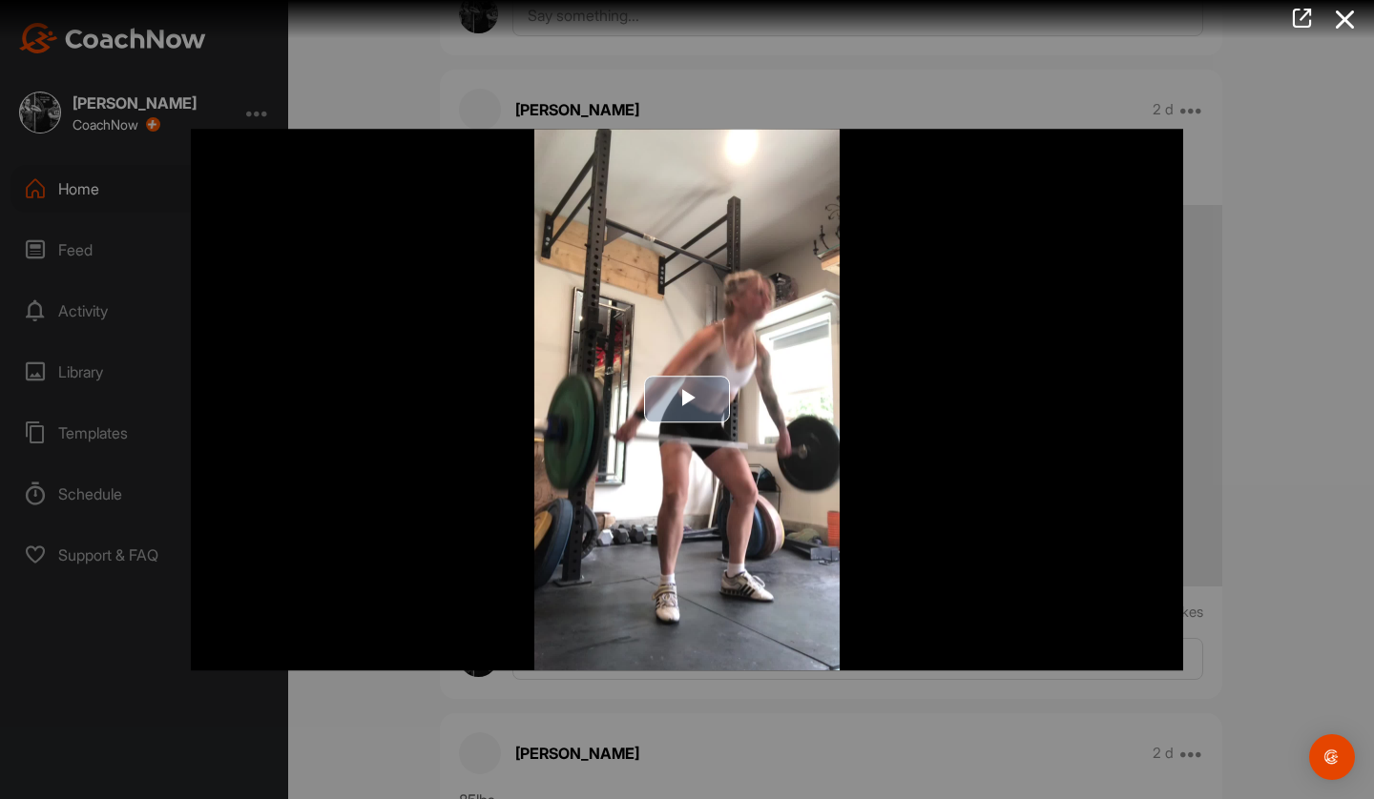
click at [720, 423] on button "Play Video" at bounding box center [687, 400] width 86 height 47
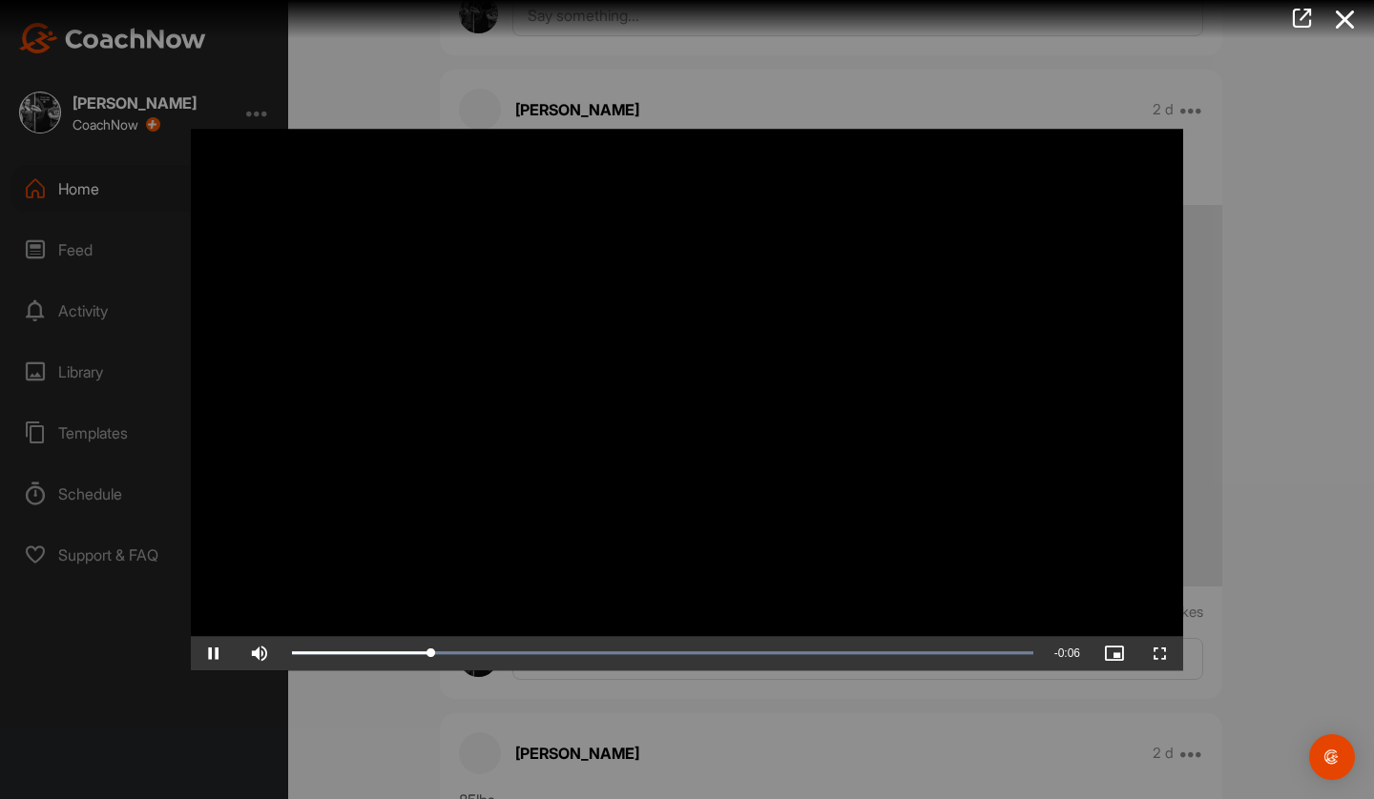
click at [705, 709] on div at bounding box center [687, 399] width 1374 height 799
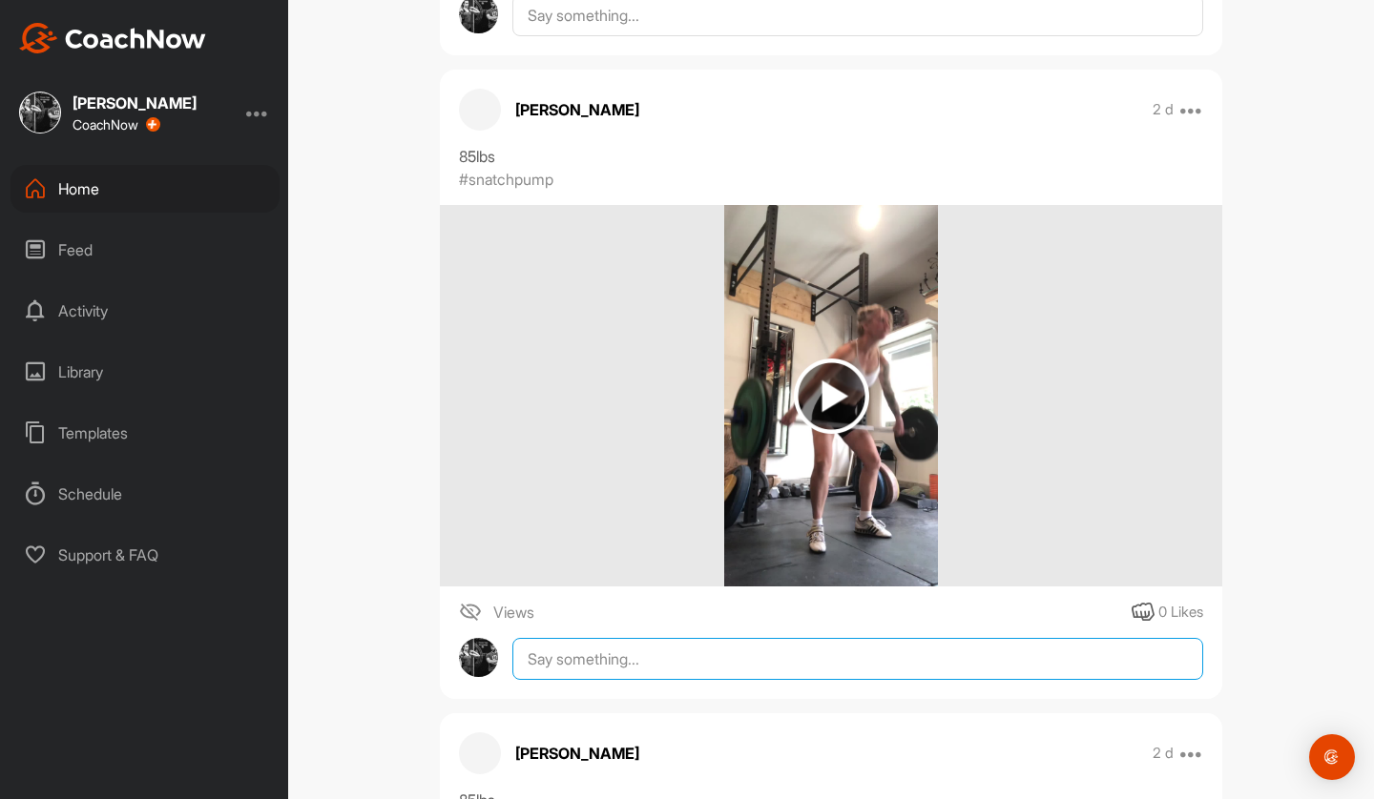
click at [677, 652] on textarea at bounding box center [857, 659] width 691 height 42
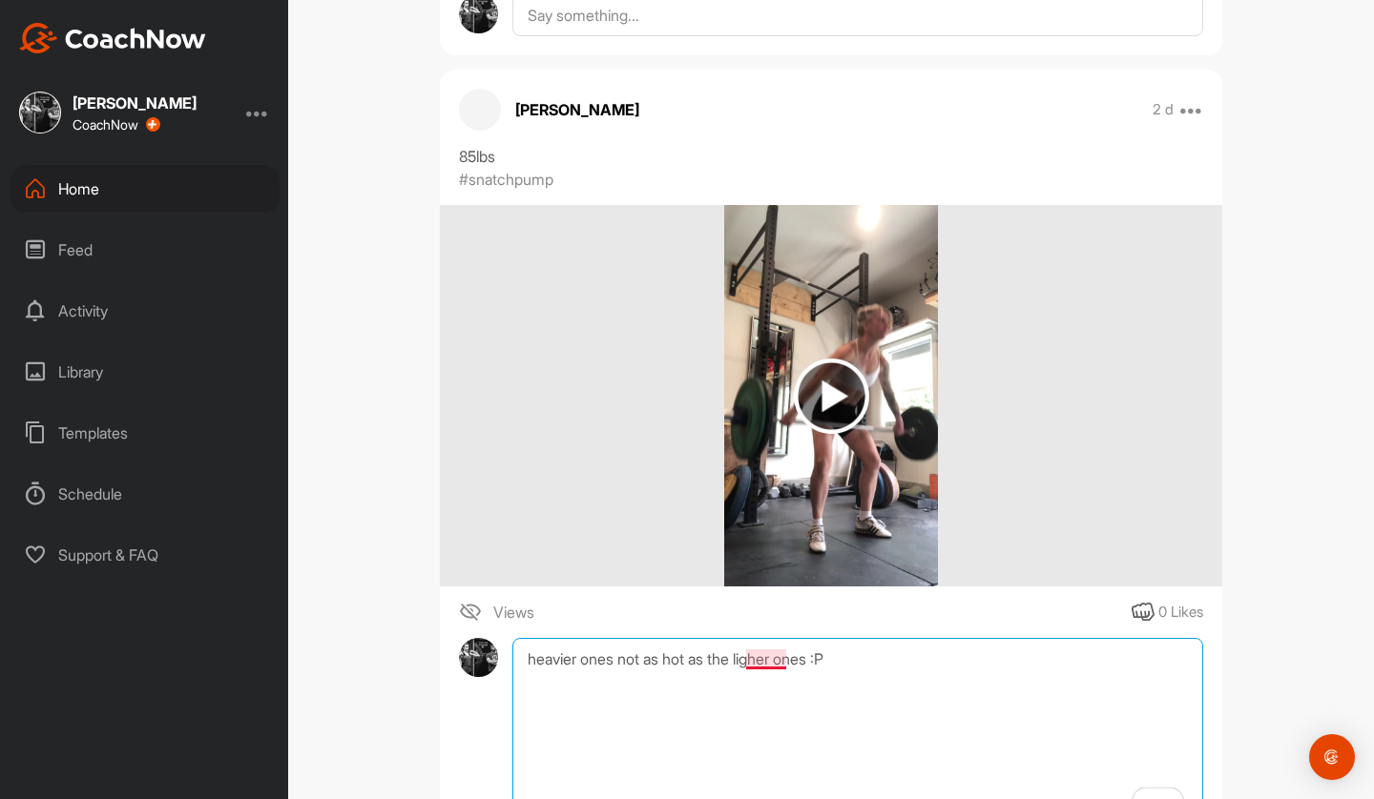
click at [769, 656] on textarea "heavier ones not as hot as the ligher ones :P" at bounding box center [857, 733] width 691 height 191
click at [857, 644] on textarea "heavier ones not as hot as the lighter ones :P" at bounding box center [857, 733] width 691 height 191
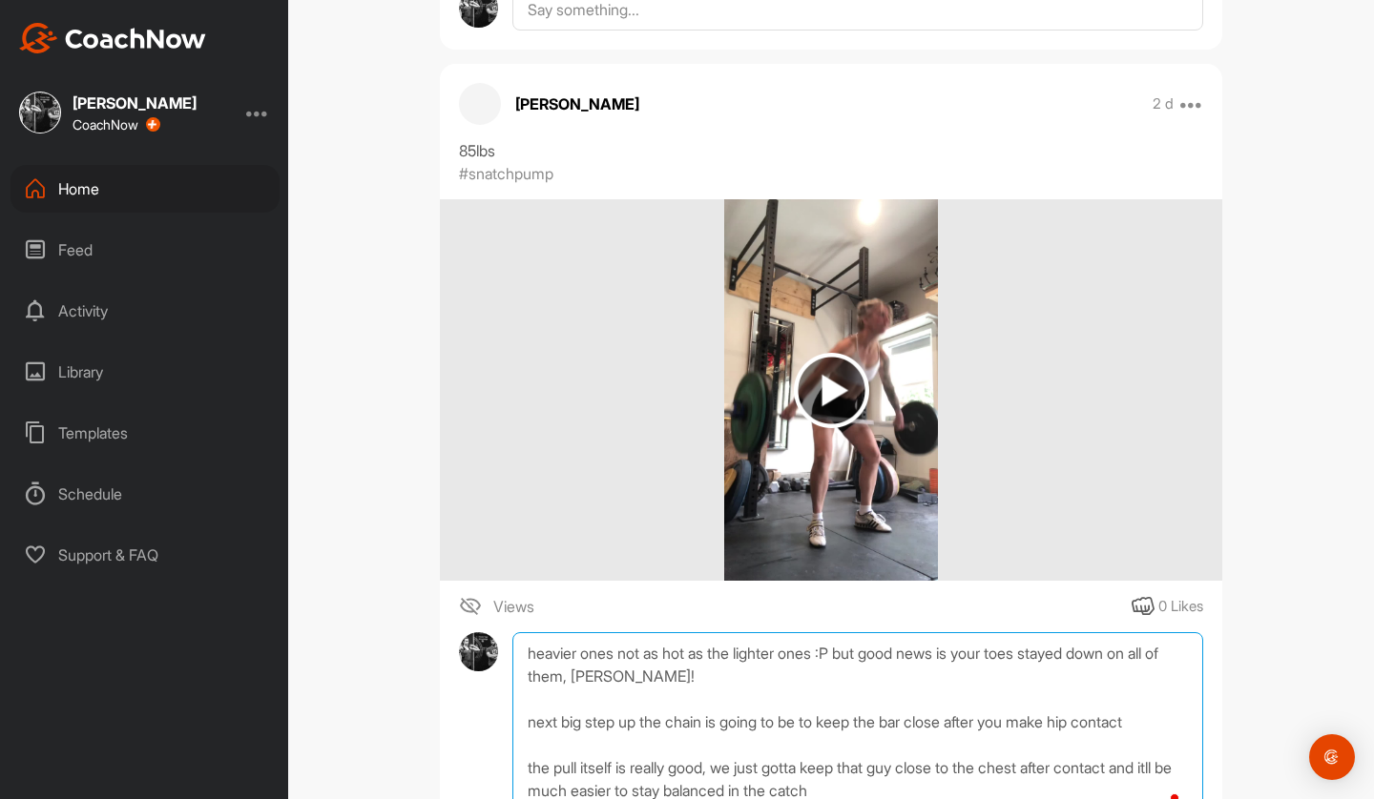
scroll to position [4510, 0]
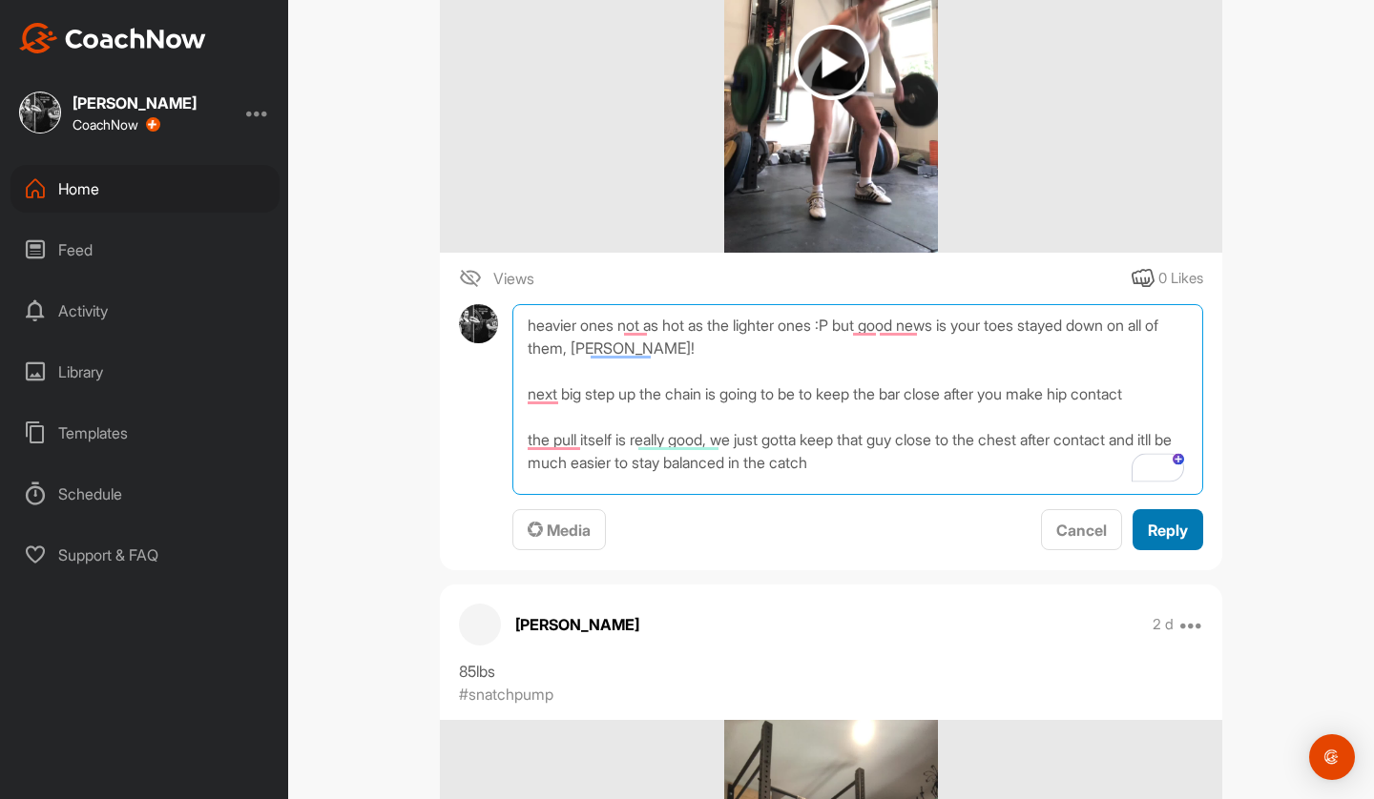
type textarea "heavier ones not as hot as the lighter ones :P but good news is your toes staye…"
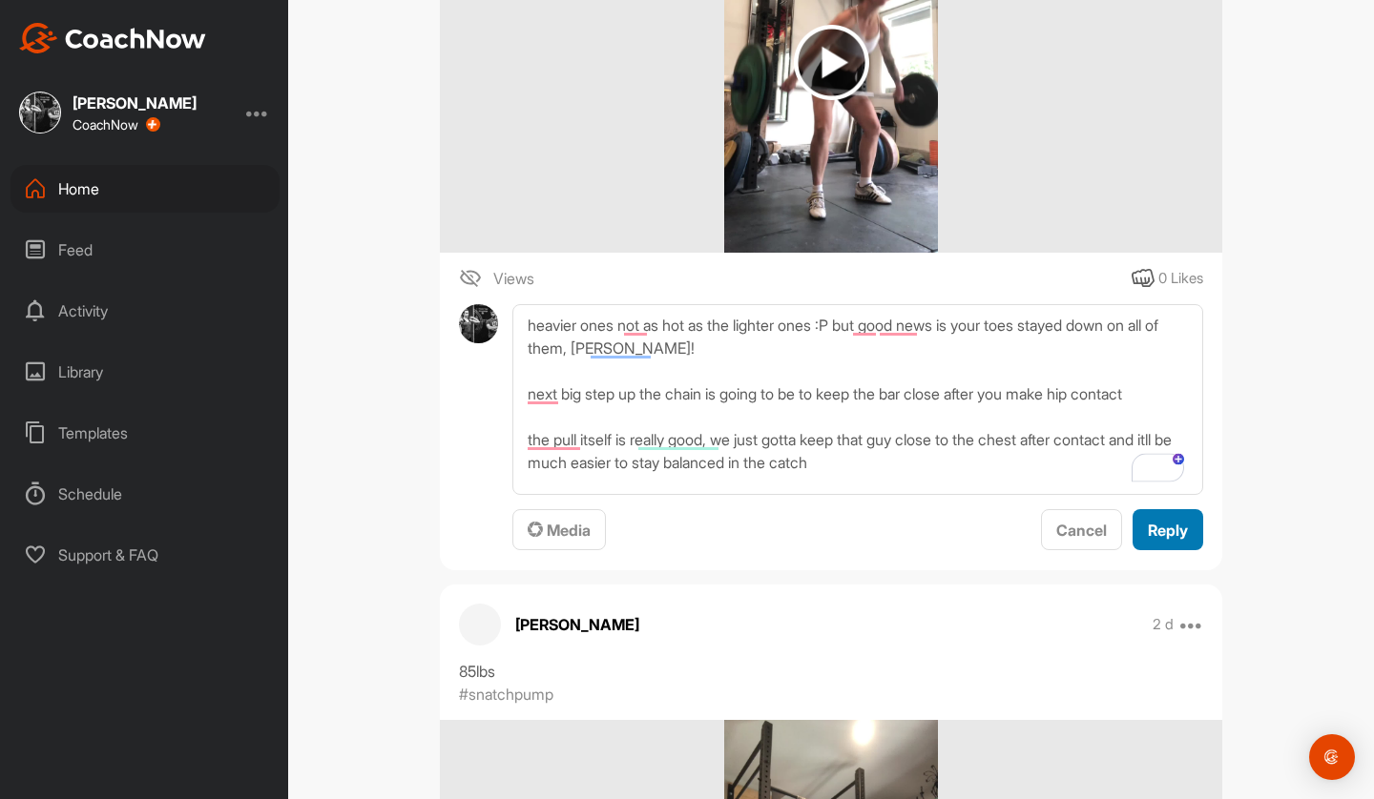
click at [1166, 538] on span "Reply" at bounding box center [1168, 530] width 40 height 19
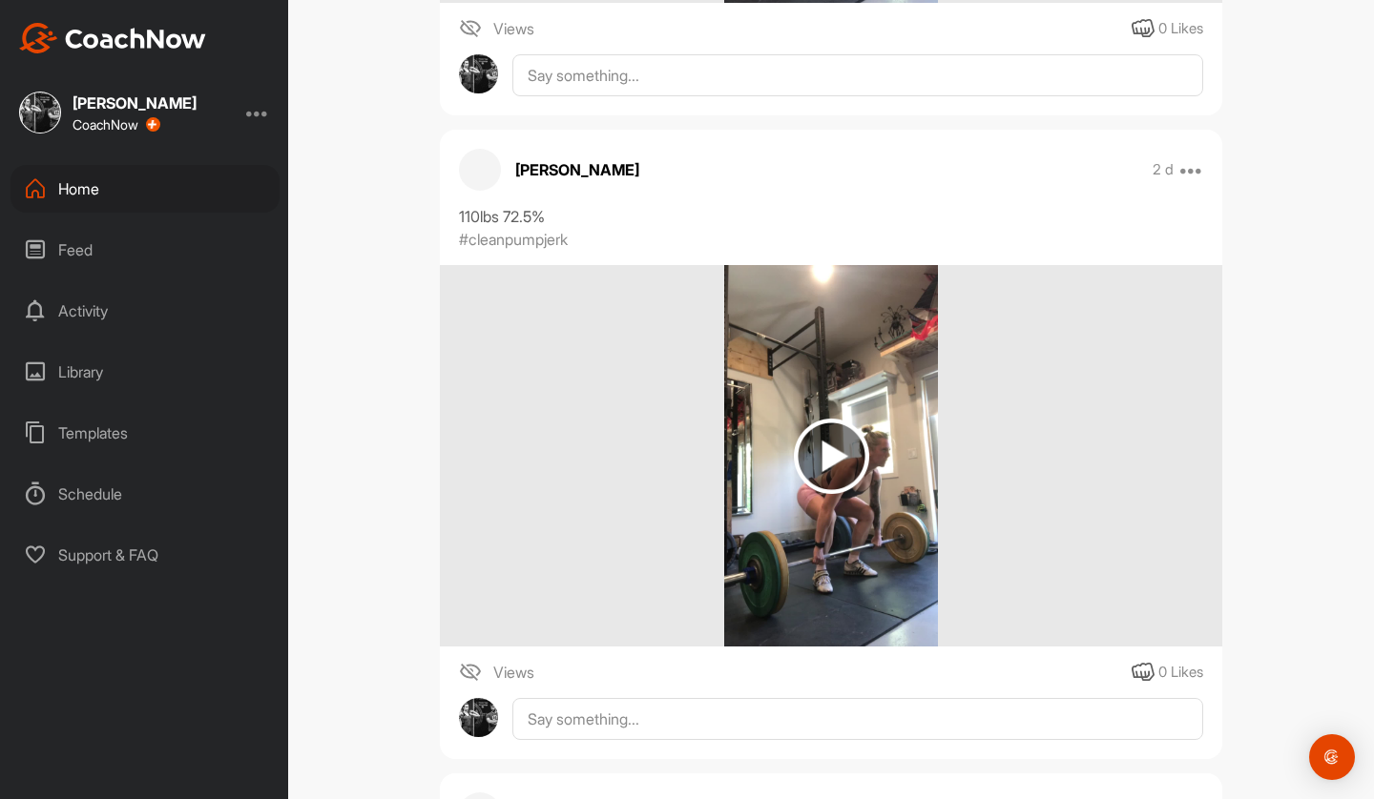
scroll to position [3457, 0]
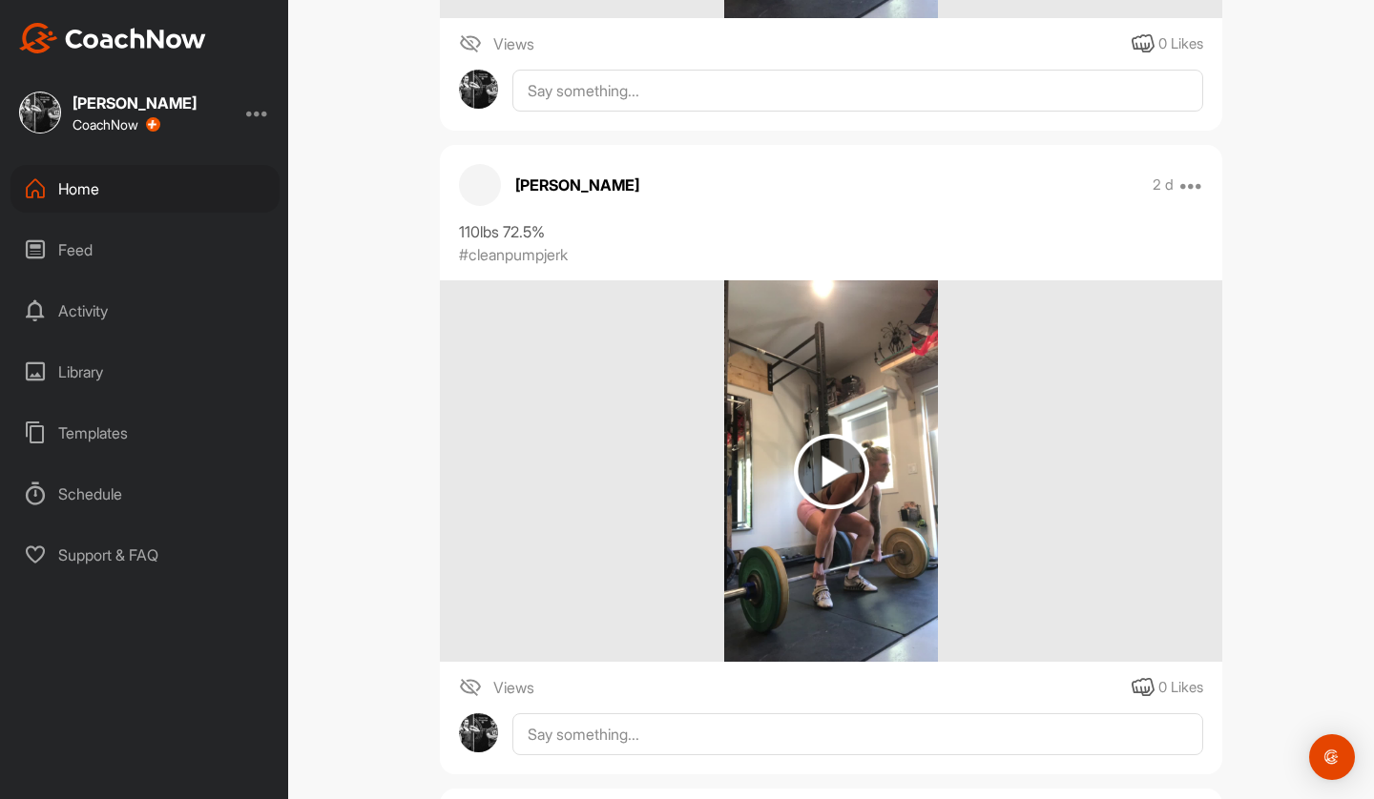
click at [701, 513] on div at bounding box center [831, 471] width 782 height 382
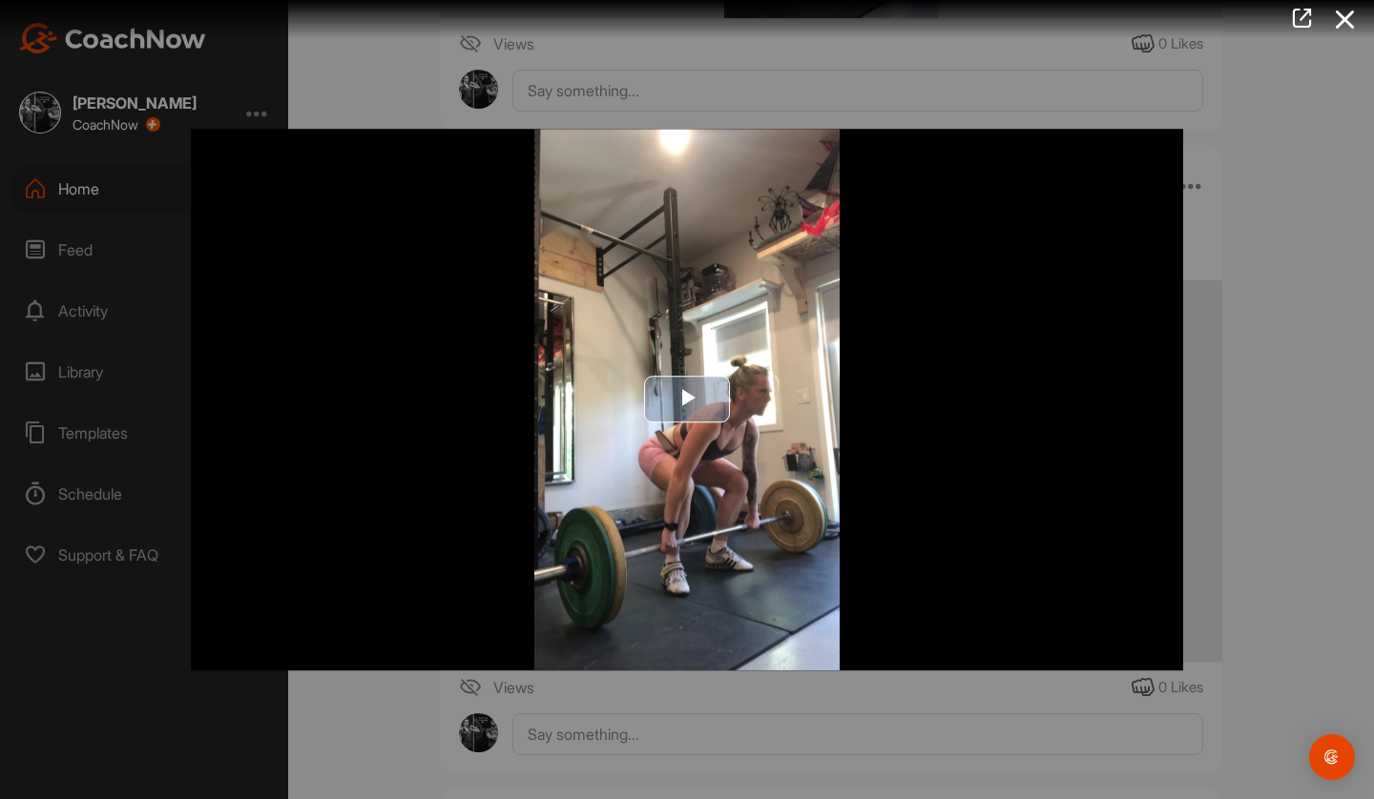
click at [691, 424] on img "Video Player" at bounding box center [687, 400] width 992 height 542
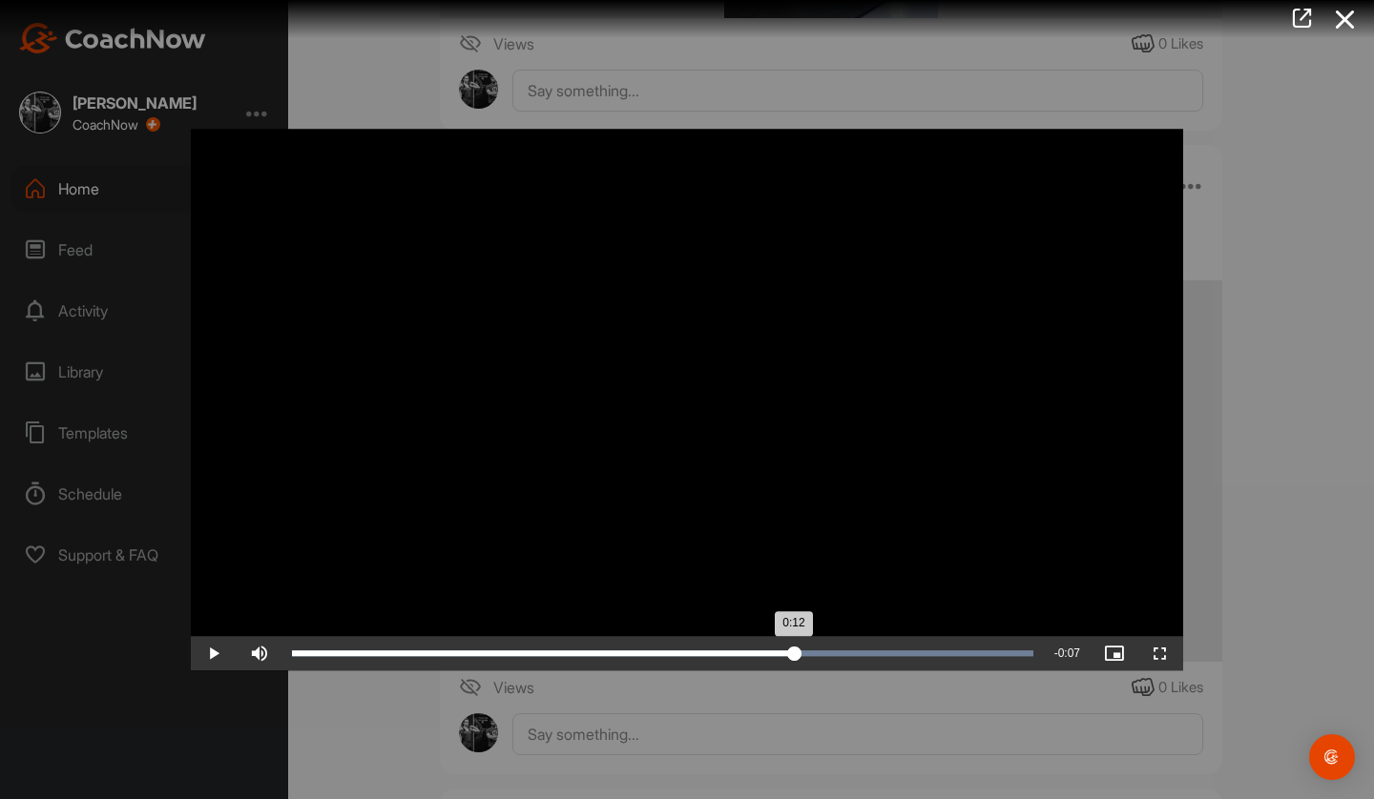
click at [795, 657] on div "Loaded : 100.00% 0:12 0:12" at bounding box center [662, 653] width 760 height 34
drag, startPoint x: 666, startPoint y: 654, endPoint x: 507, endPoint y: 651, distance: 158.4
click at [507, 651] on div "0:05" at bounding box center [400, 654] width 216 height 6
click at [681, 647] on div "Loaded : 100.00% 0:10 0:10" at bounding box center [662, 653] width 760 height 34
click at [642, 646] on div "Loaded : 100.00% 0:09 0:10" at bounding box center [662, 653] width 760 height 34
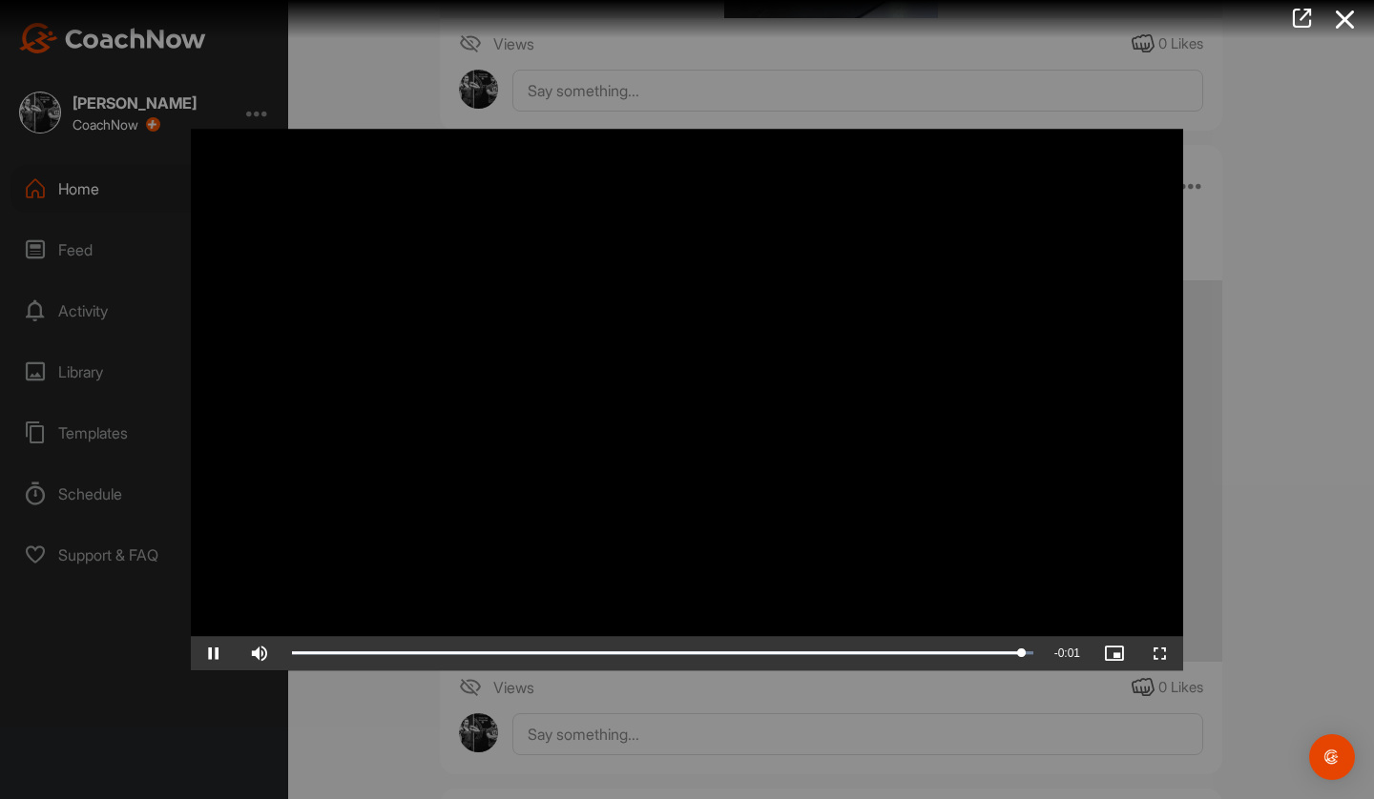
click at [1273, 518] on div at bounding box center [687, 399] width 1374 height 799
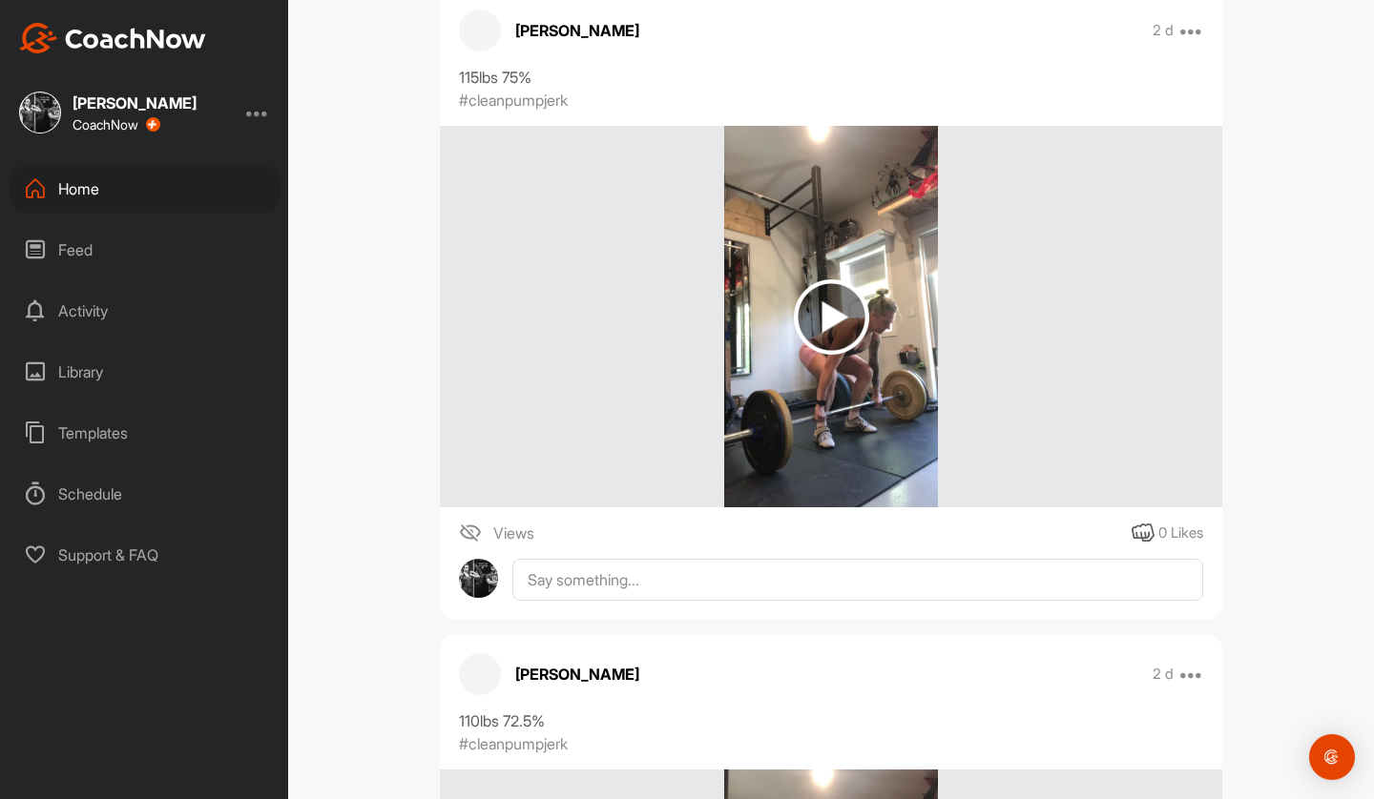
scroll to position [2966, 0]
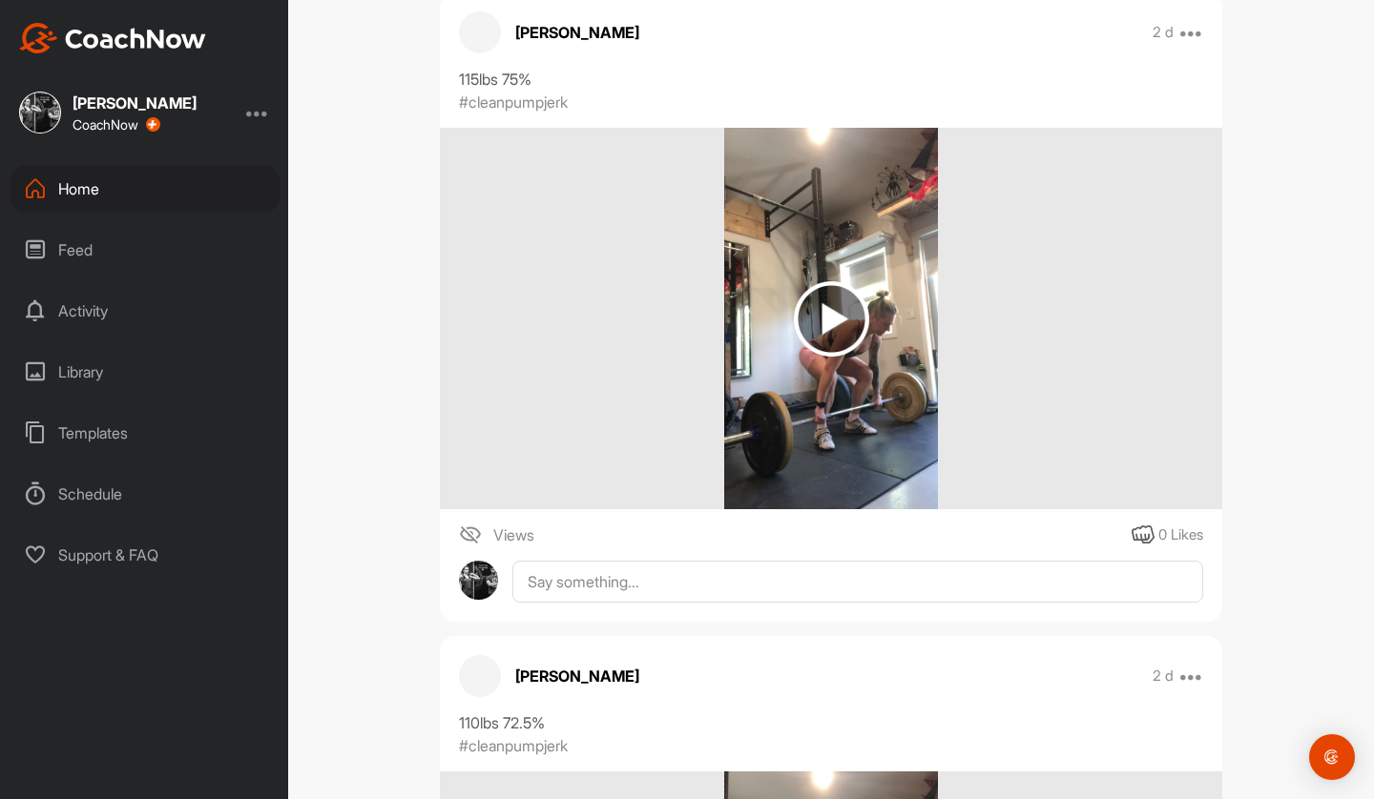
click at [812, 328] on img at bounding box center [831, 318] width 75 height 75
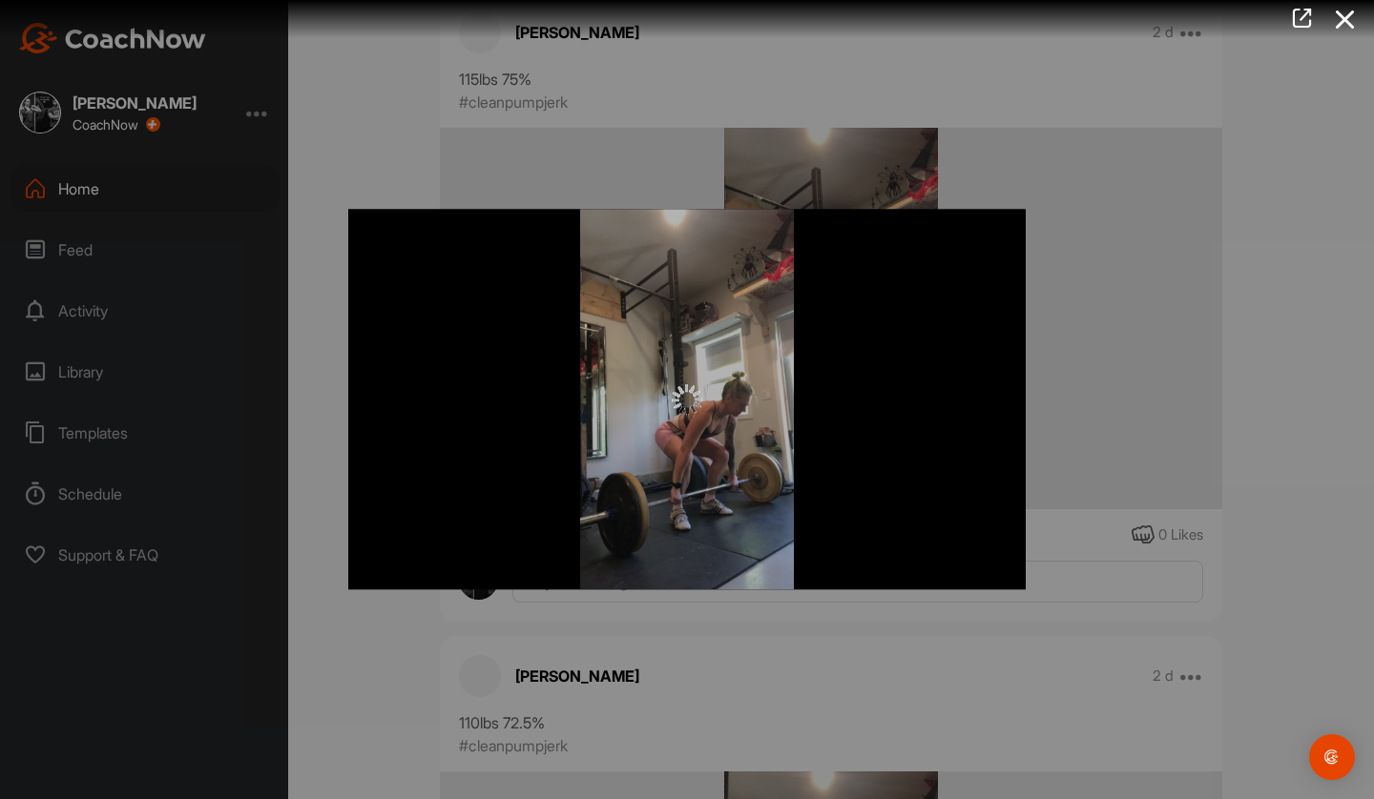
click at [0, 0] on span "Video Player" at bounding box center [0, 0] width 0 height 0
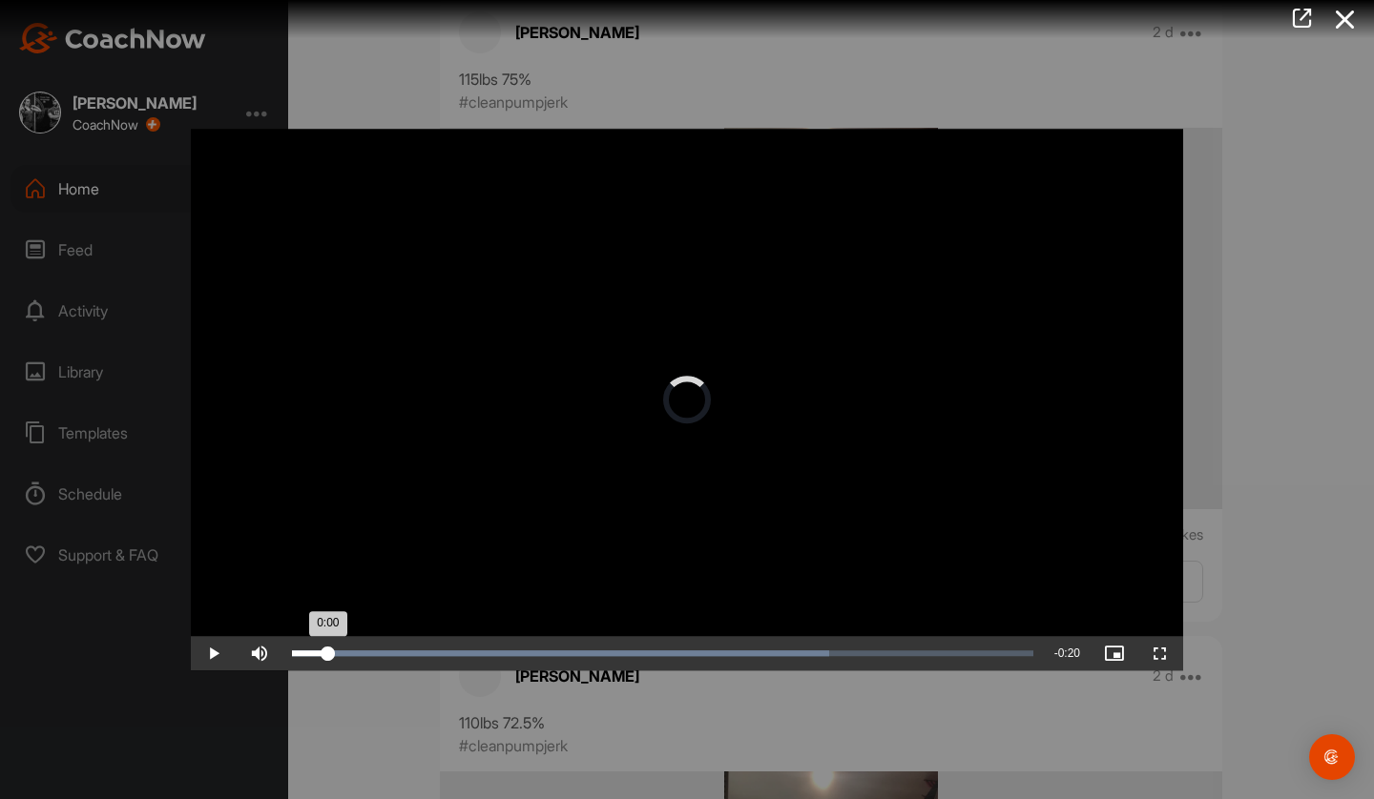
click at [562, 651] on div "Loaded : 72.53% 0:07 0:00" at bounding box center [662, 654] width 741 height 6
click at [634, 655] on div "Loaded : 72.53% 0:09 0:07" at bounding box center [662, 654] width 741 height 6
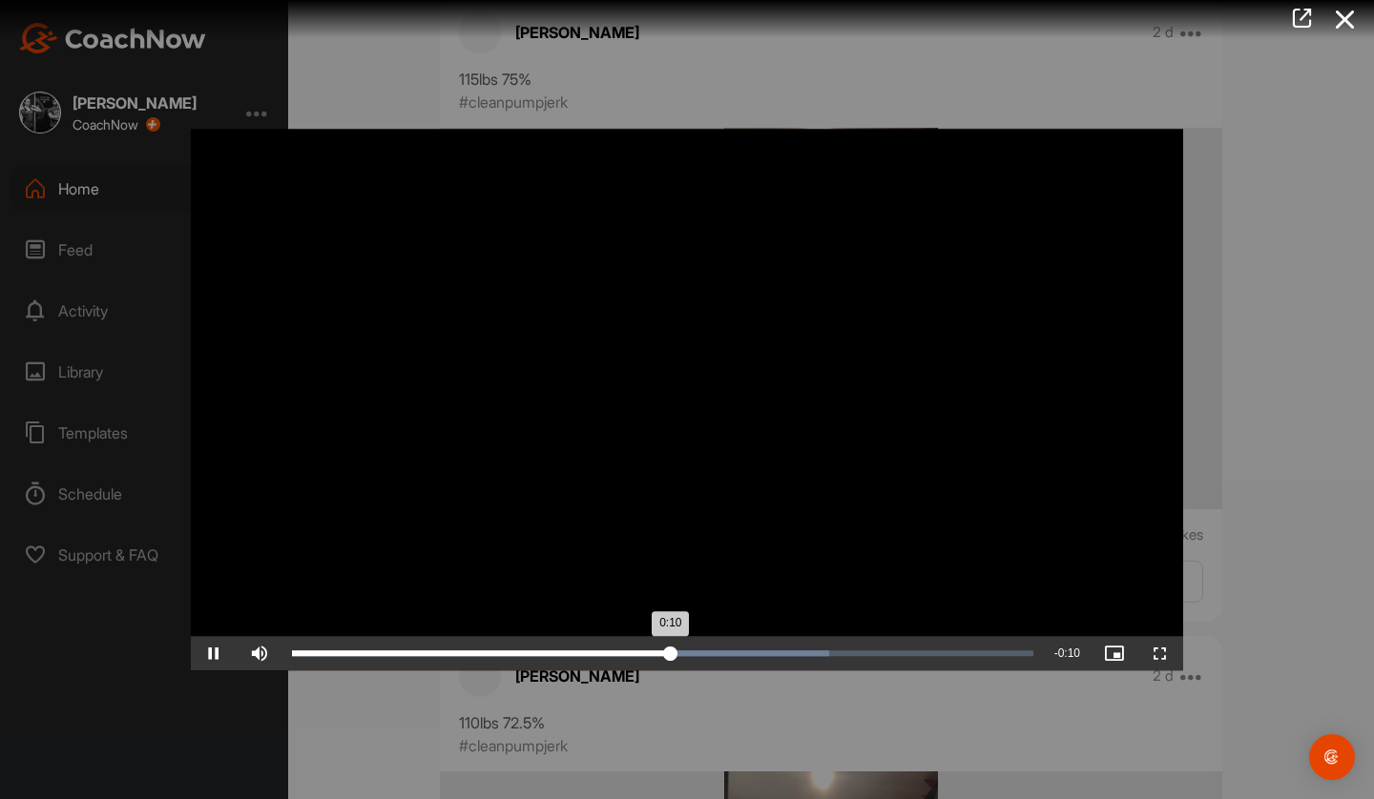
click at [727, 659] on div "Loaded : 72.53% 0:11 0:10" at bounding box center [662, 653] width 760 height 34
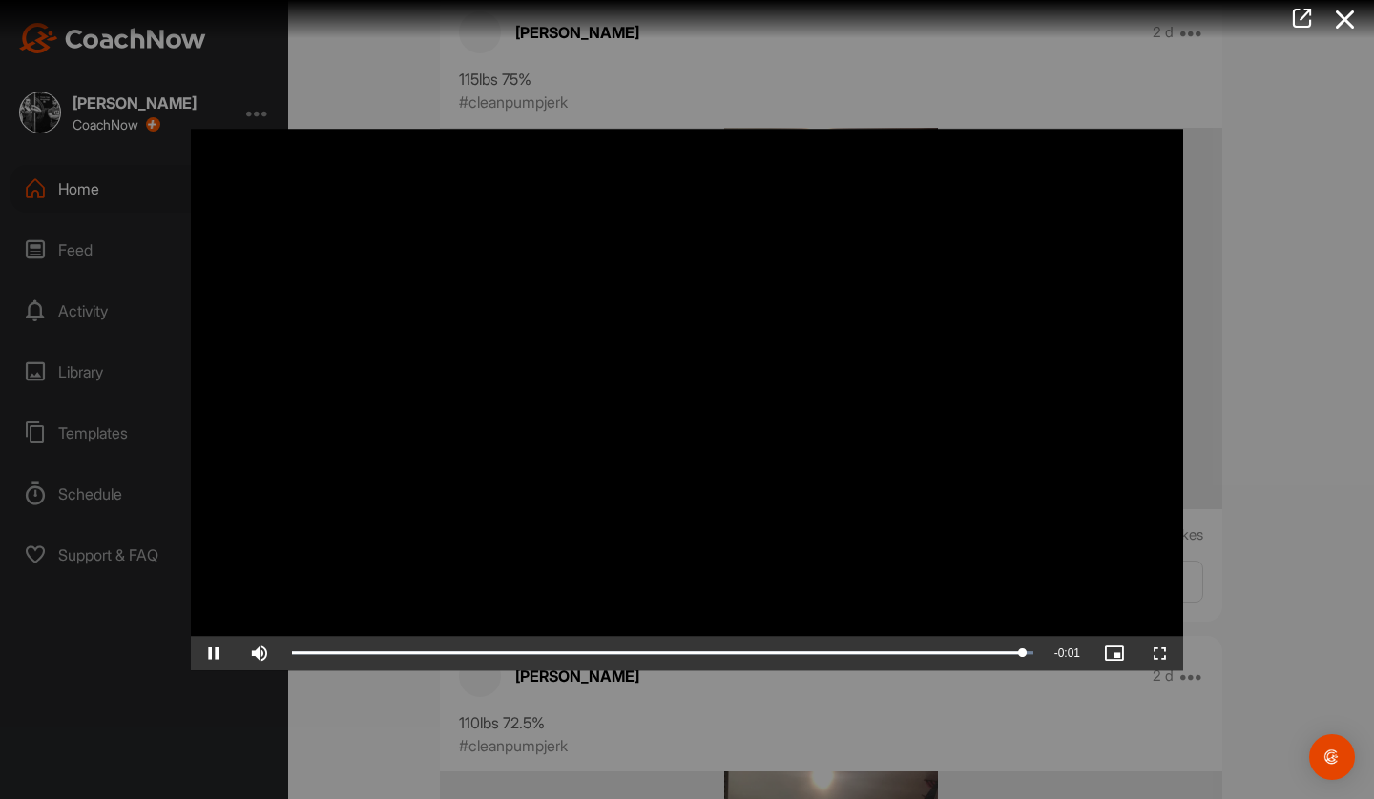
click at [1273, 496] on div at bounding box center [687, 399] width 1374 height 799
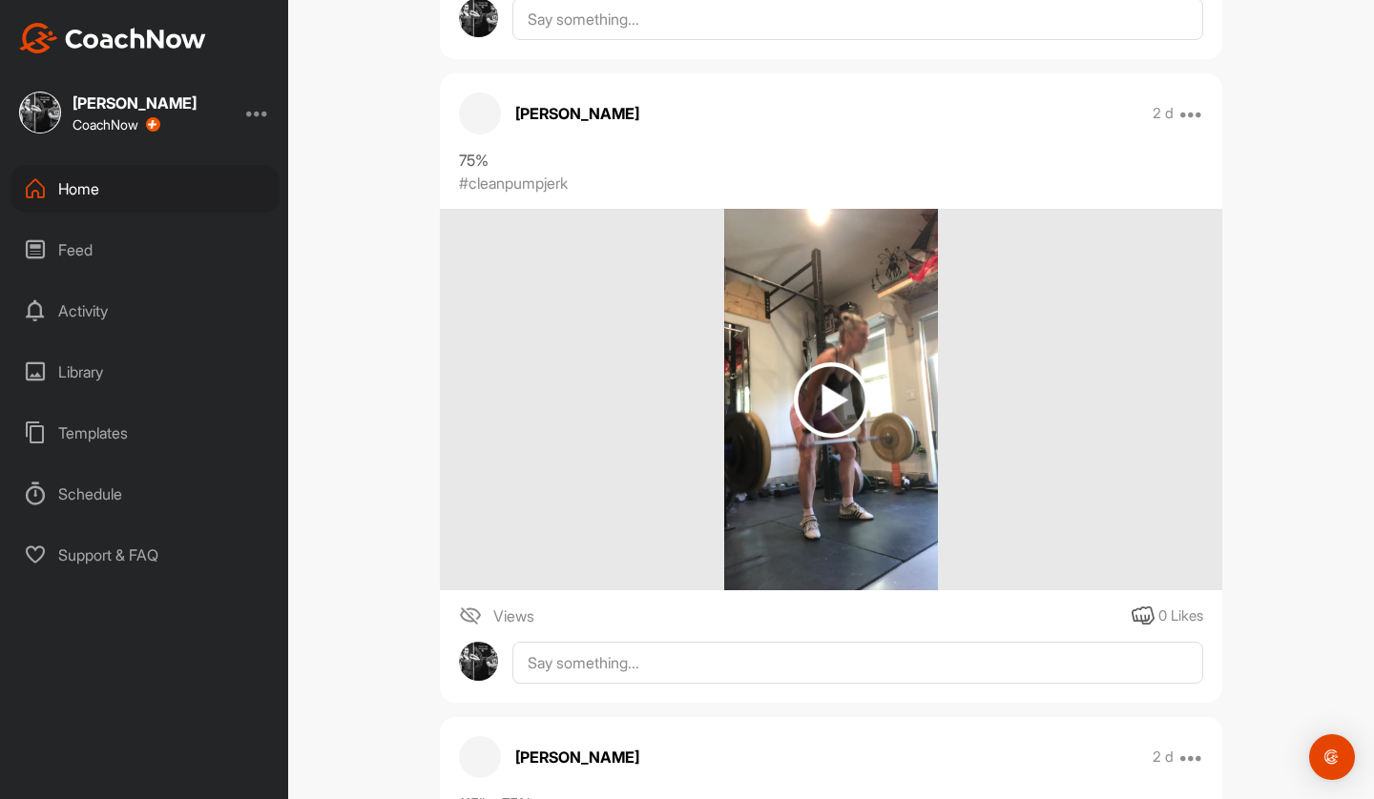
scroll to position [2239, 0]
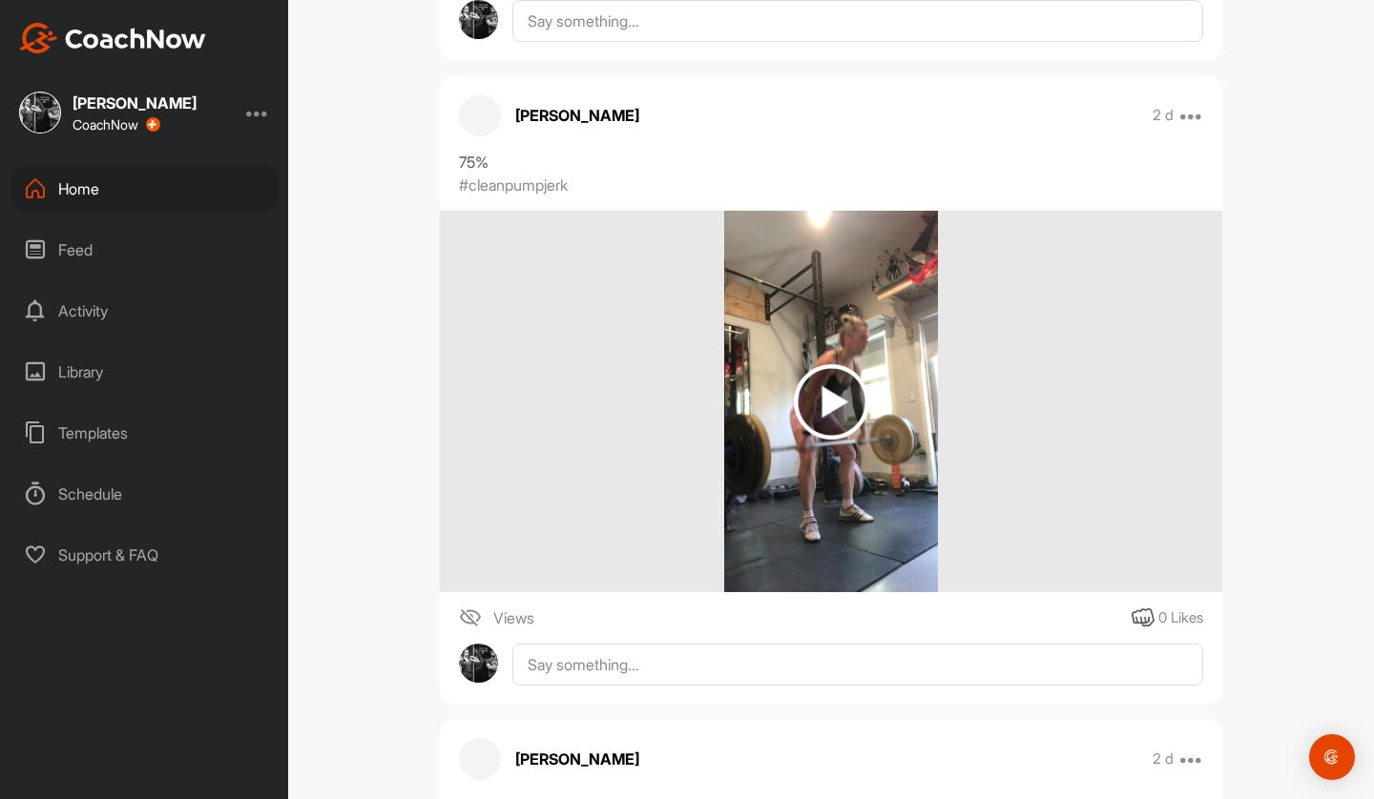
click at [761, 339] on img at bounding box center [831, 402] width 215 height 382
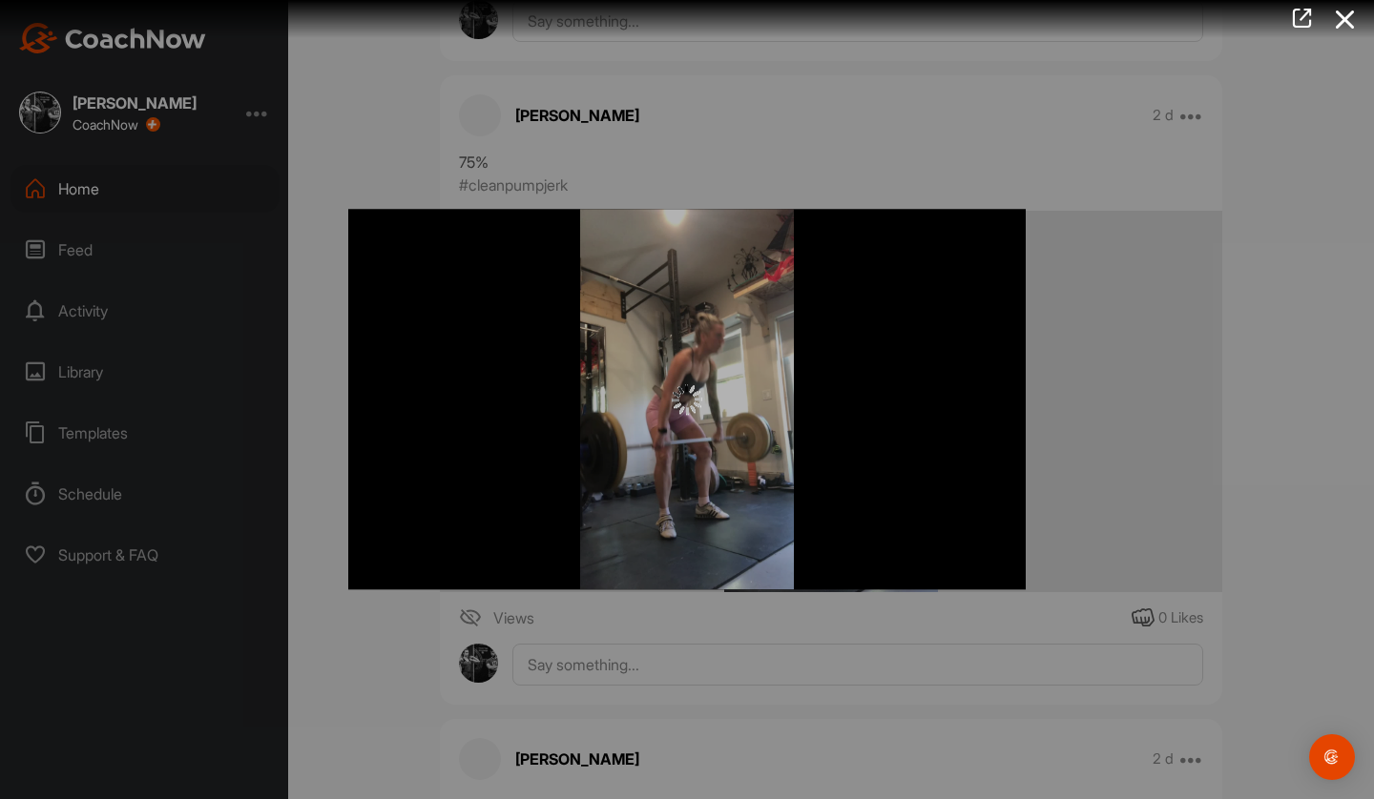
click at [0, 0] on span "Video Player" at bounding box center [0, 0] width 0 height 0
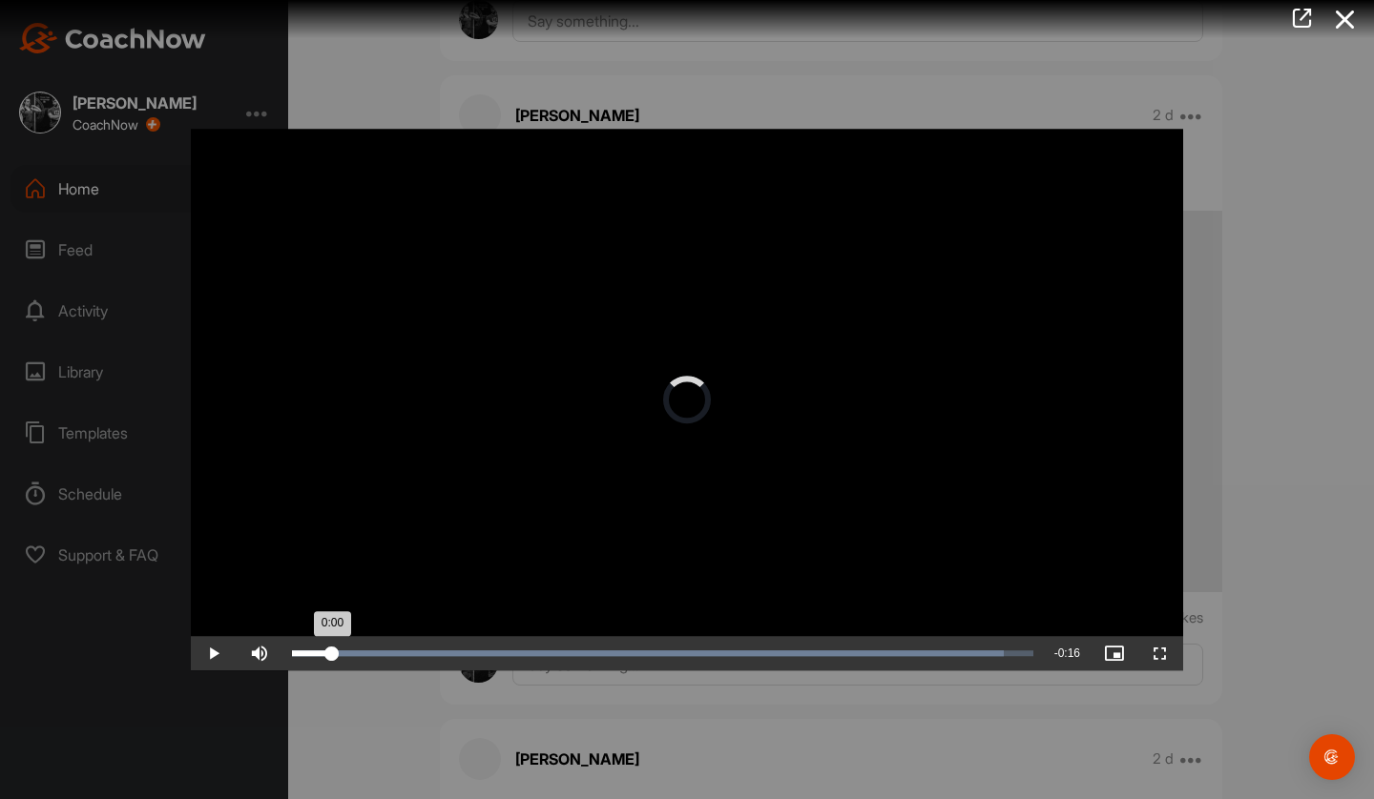
click at [829, 659] on div "Loaded : 96.07% 0:12 0:00" at bounding box center [662, 653] width 760 height 34
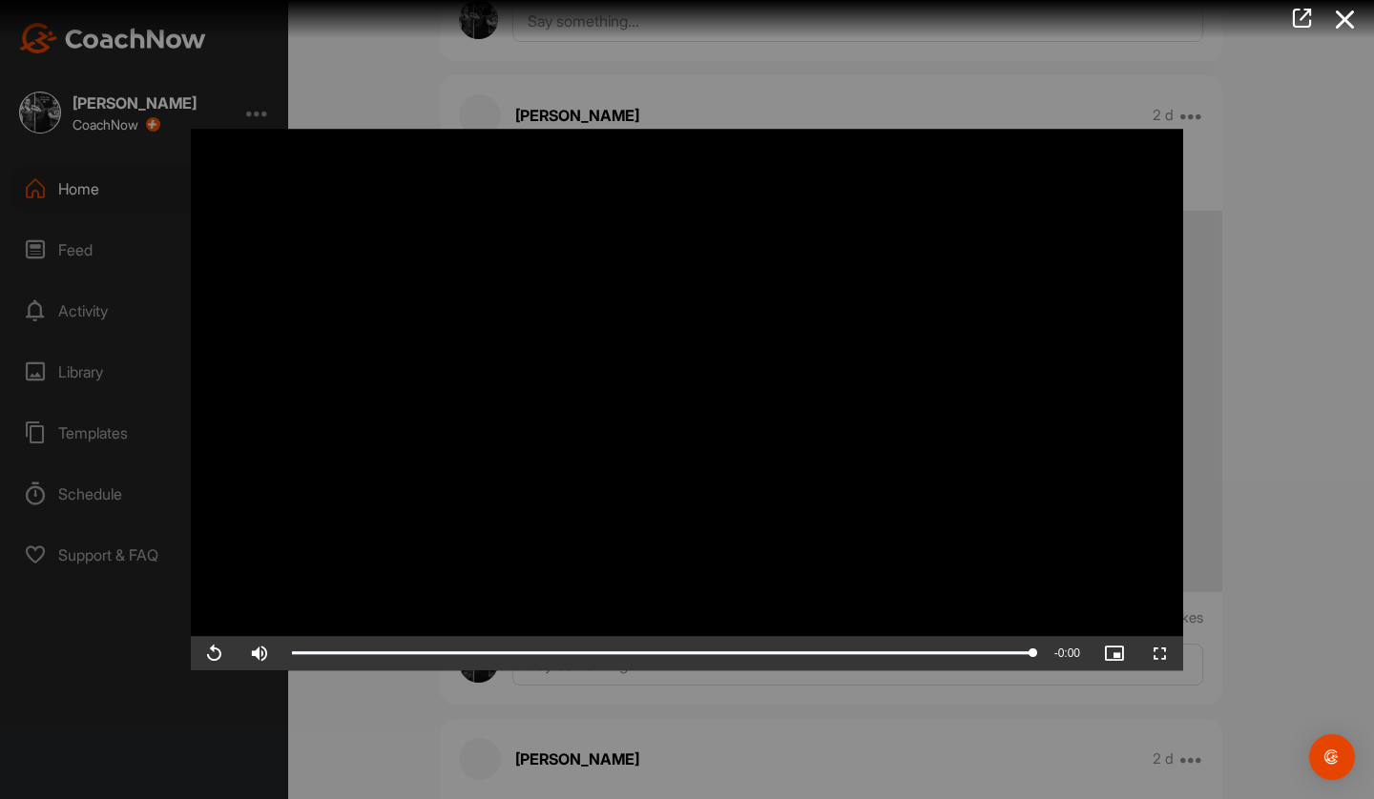
click at [1230, 558] on div at bounding box center [687, 399] width 1374 height 799
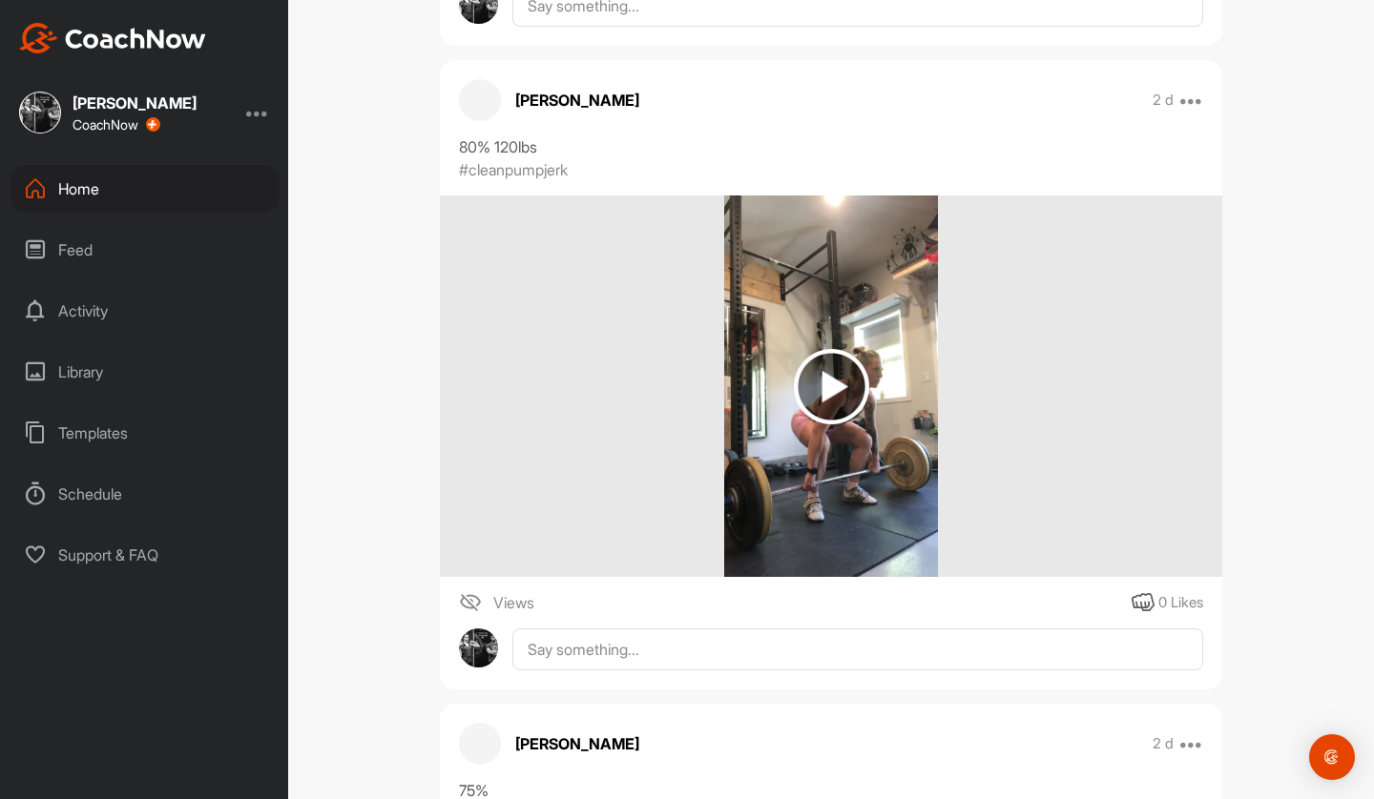
scroll to position [1609, 0]
click at [747, 424] on img at bounding box center [831, 388] width 215 height 382
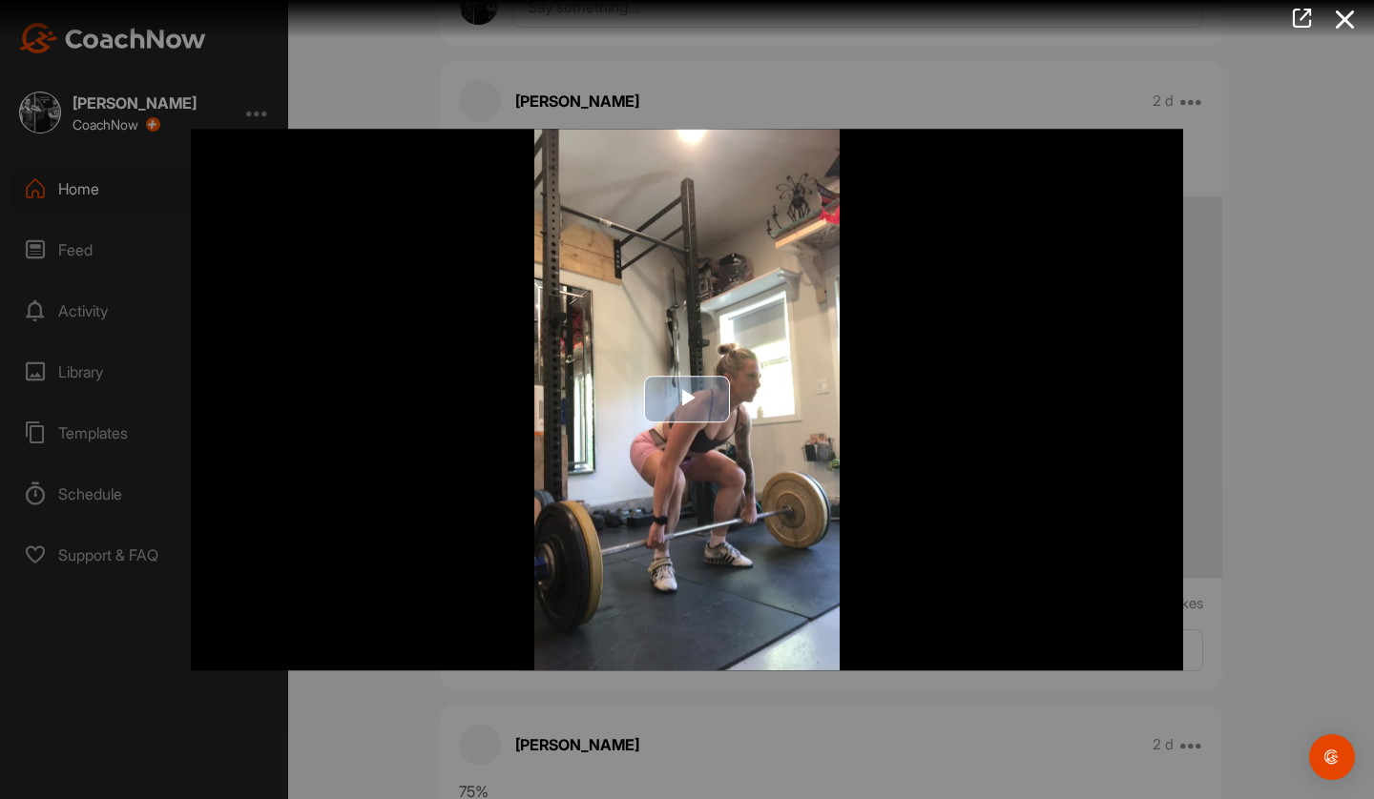
click at [593, 430] on img "Video Player" at bounding box center [687, 400] width 992 height 542
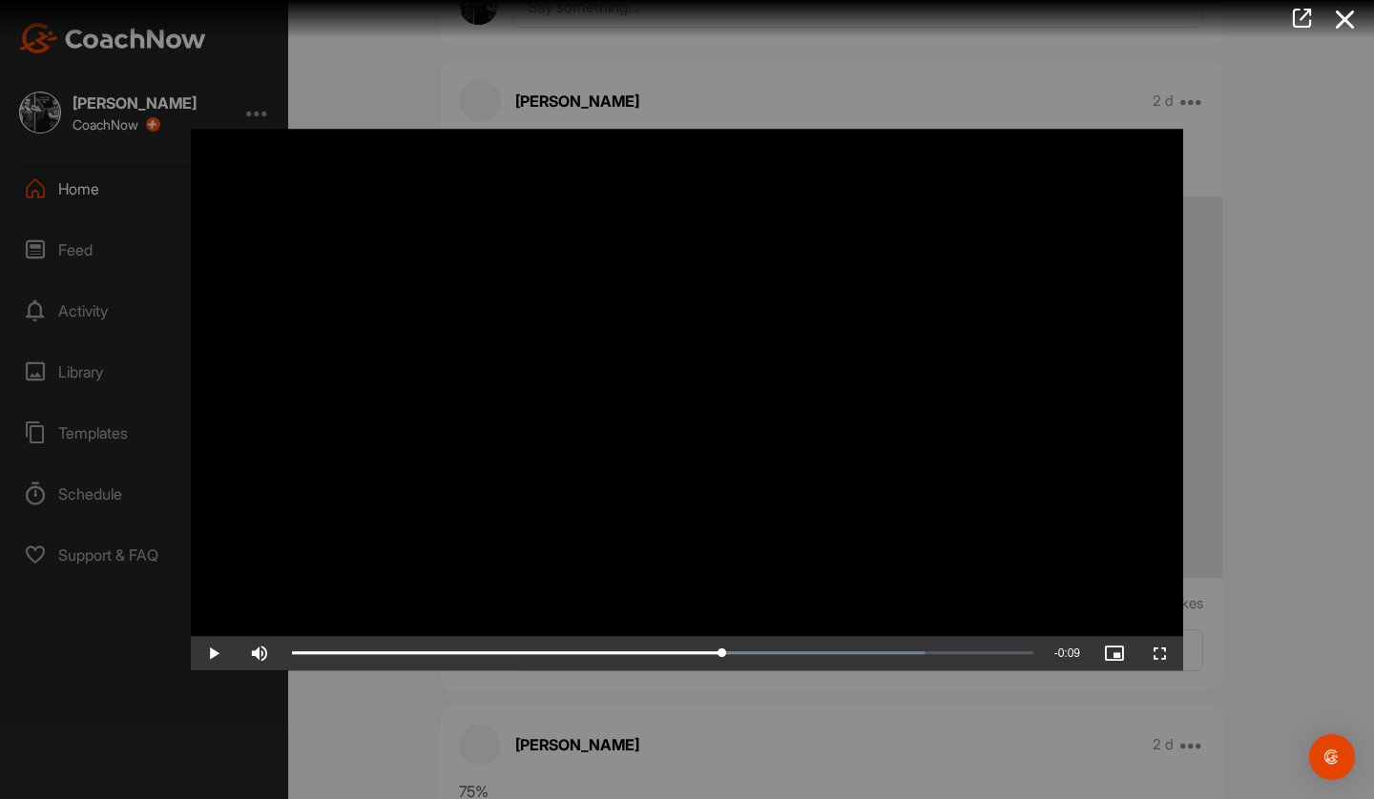
click at [721, 659] on div "Loaded : 85.38% 0:16 0:11" at bounding box center [662, 653] width 760 height 34
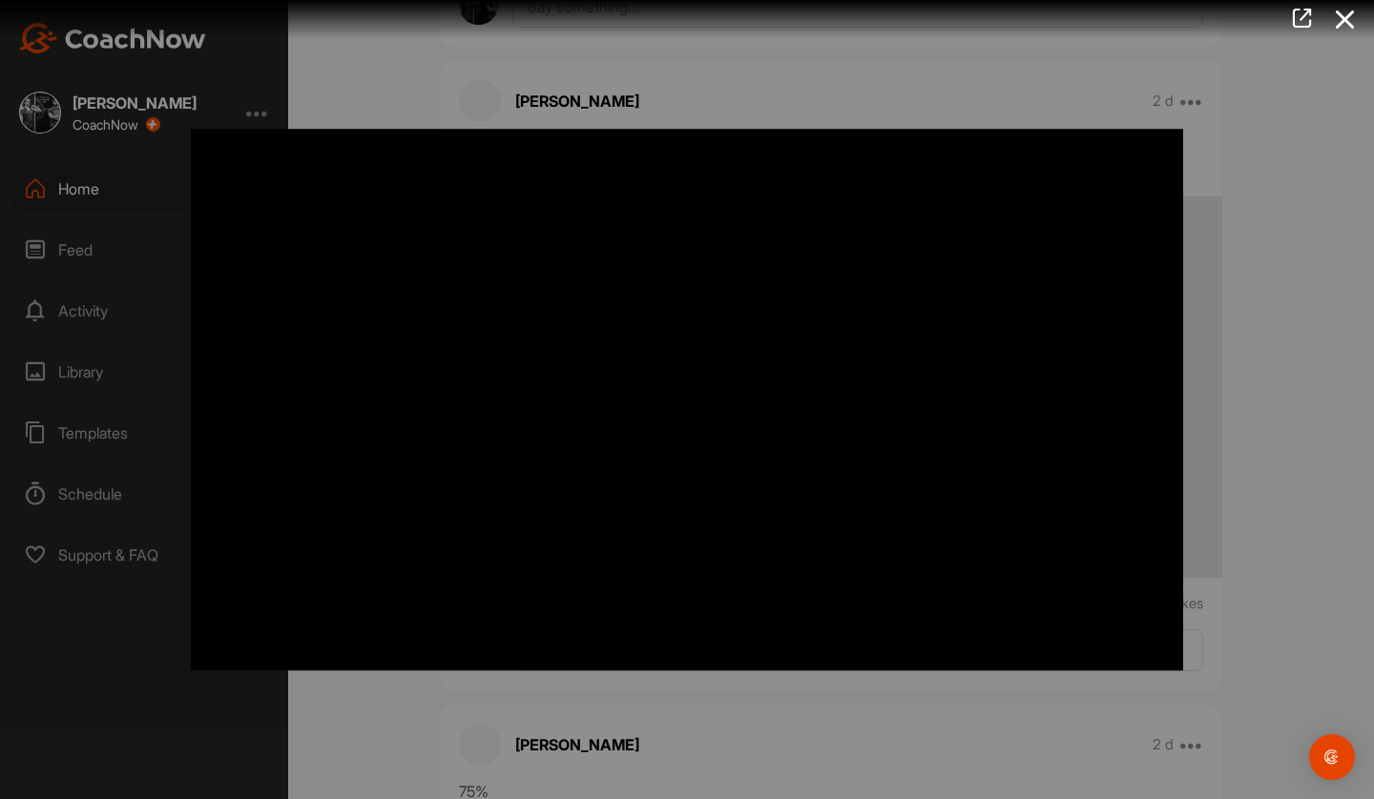
click at [1329, 525] on div at bounding box center [687, 399] width 1374 height 799
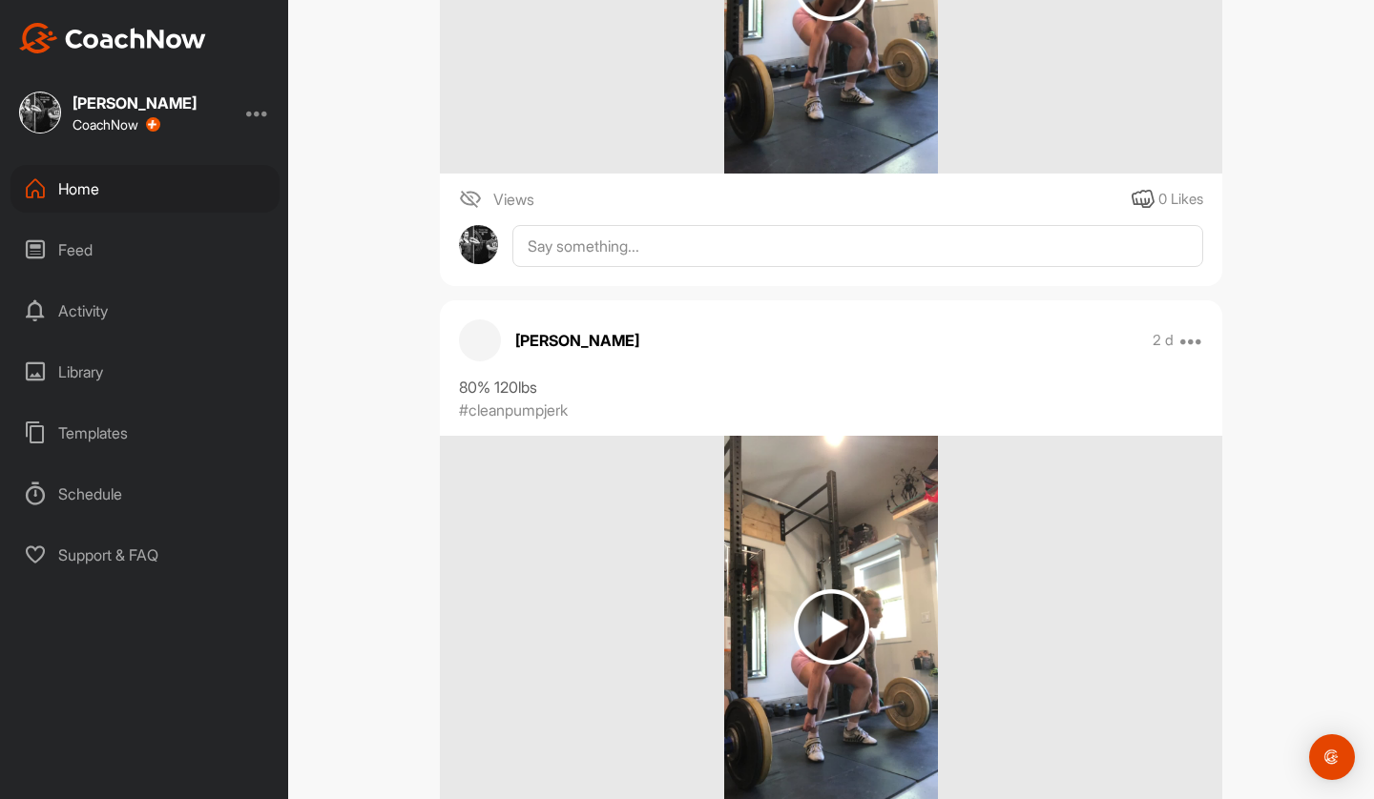
scroll to position [1011, 0]
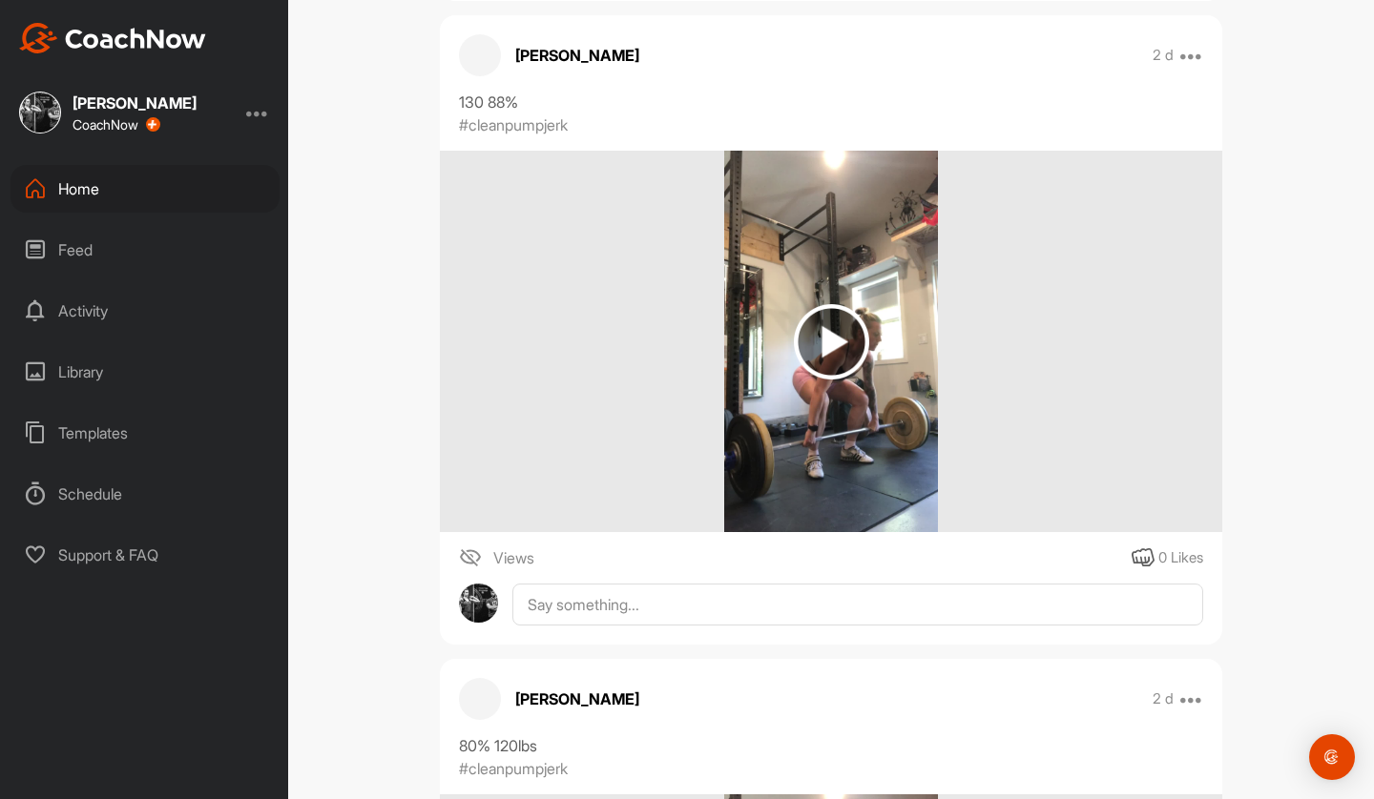
click at [873, 383] on img at bounding box center [831, 342] width 215 height 382
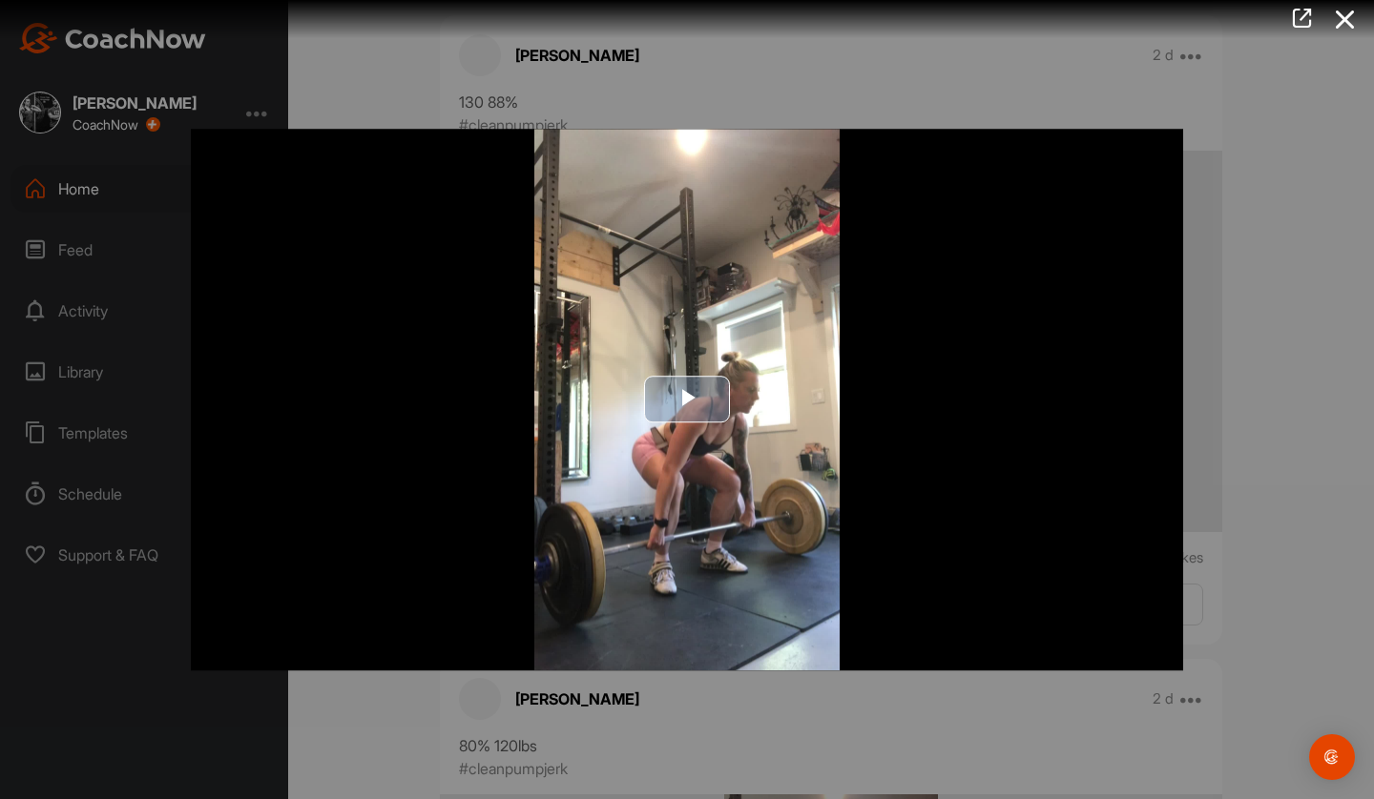
click at [612, 414] on img "Video Player" at bounding box center [687, 400] width 992 height 542
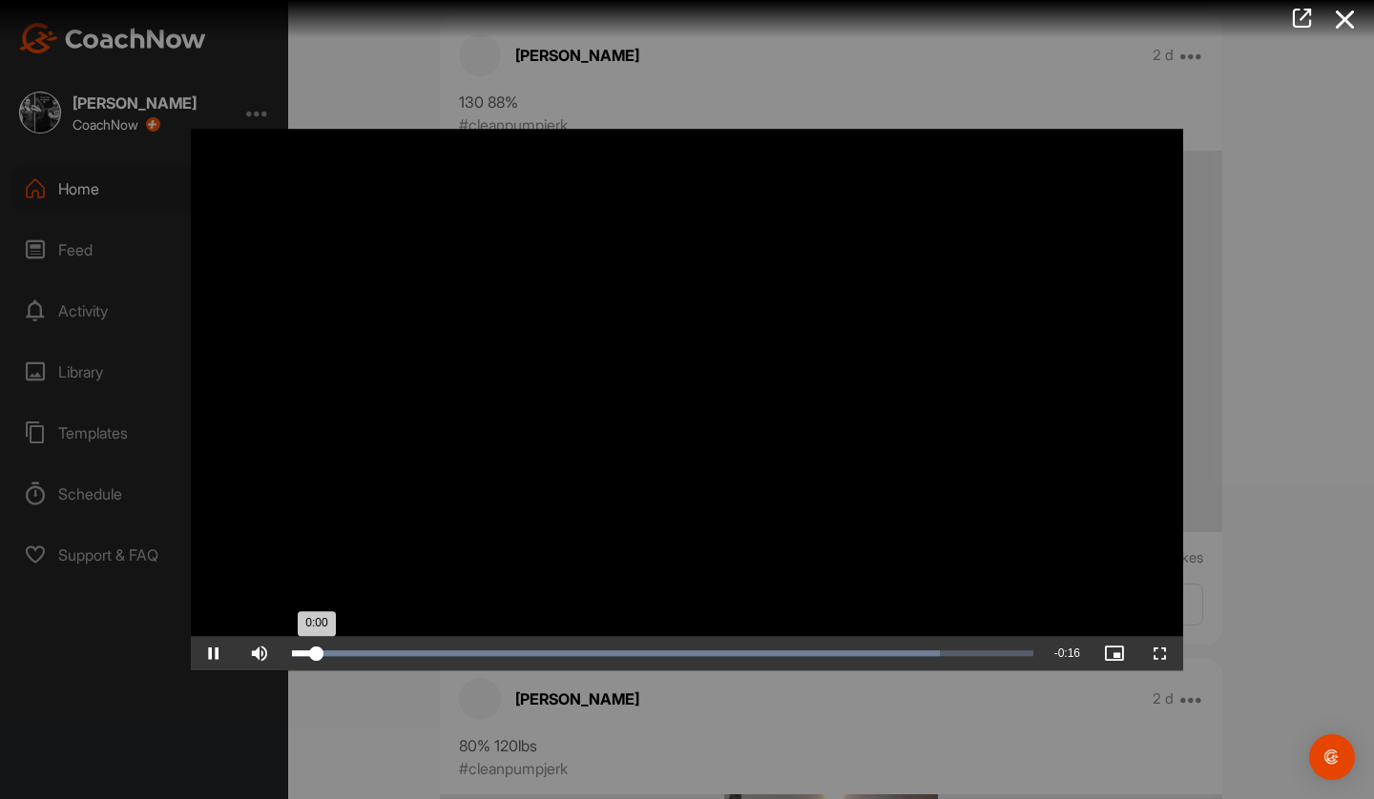
click at [654, 653] on div "Loaded : 87.49% 0:07 0:00" at bounding box center [662, 654] width 741 height 6
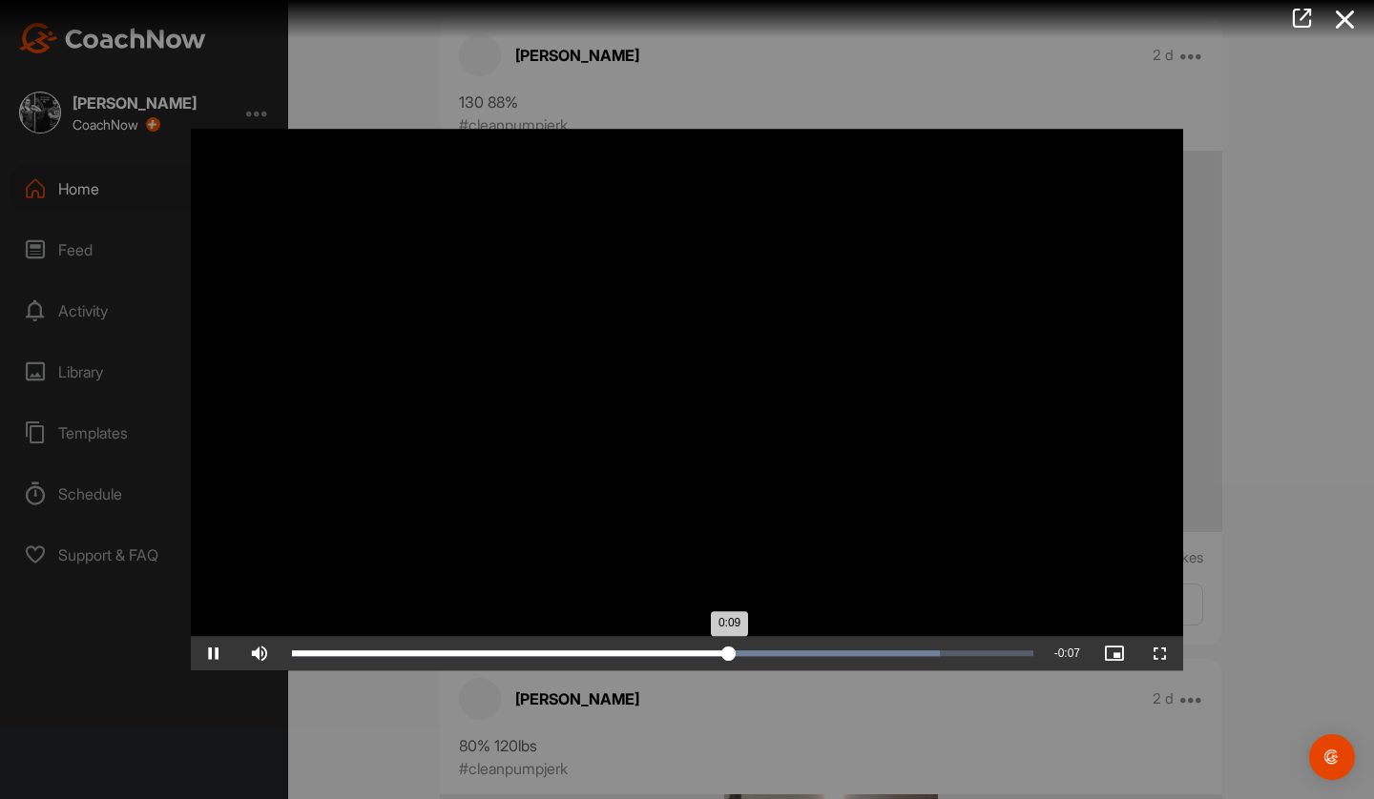
click at [812, 652] on div "Loaded : 87.49% 0:11 0:09" at bounding box center [662, 654] width 741 height 6
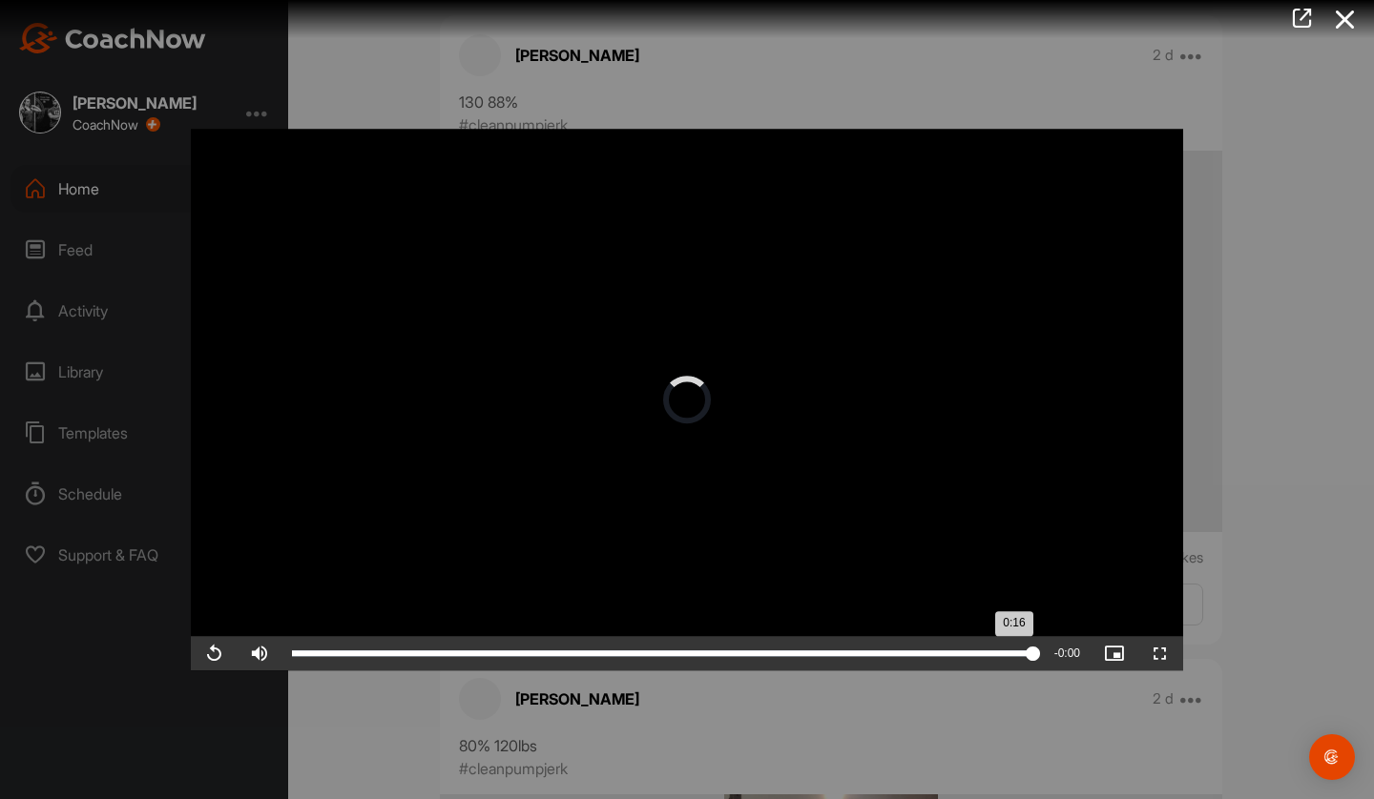
click at [797, 655] on div "0:16" at bounding box center [662, 654] width 741 height 6
click at [758, 651] on div "0:11" at bounding box center [545, 654] width 506 height 6
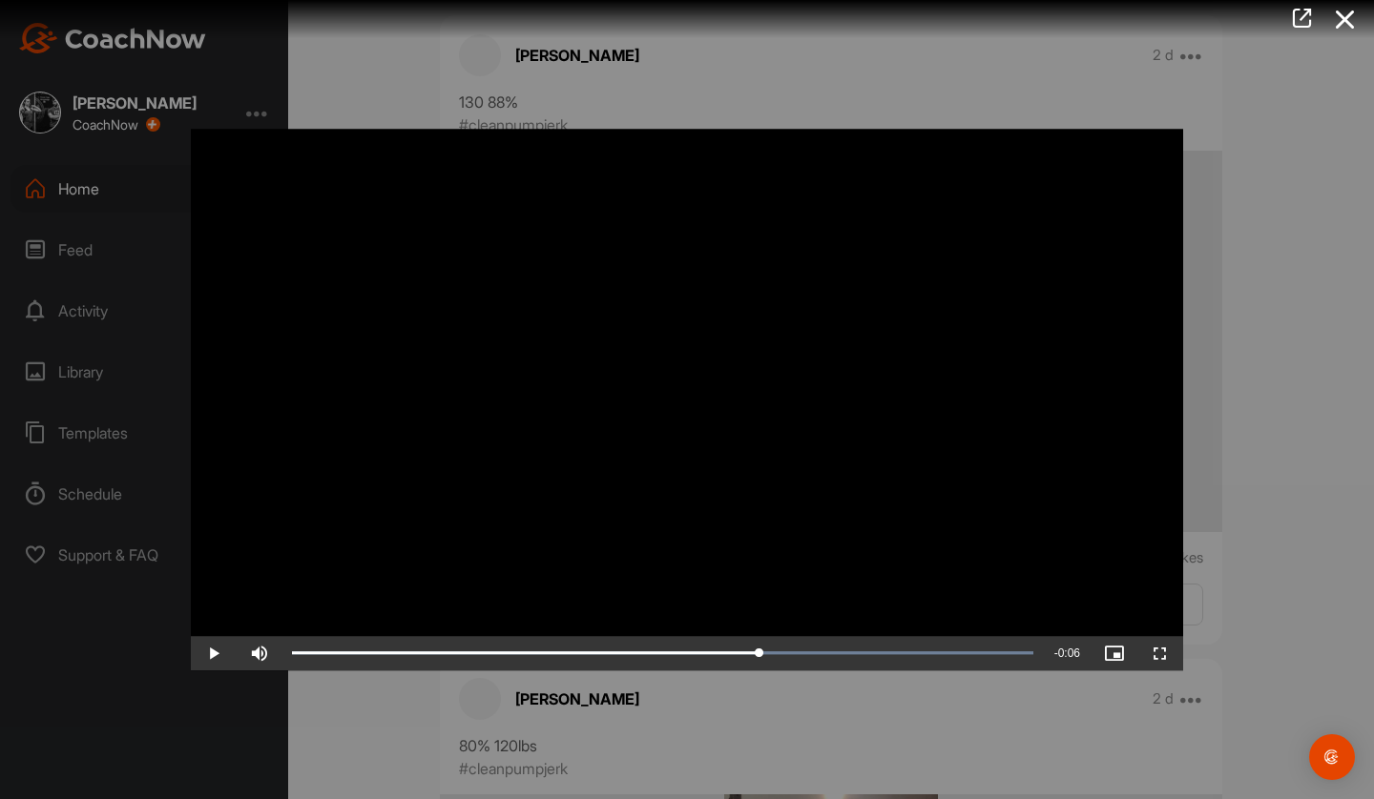
click at [709, 545] on video "Video Player" at bounding box center [687, 400] width 992 height 542
click at [746, 701] on div at bounding box center [687, 399] width 1374 height 799
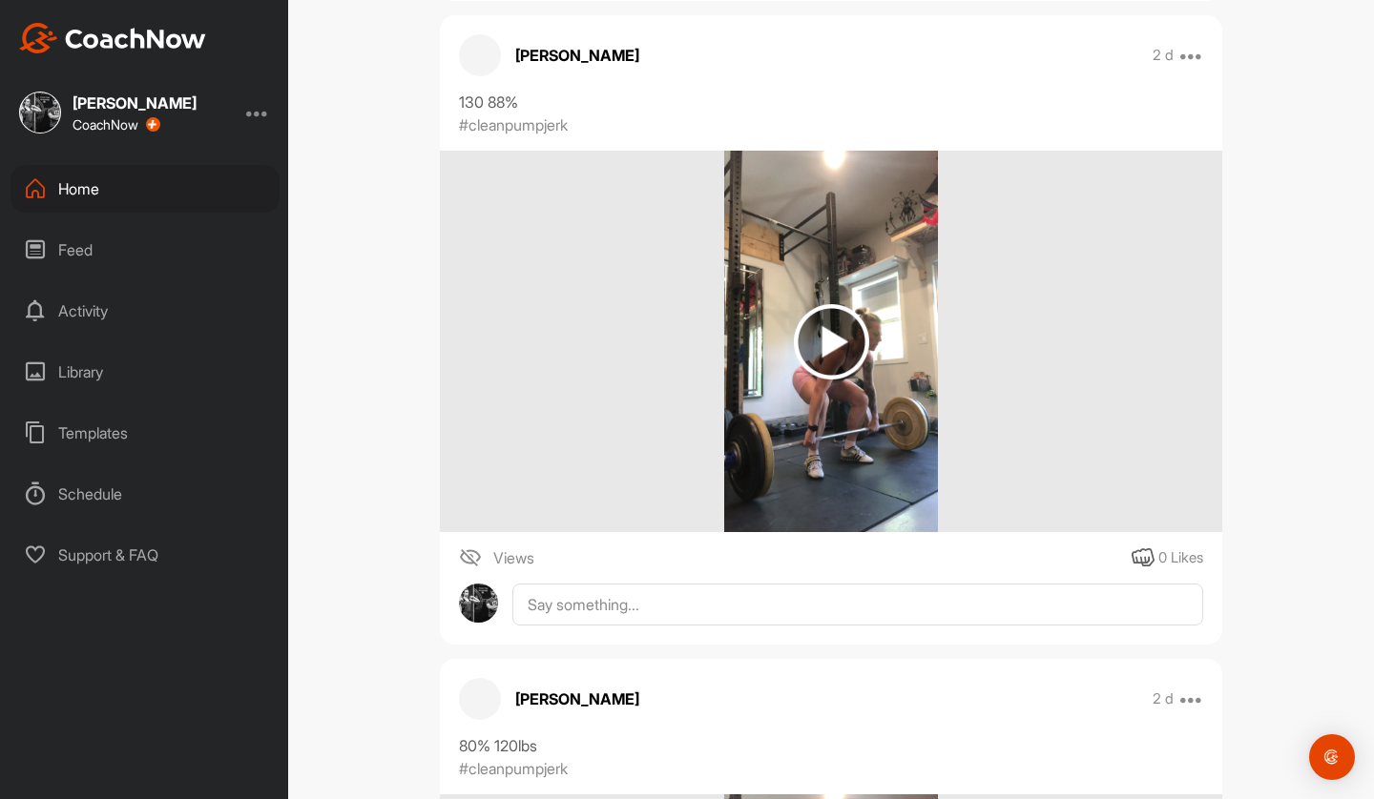
click at [755, 382] on img at bounding box center [831, 342] width 215 height 382
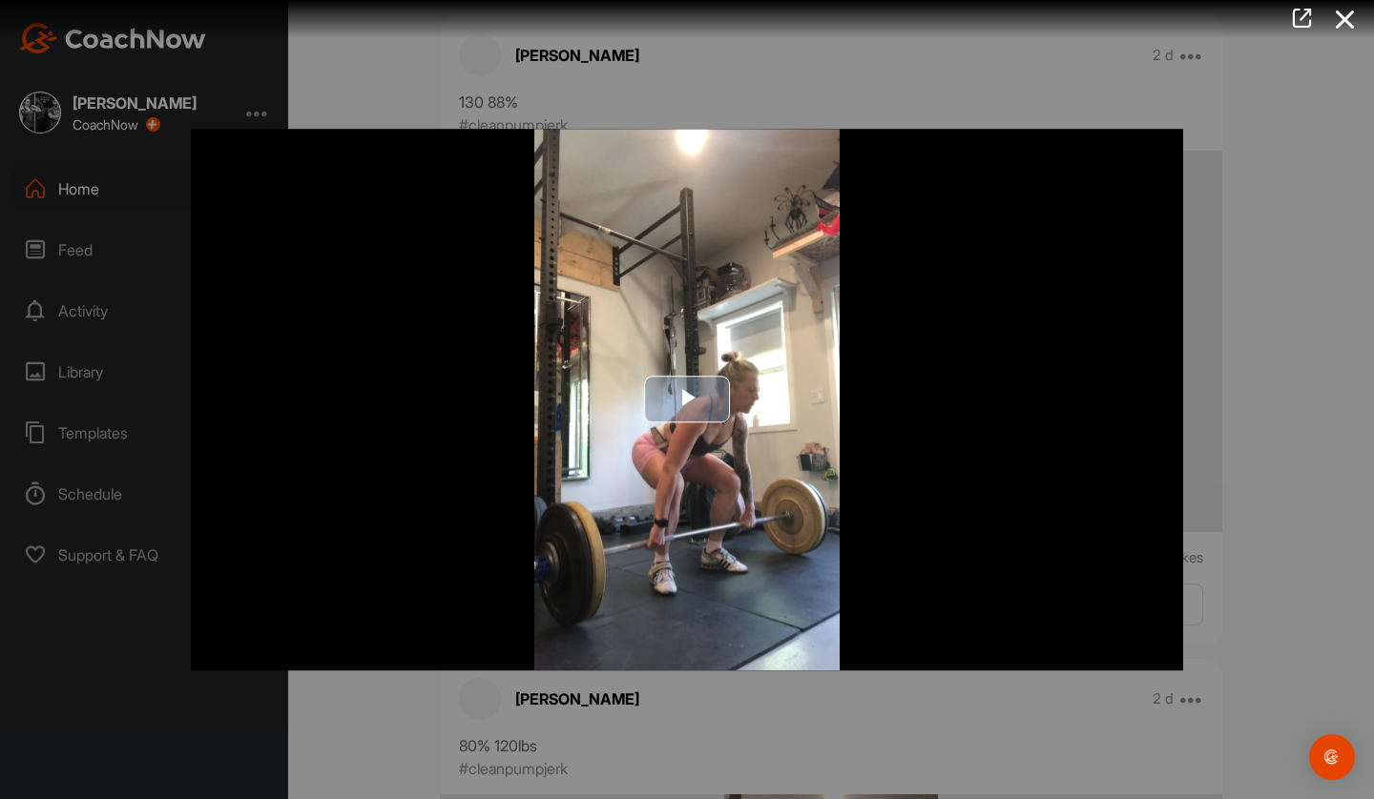
click at [737, 451] on img "Video Player" at bounding box center [687, 400] width 992 height 542
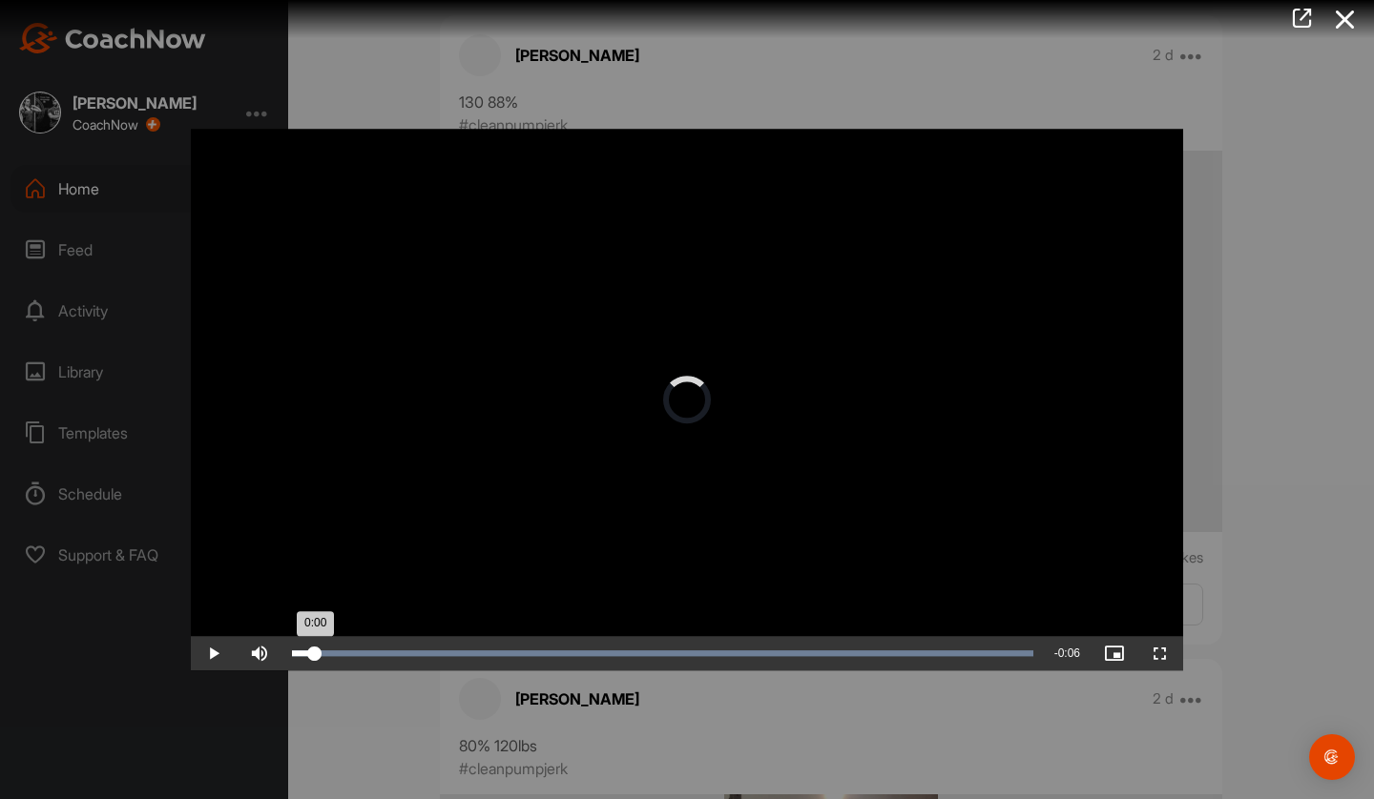
click at [763, 652] on div "Loaded : 100.00% 0:10 0:00" at bounding box center [662, 654] width 741 height 6
click at [1259, 605] on div at bounding box center [687, 399] width 1374 height 799
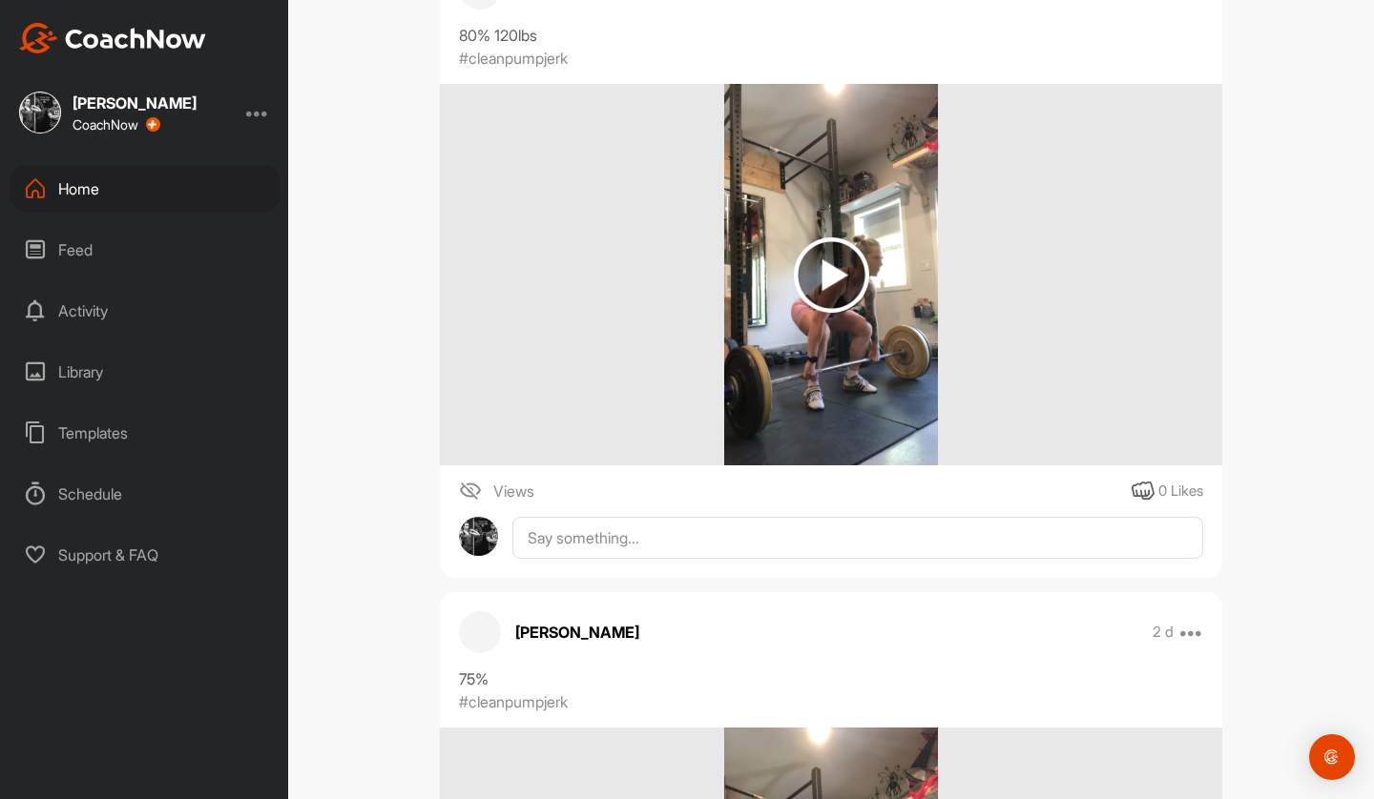
scroll to position [1723, 0]
click at [807, 428] on img at bounding box center [831, 274] width 215 height 382
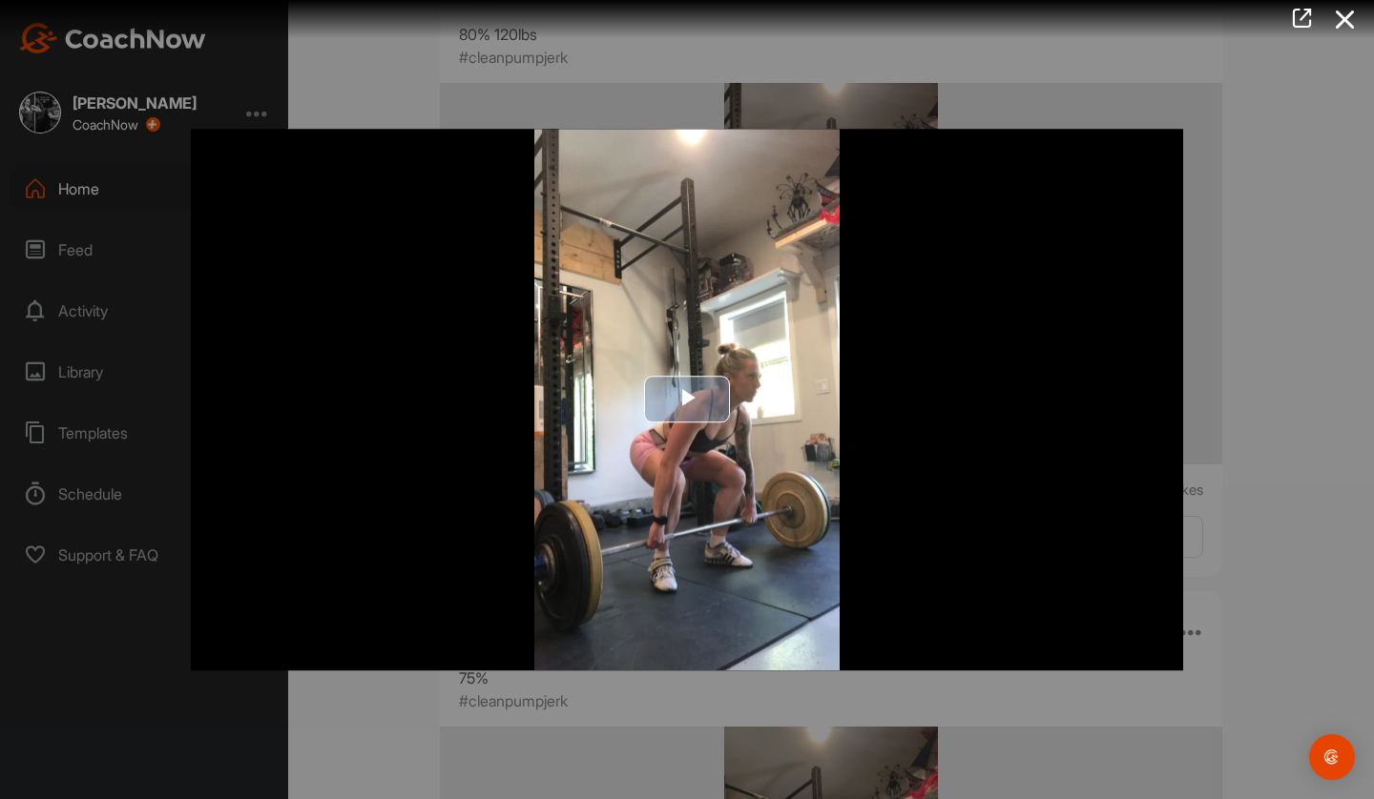
click at [801, 493] on img "Video Player" at bounding box center [687, 400] width 992 height 542
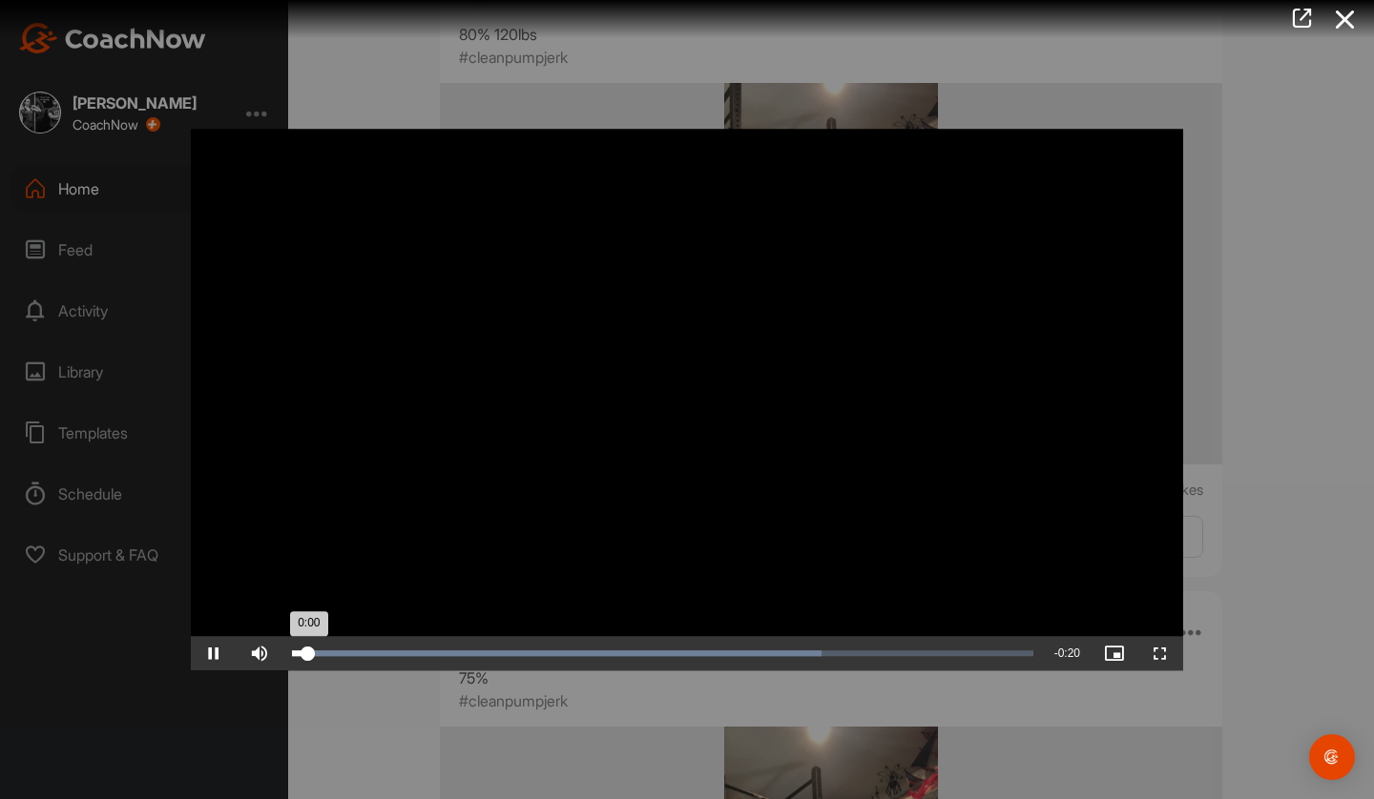
click at [805, 662] on div "Loaded : 71.45% 0:13 0:00" at bounding box center [662, 653] width 760 height 34
click at [1247, 641] on div at bounding box center [687, 399] width 1374 height 799
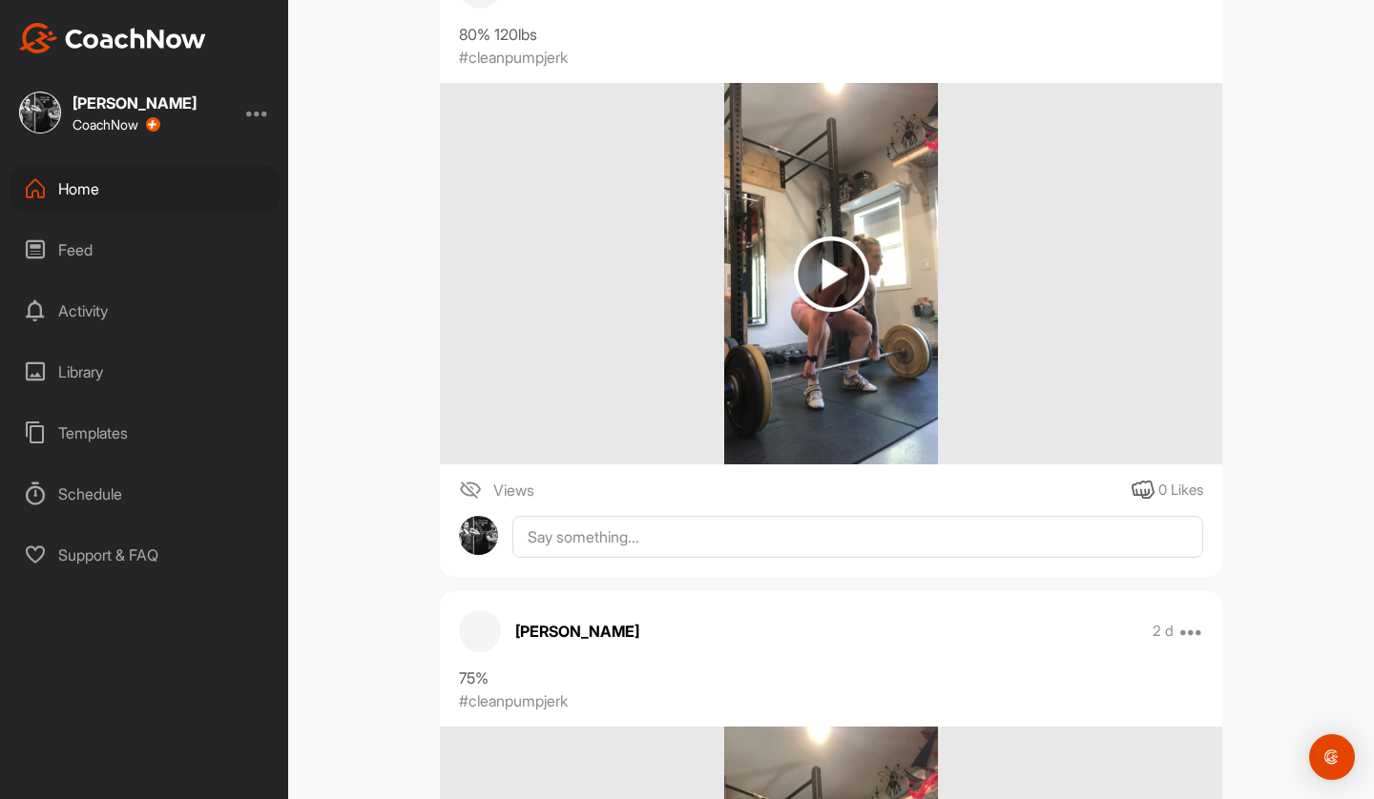
click at [726, 384] on img at bounding box center [831, 274] width 215 height 382
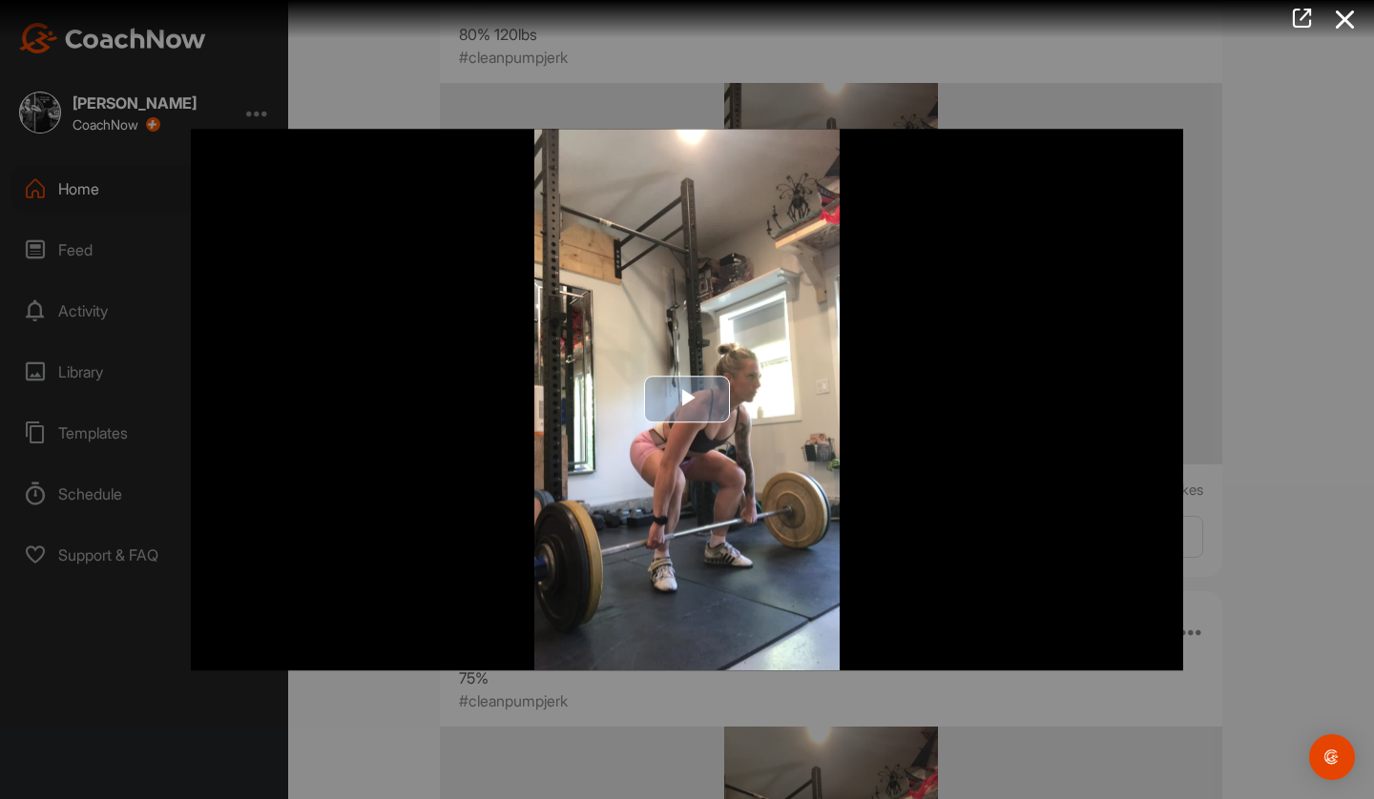
click at [590, 426] on img "Video Player" at bounding box center [687, 400] width 992 height 542
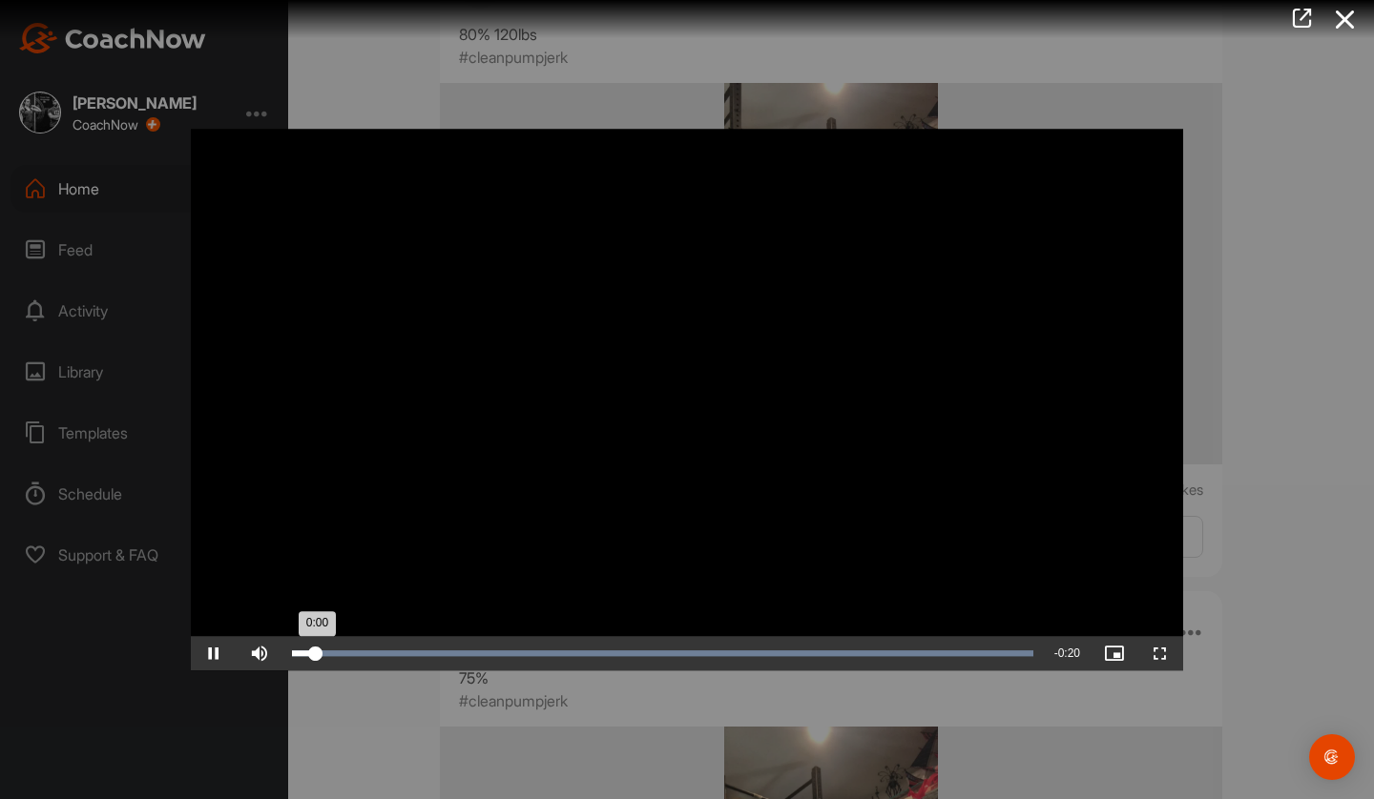
click at [735, 665] on div "Video Player is loading. Play Video Pause Skip Backward Skip Forward Mute Curre…" at bounding box center [687, 400] width 1030 height 580
click at [751, 655] on div "Loaded : 100.00% 0:12 0:01" at bounding box center [662, 654] width 741 height 6
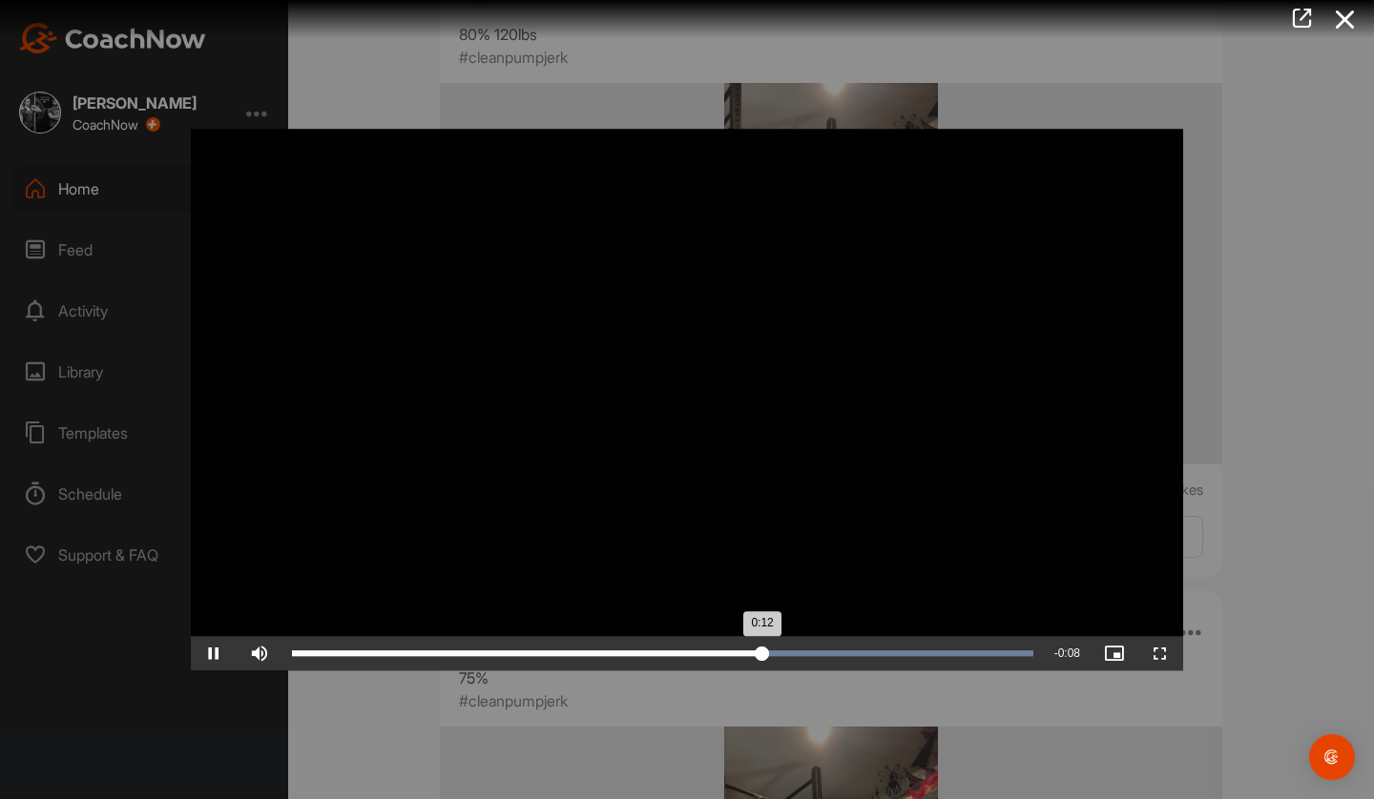
click at [863, 656] on div "Loaded : 100.00% 0:12 0:12" at bounding box center [662, 653] width 760 height 34
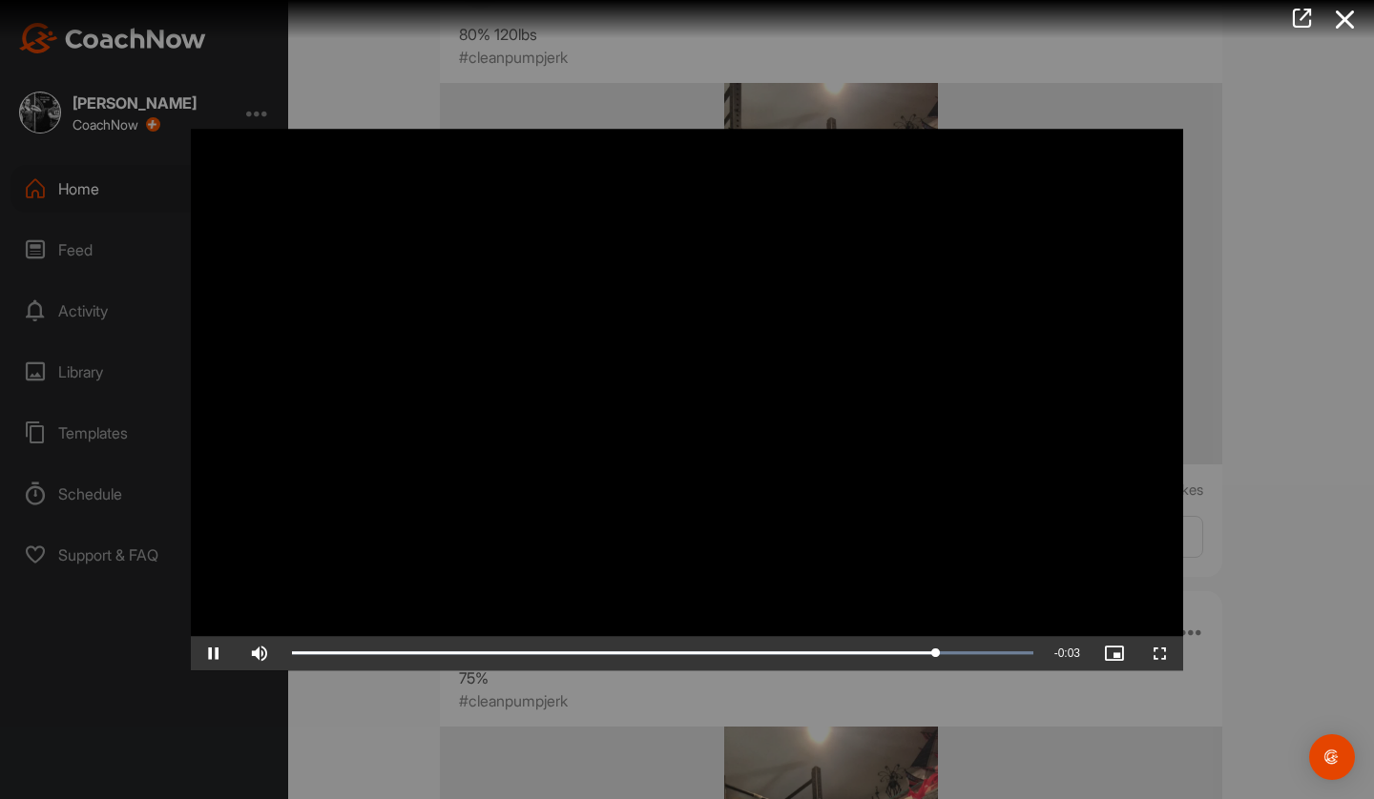
click at [1204, 595] on div at bounding box center [687, 399] width 1374 height 799
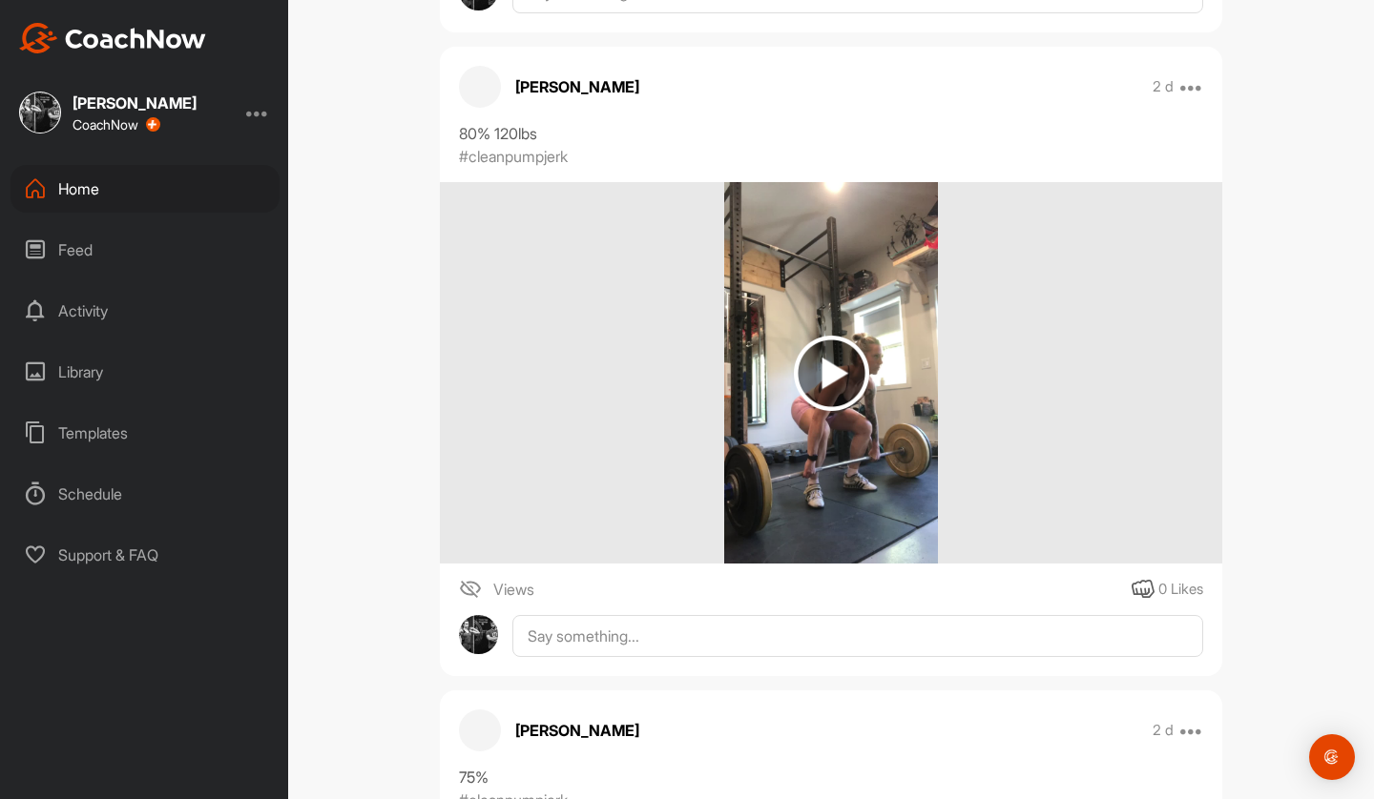
scroll to position [1623, 0]
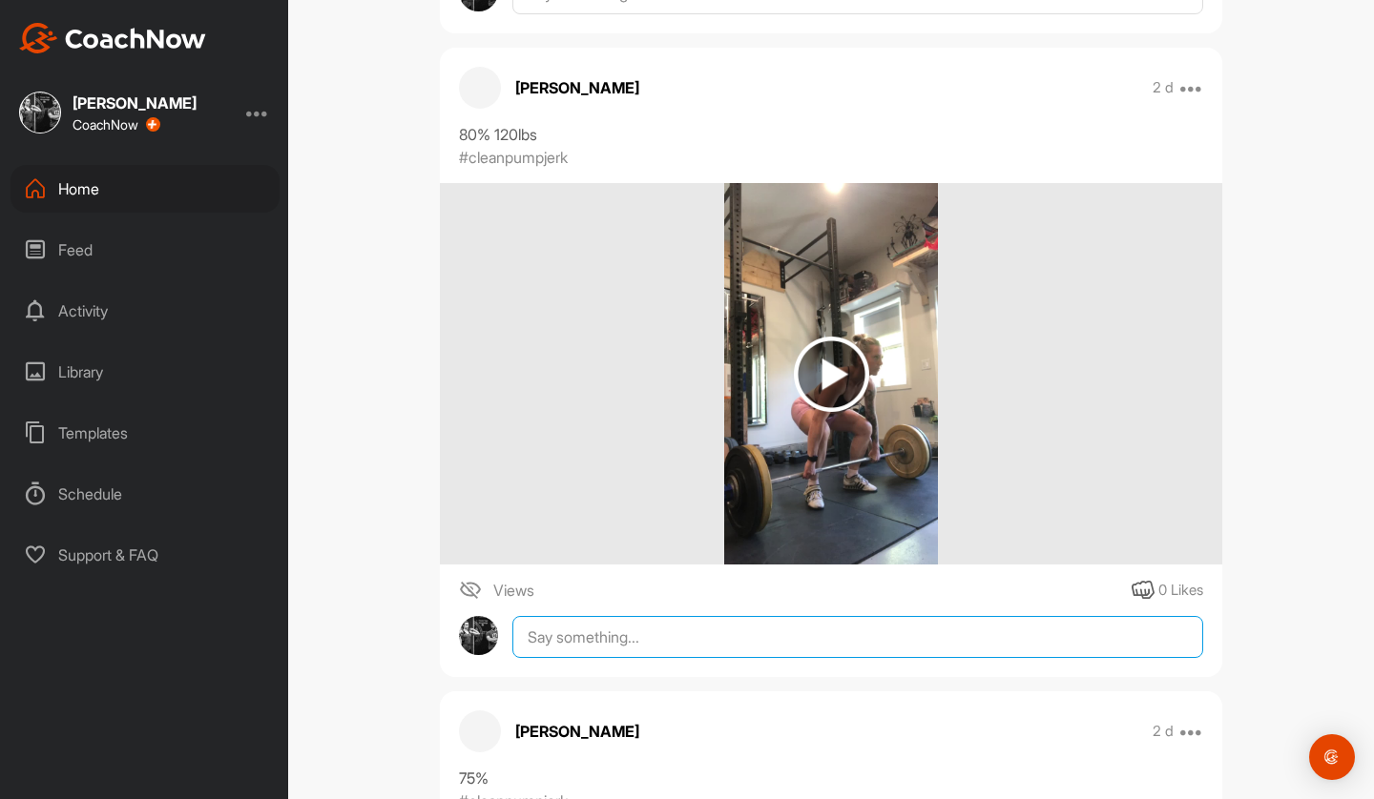
click at [967, 657] on textarea at bounding box center [857, 637] width 691 height 42
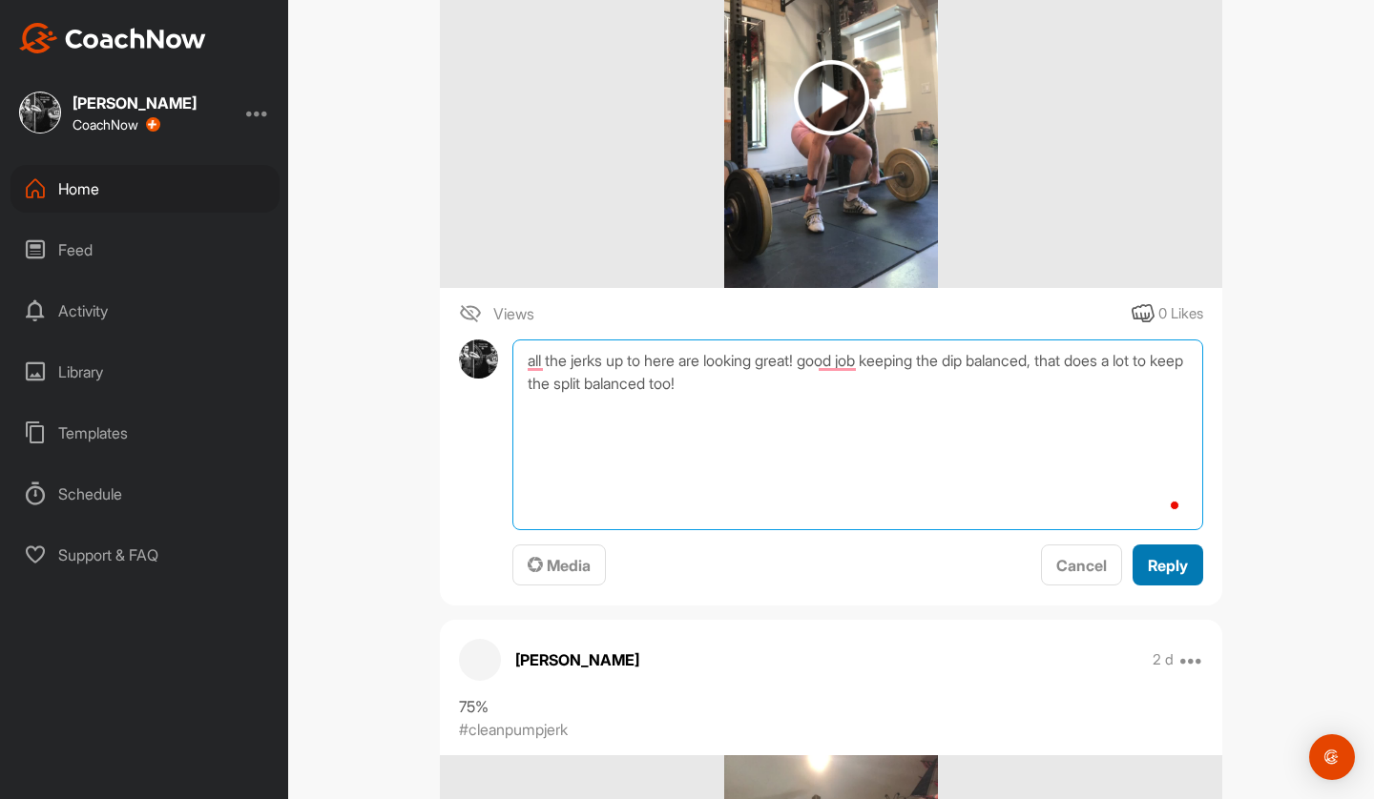
type textarea "all the jerks up to here are looking great! good job keeping the dip balanced, …"
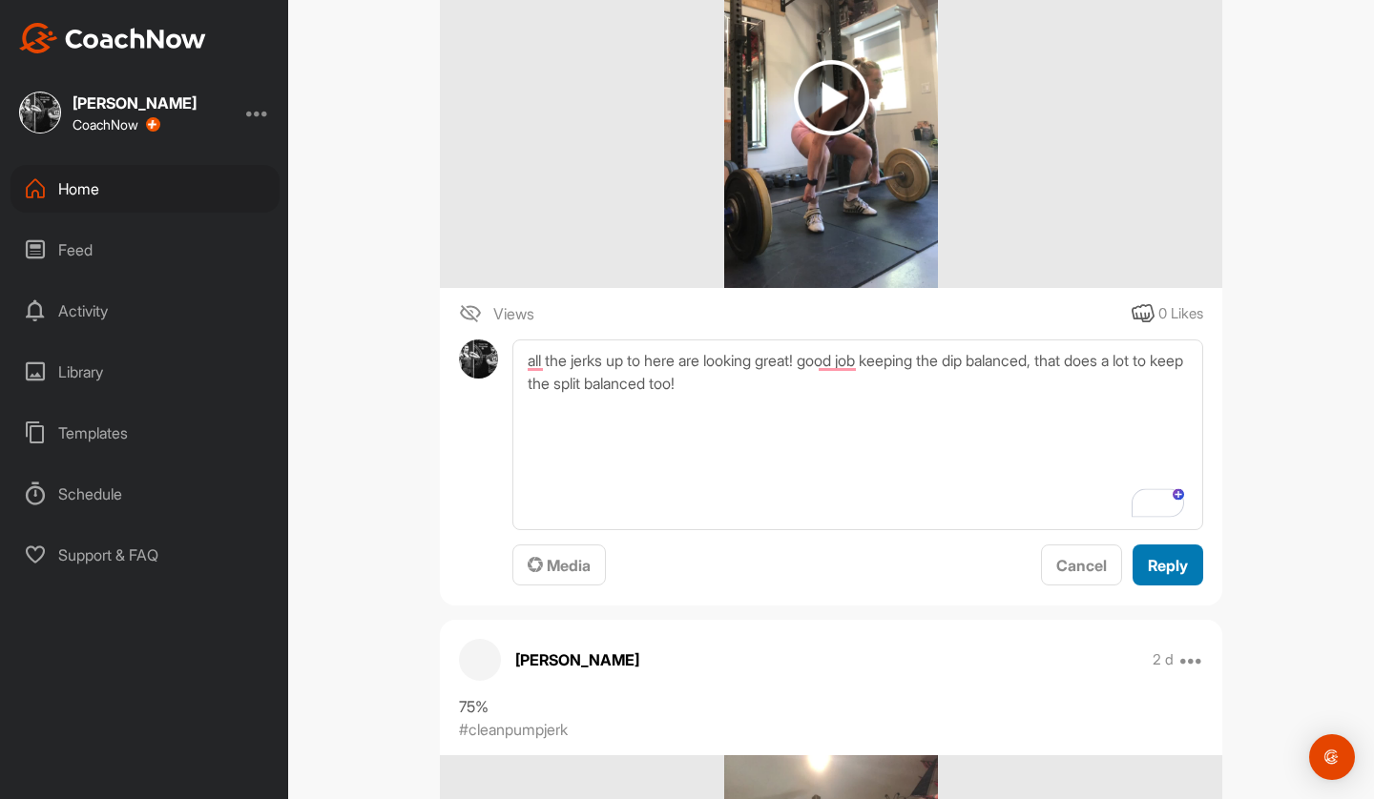
click at [1158, 574] on div "Reply" at bounding box center [1168, 565] width 40 height 23
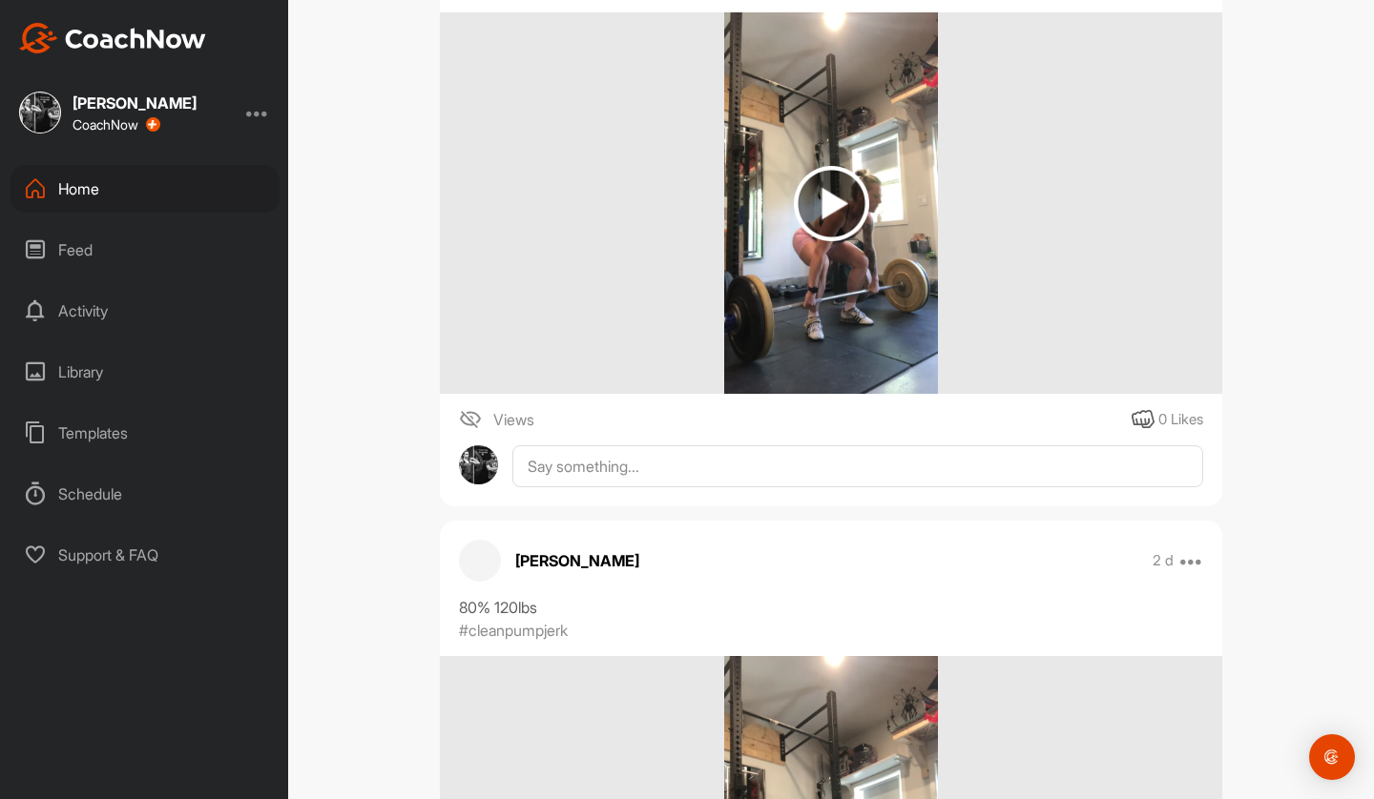
scroll to position [1137, 0]
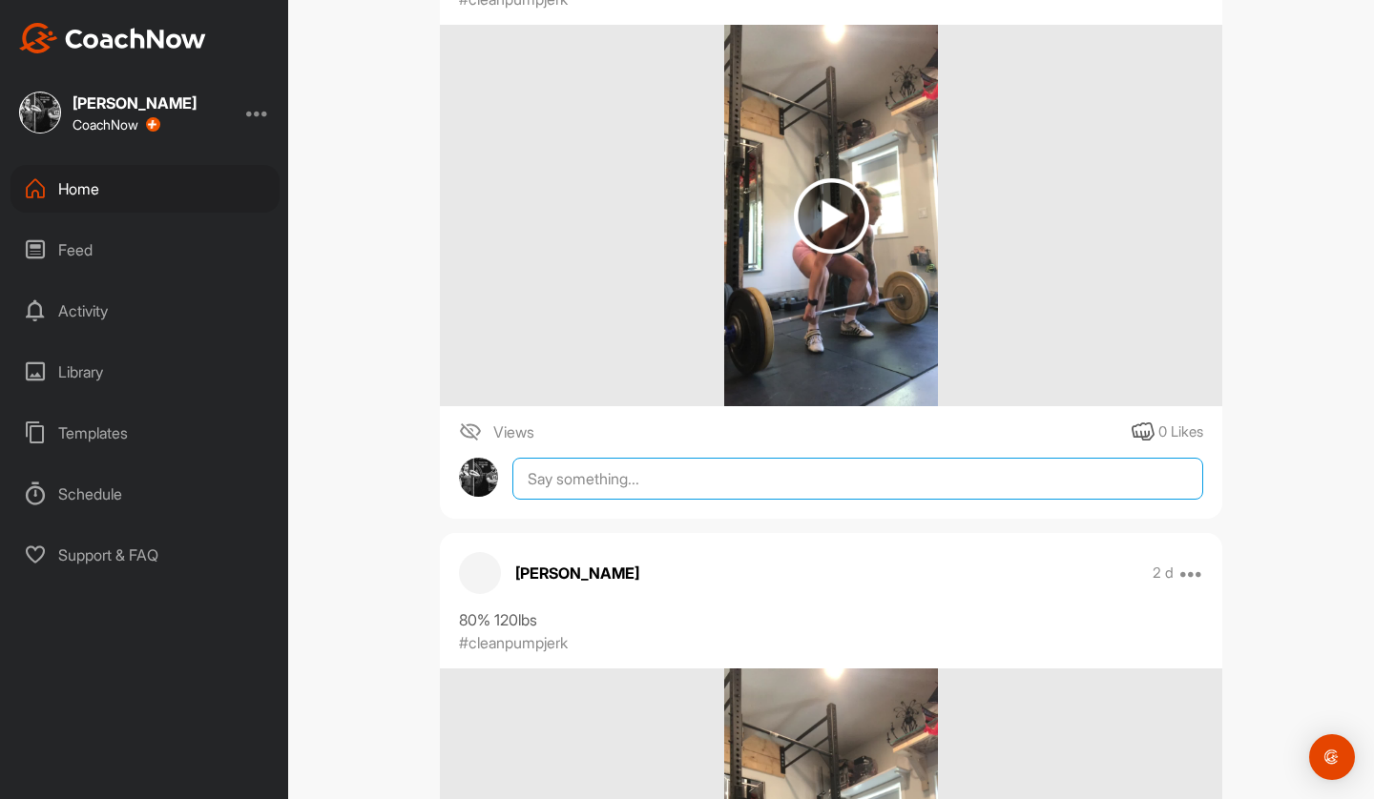
click at [1024, 496] on textarea at bounding box center [857, 479] width 691 height 42
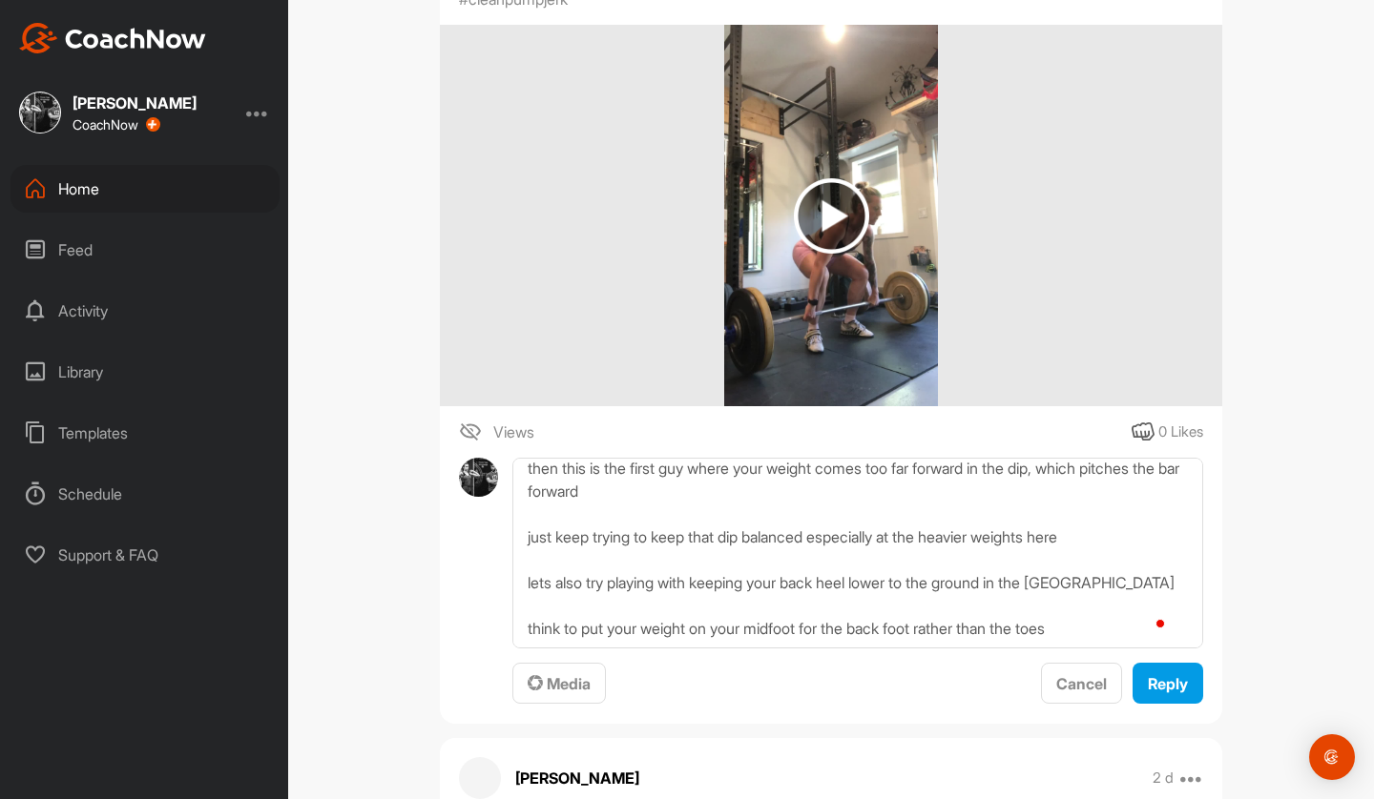
scroll to position [46, 0]
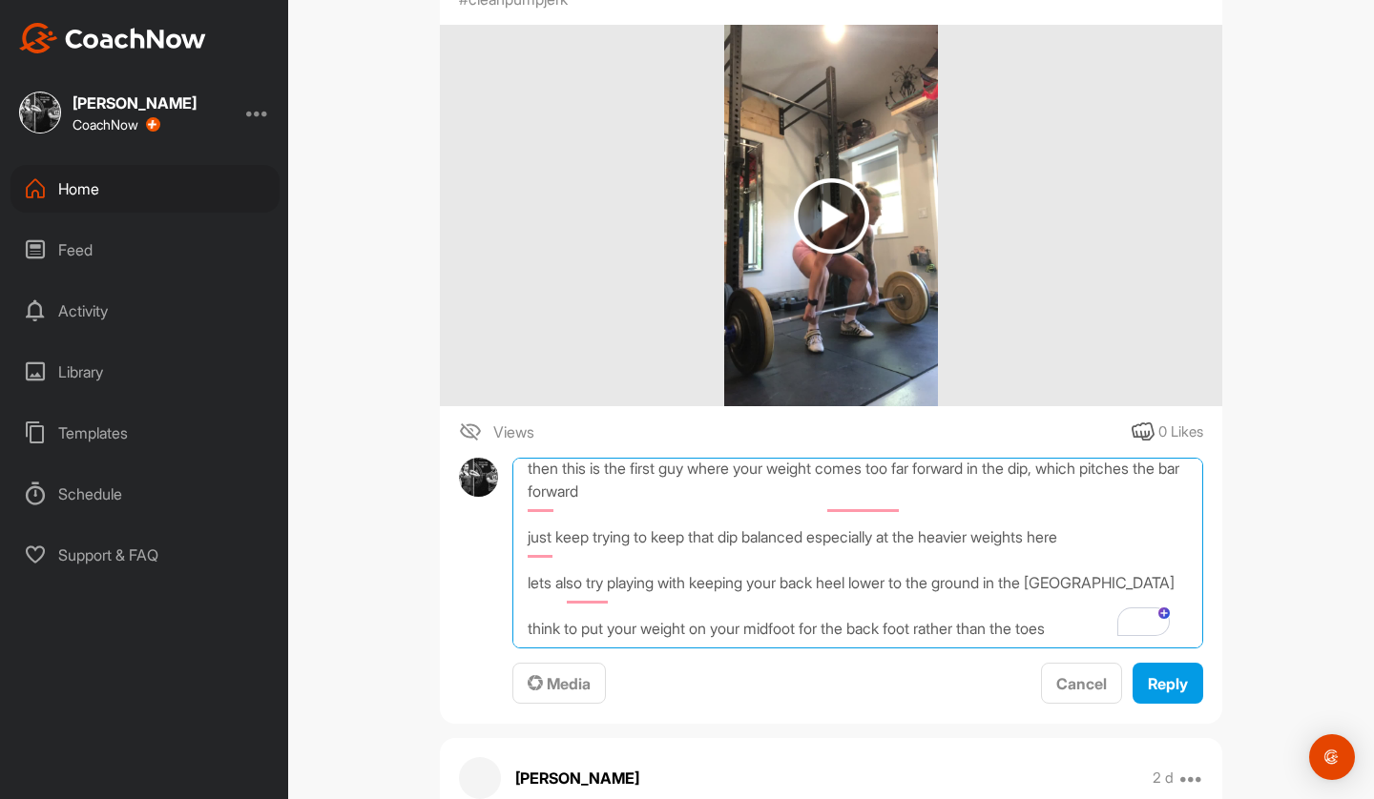
paste textarea "[URL][DOMAIN_NAME]"
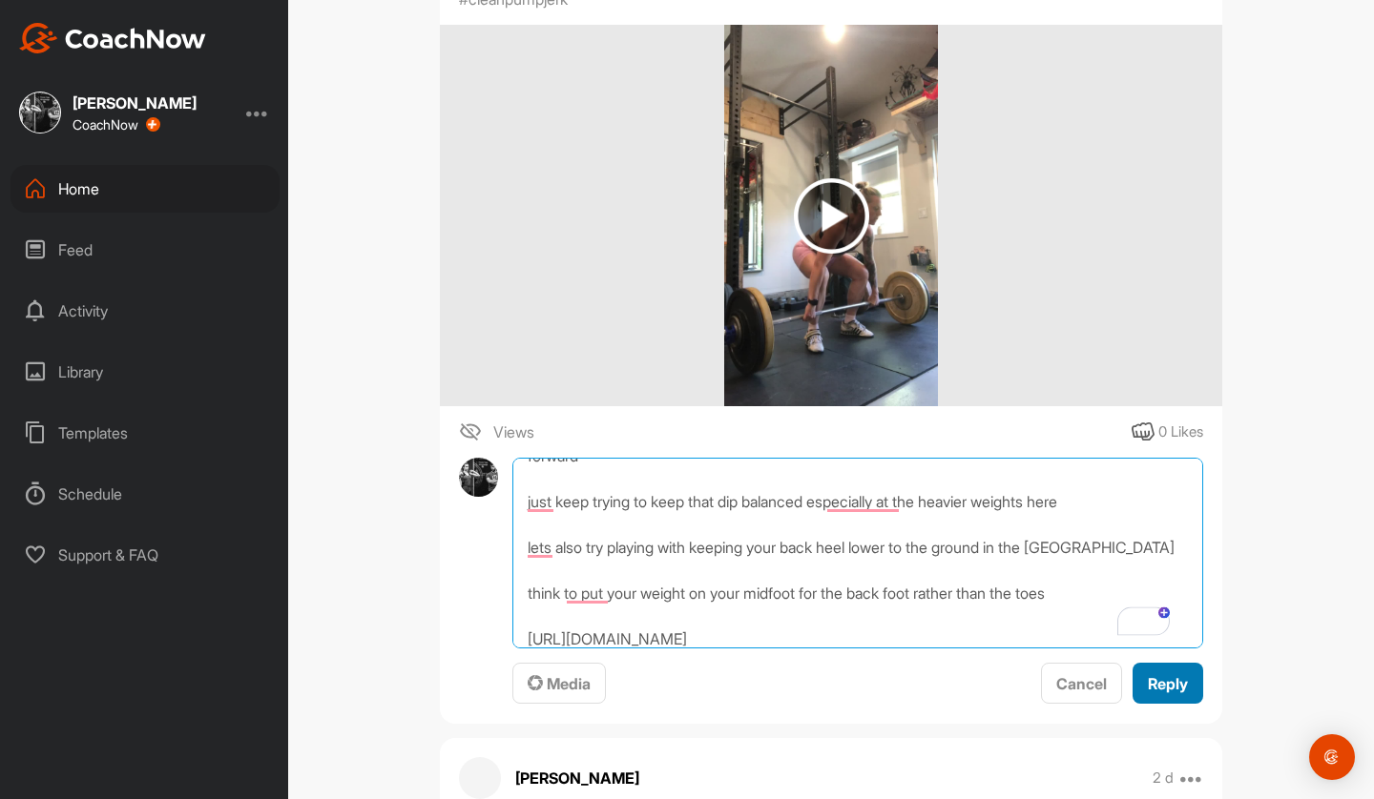
type textarea "then this is the first guy where your weight comes too far forward in the dip, …"
click at [1167, 696] on button "Reply" at bounding box center [1167, 683] width 71 height 41
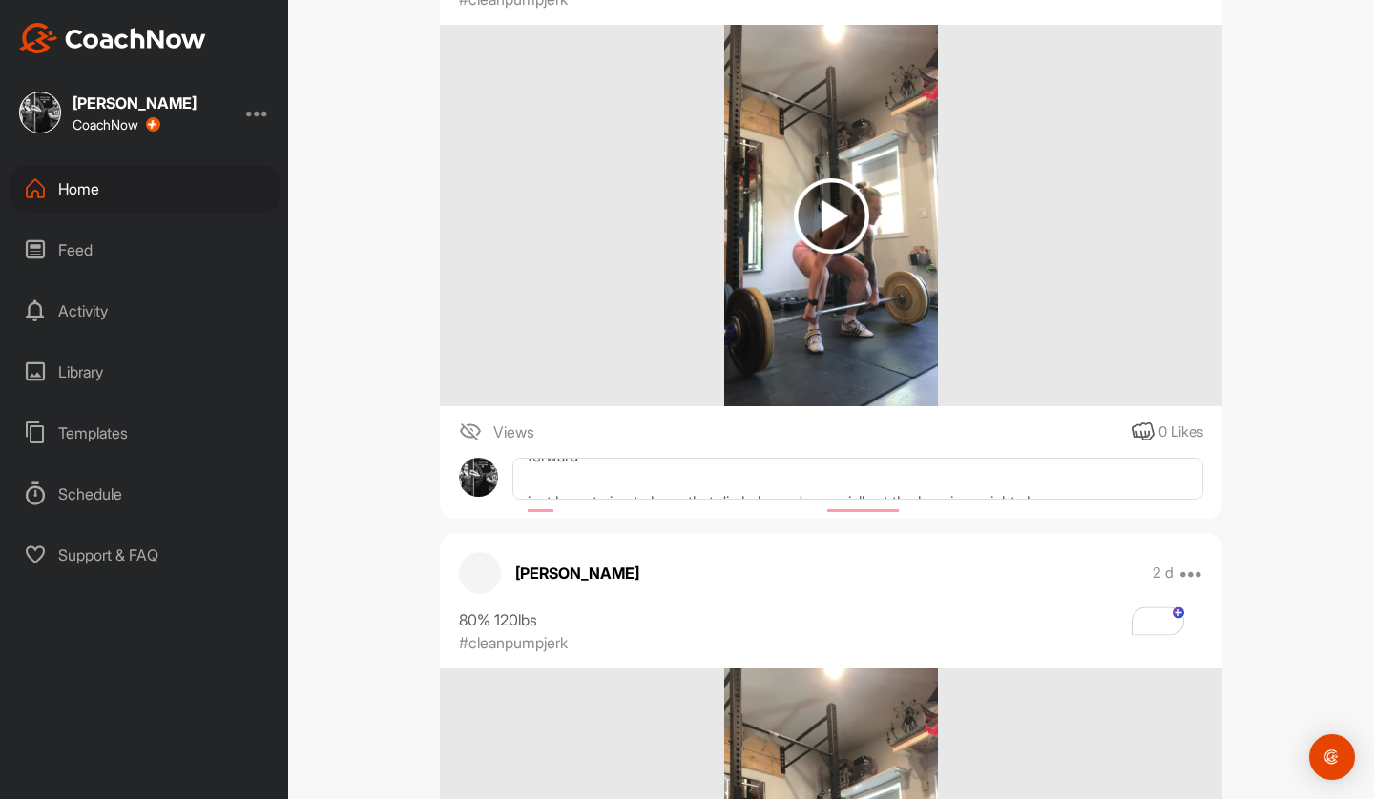
scroll to position [0, 0]
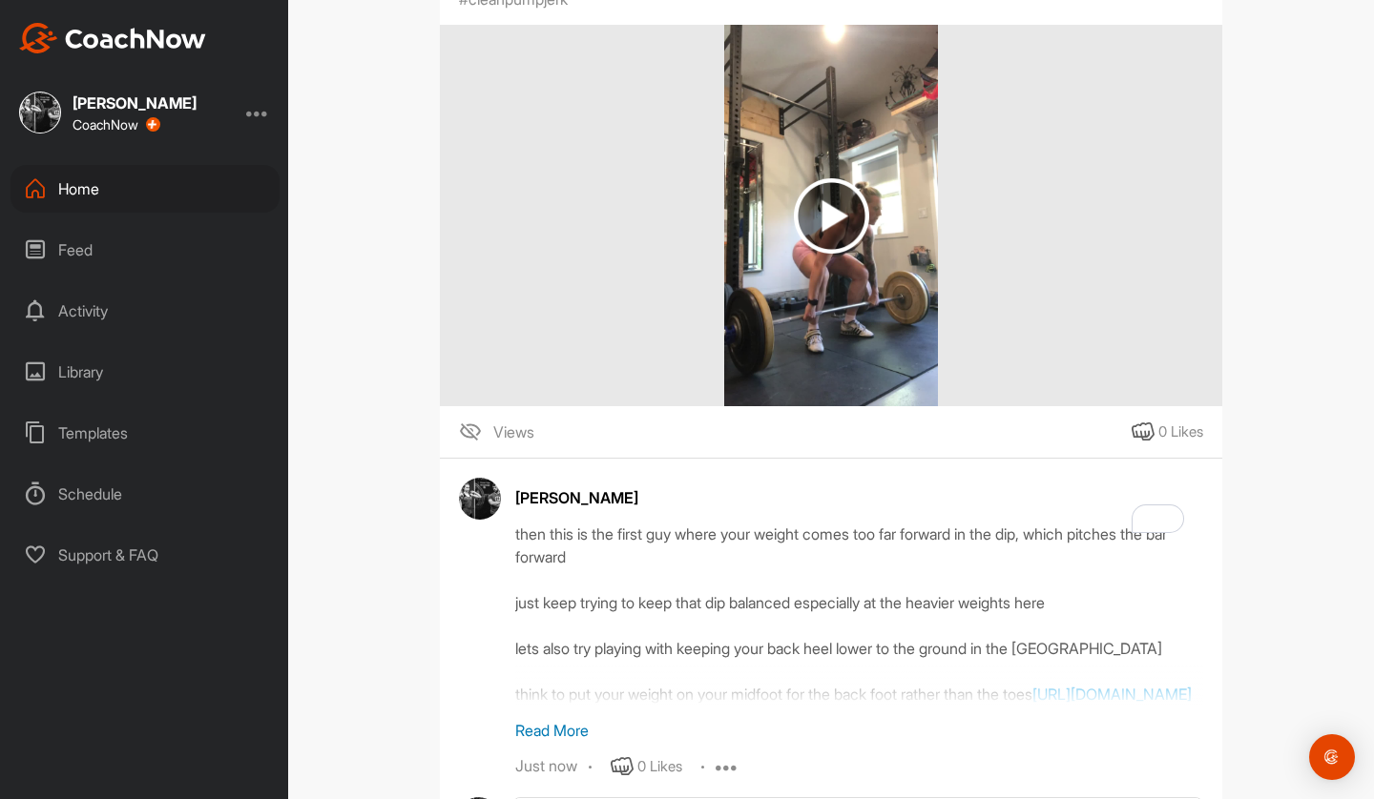
click at [1349, 448] on div "JP [PERSON_NAME] Bookings Weightlifting Space Settings Your Notifications Timel…" at bounding box center [831, 399] width 1086 height 799
